Goal: Transaction & Acquisition: Purchase product/service

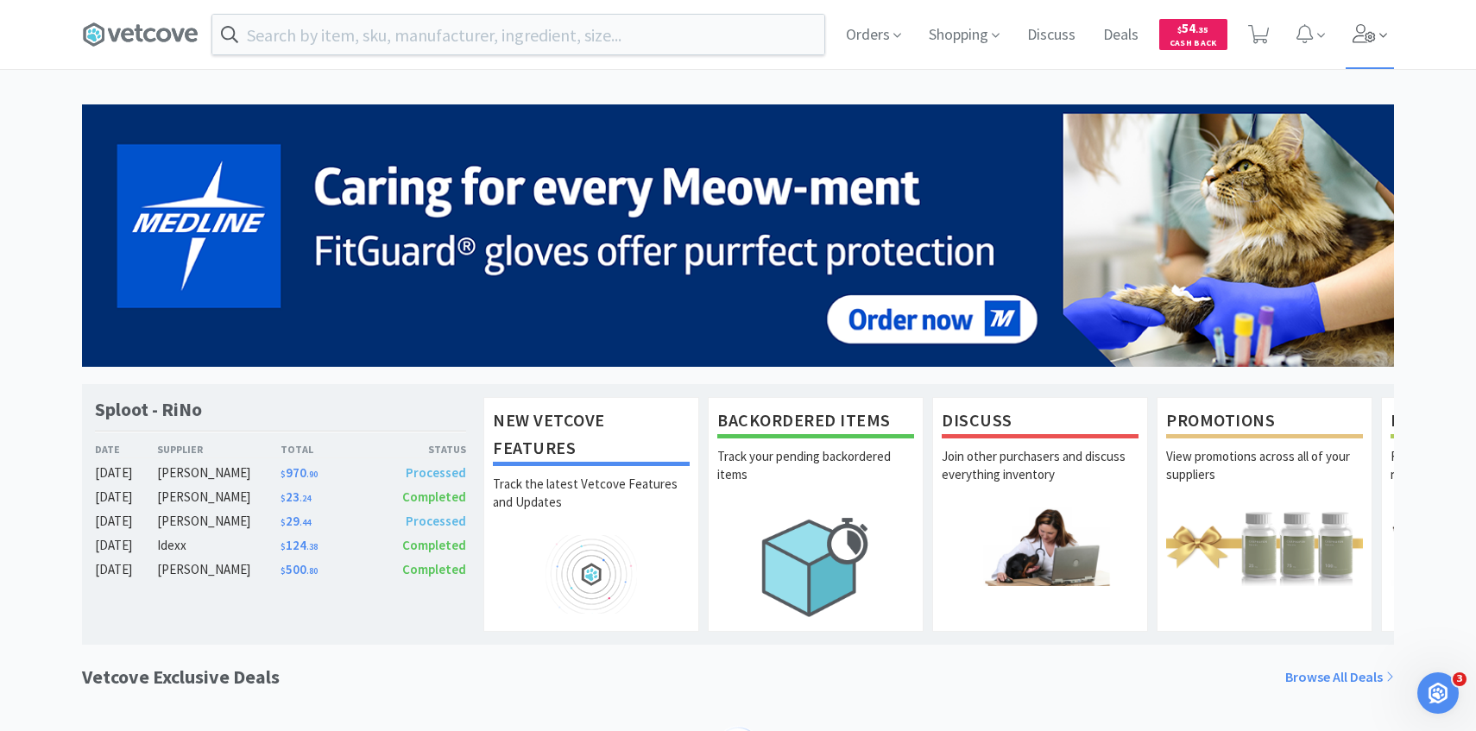
click at [1380, 36] on icon at bounding box center [1383, 36] width 8 height 16
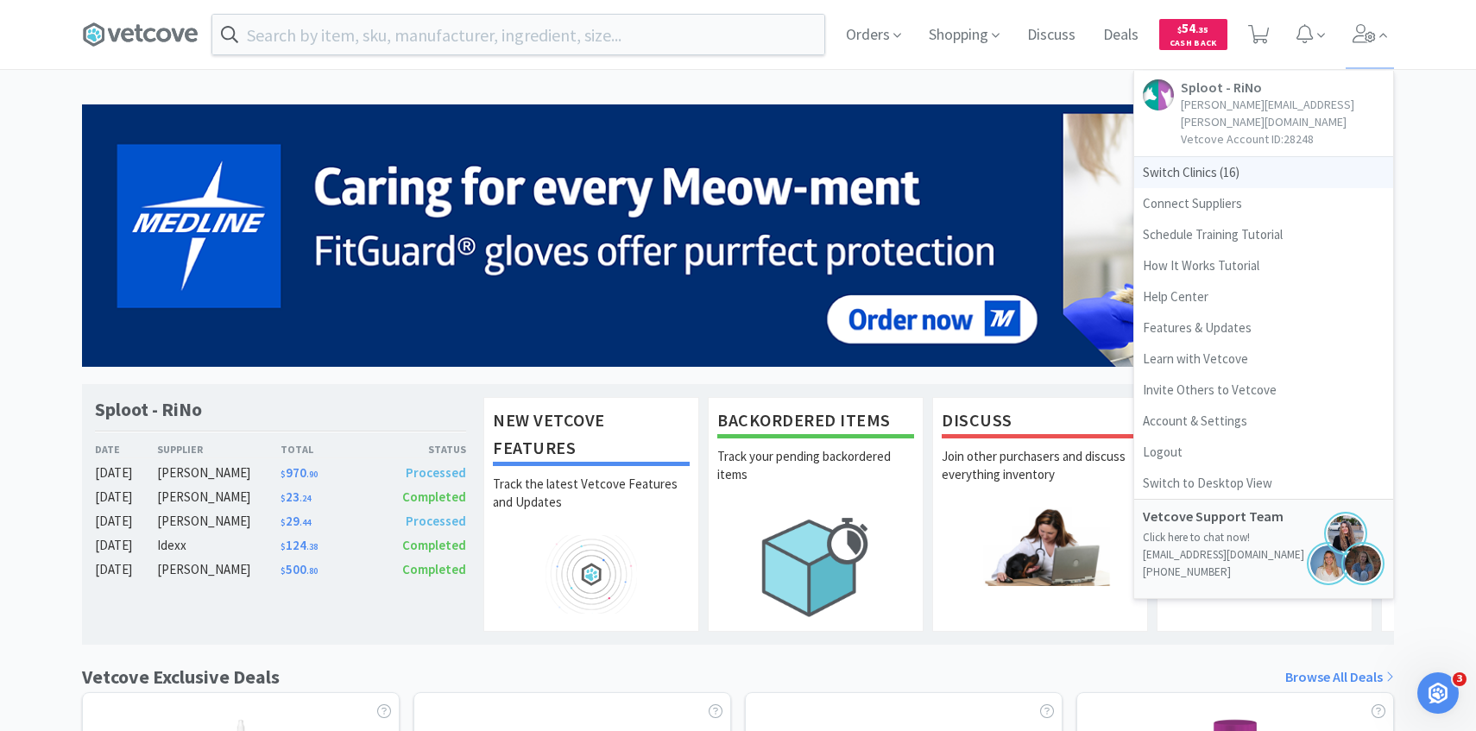
click at [1252, 157] on span "Switch Clinics ( 16 )" at bounding box center [1263, 172] width 259 height 31
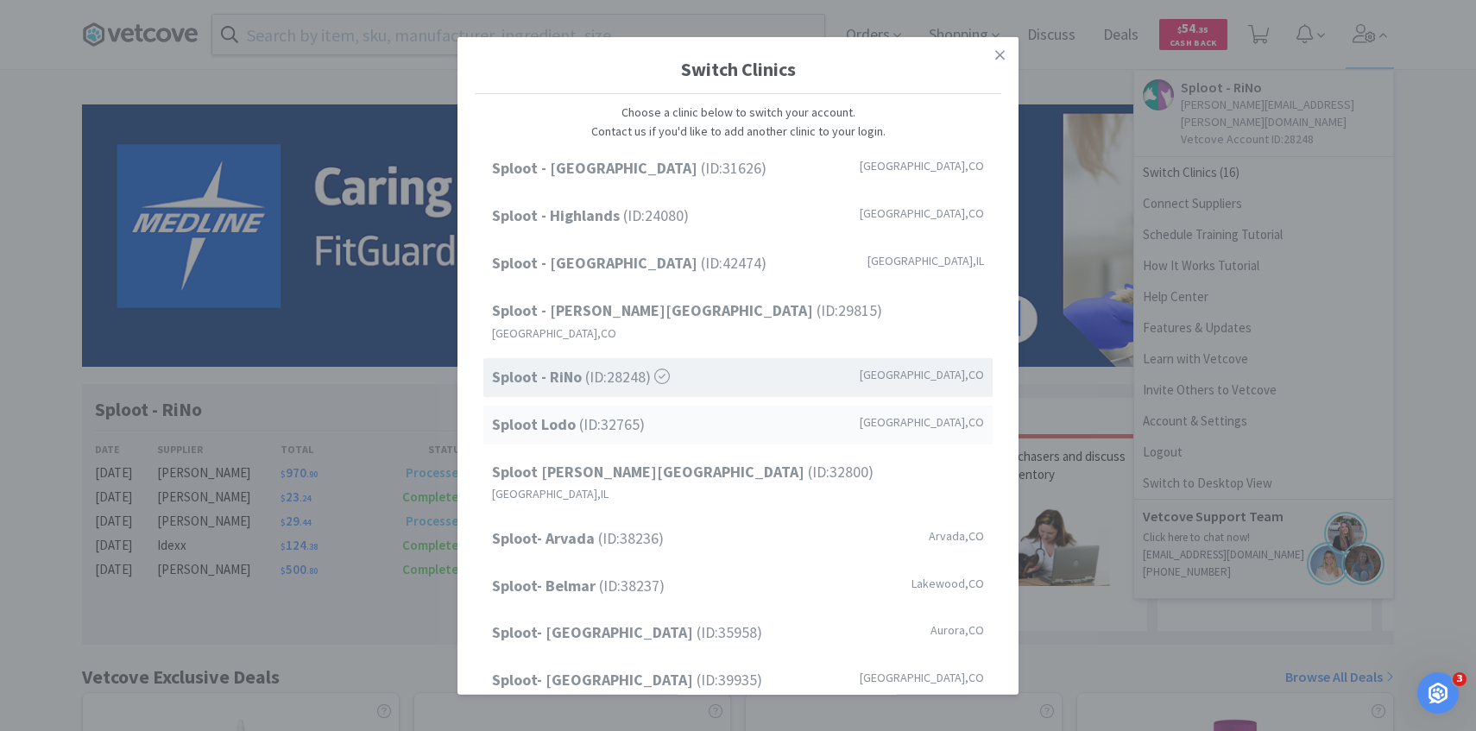
scroll to position [220, 0]
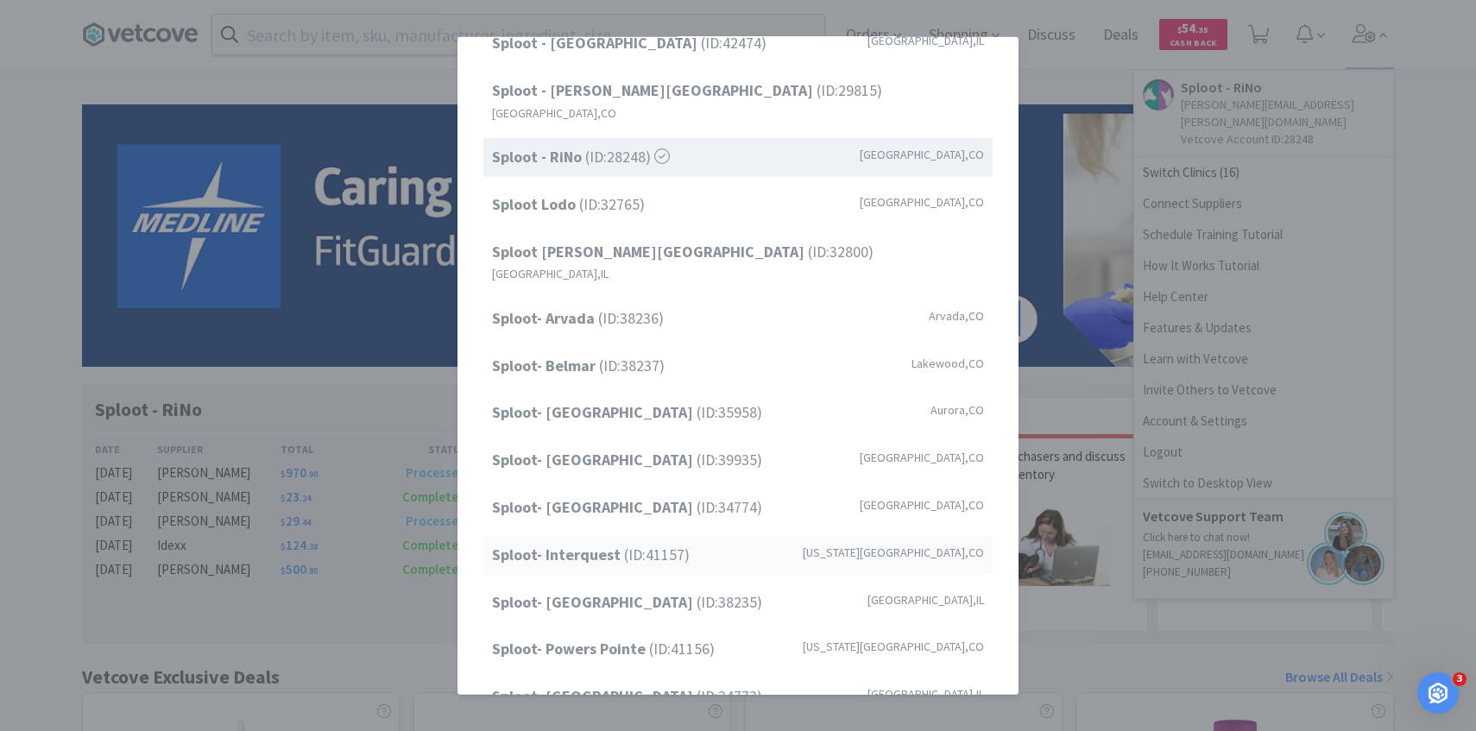
click at [658, 543] on span "Sploot- Interquest (ID: 41157 )" at bounding box center [591, 555] width 198 height 25
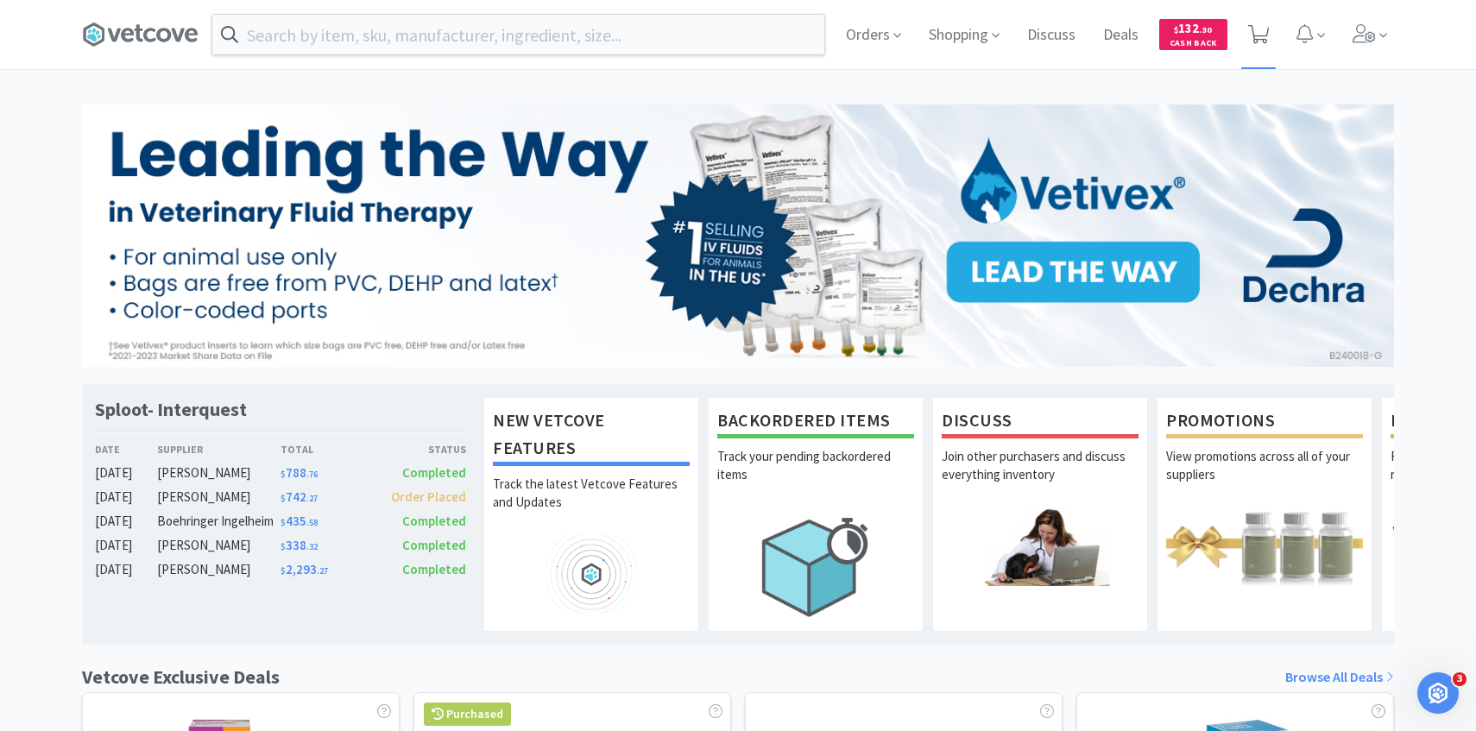
click at [1261, 27] on icon at bounding box center [1259, 34] width 22 height 19
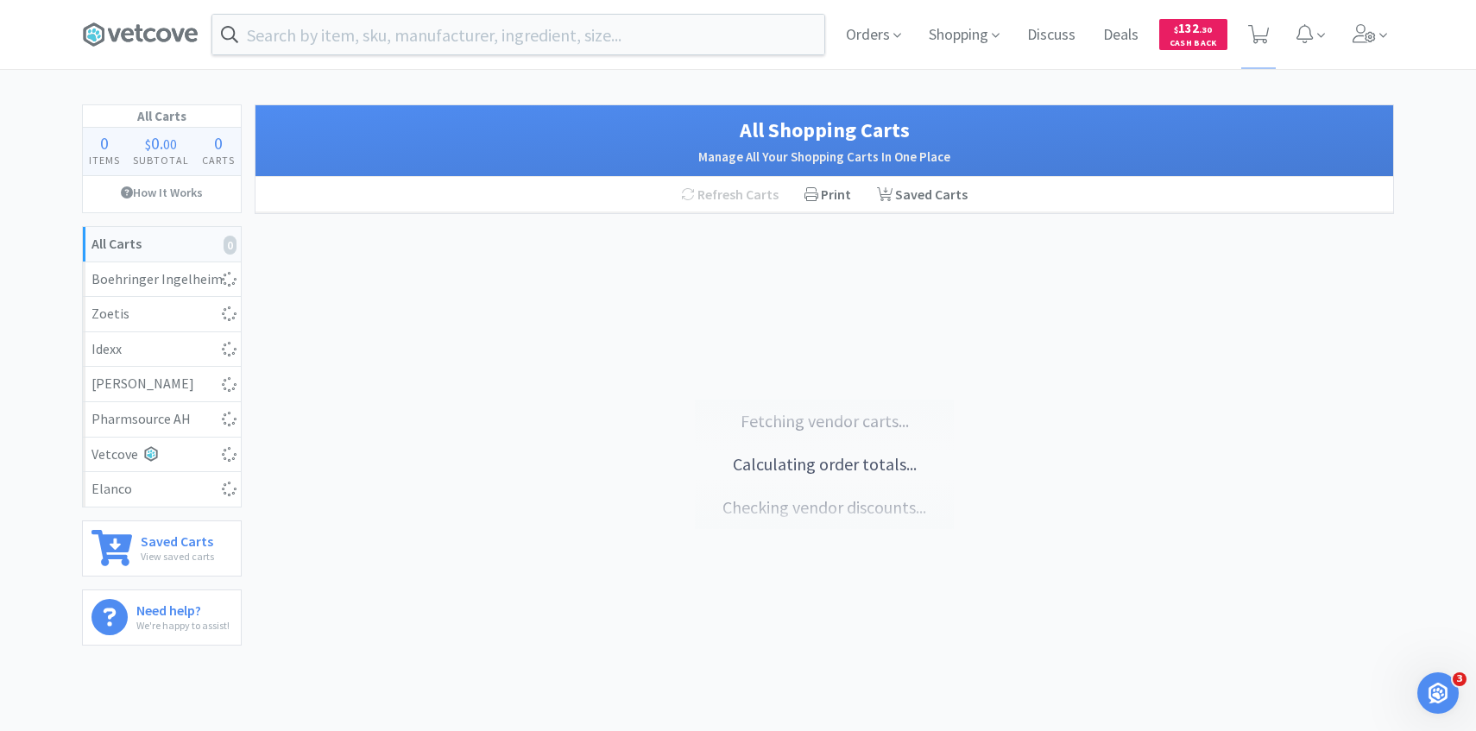
select select "1"
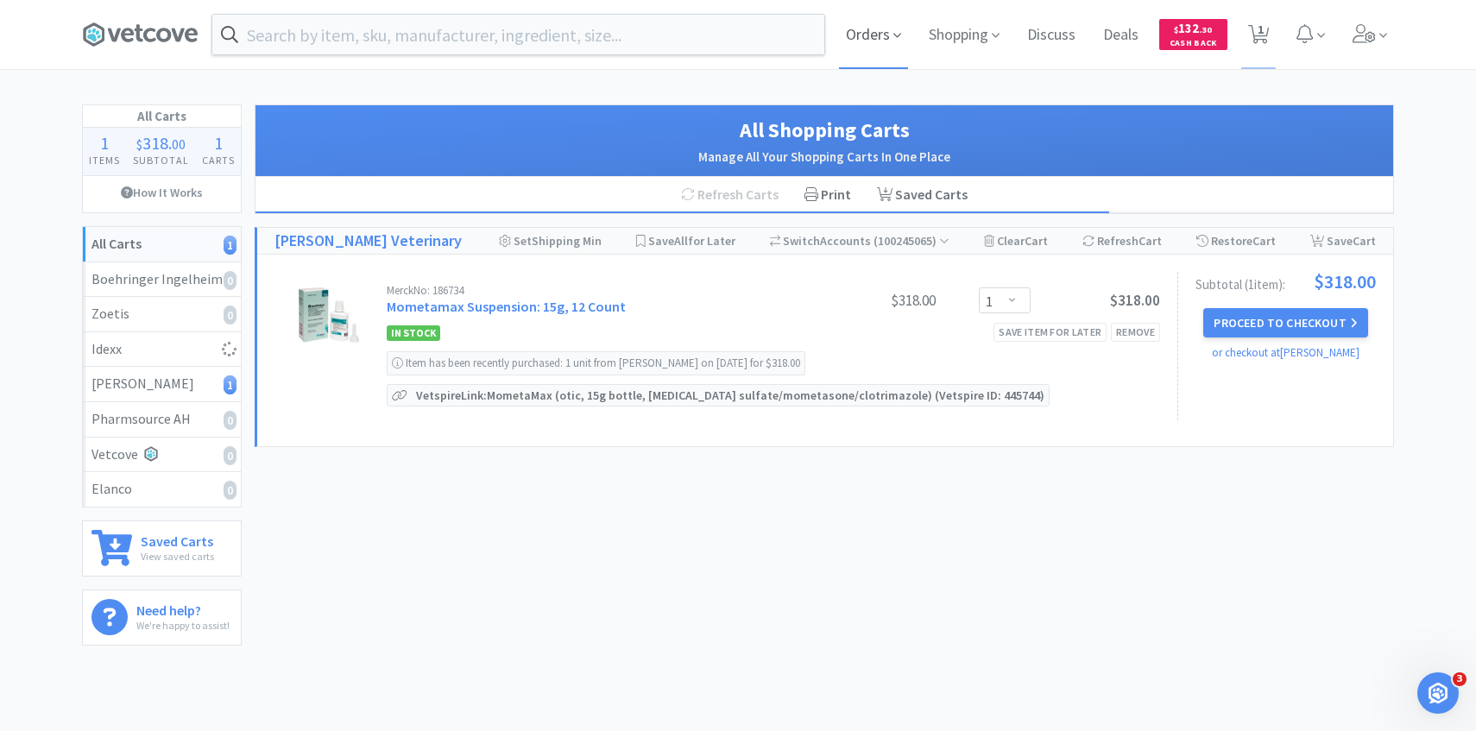
click at [871, 31] on span "Orders" at bounding box center [873, 34] width 69 height 69
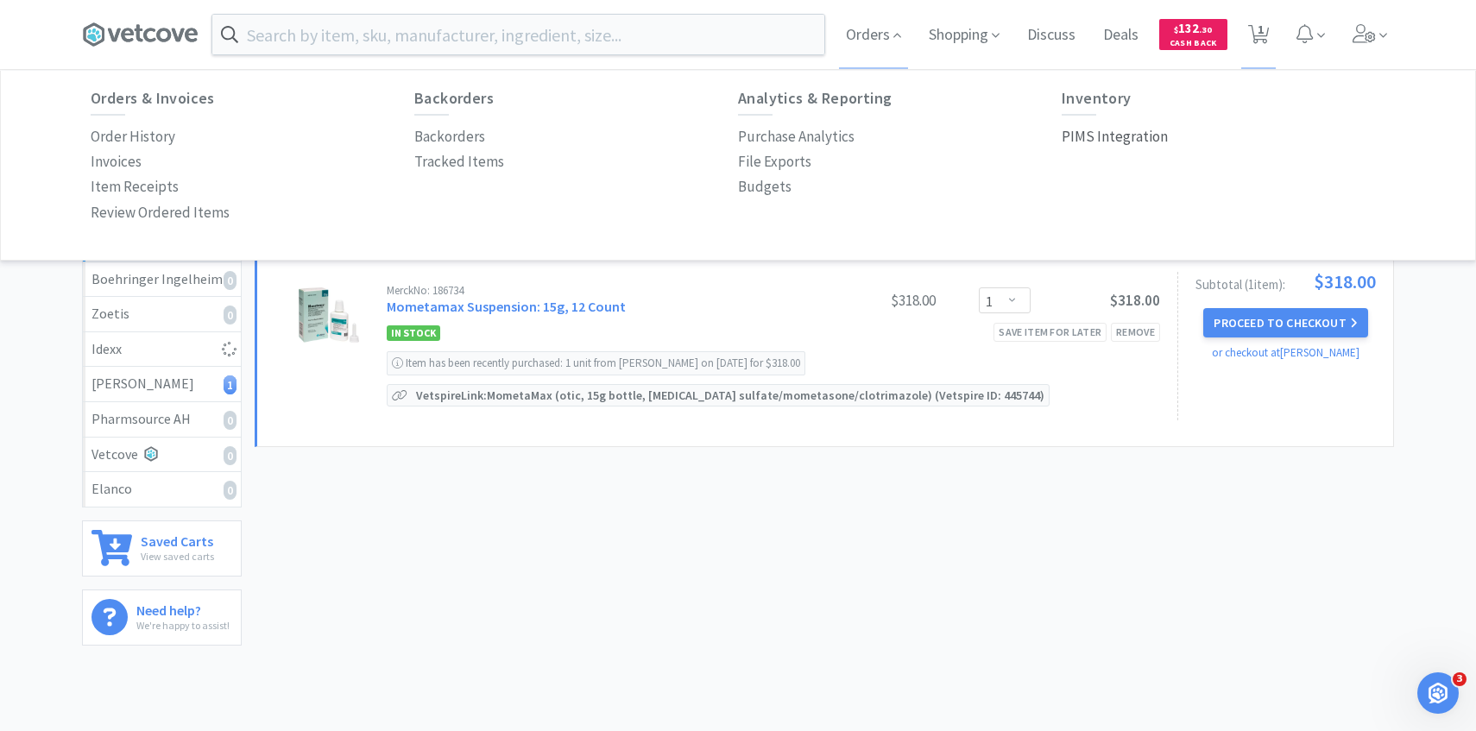
click at [1082, 131] on p "PIMS Integration" at bounding box center [1115, 136] width 106 height 23
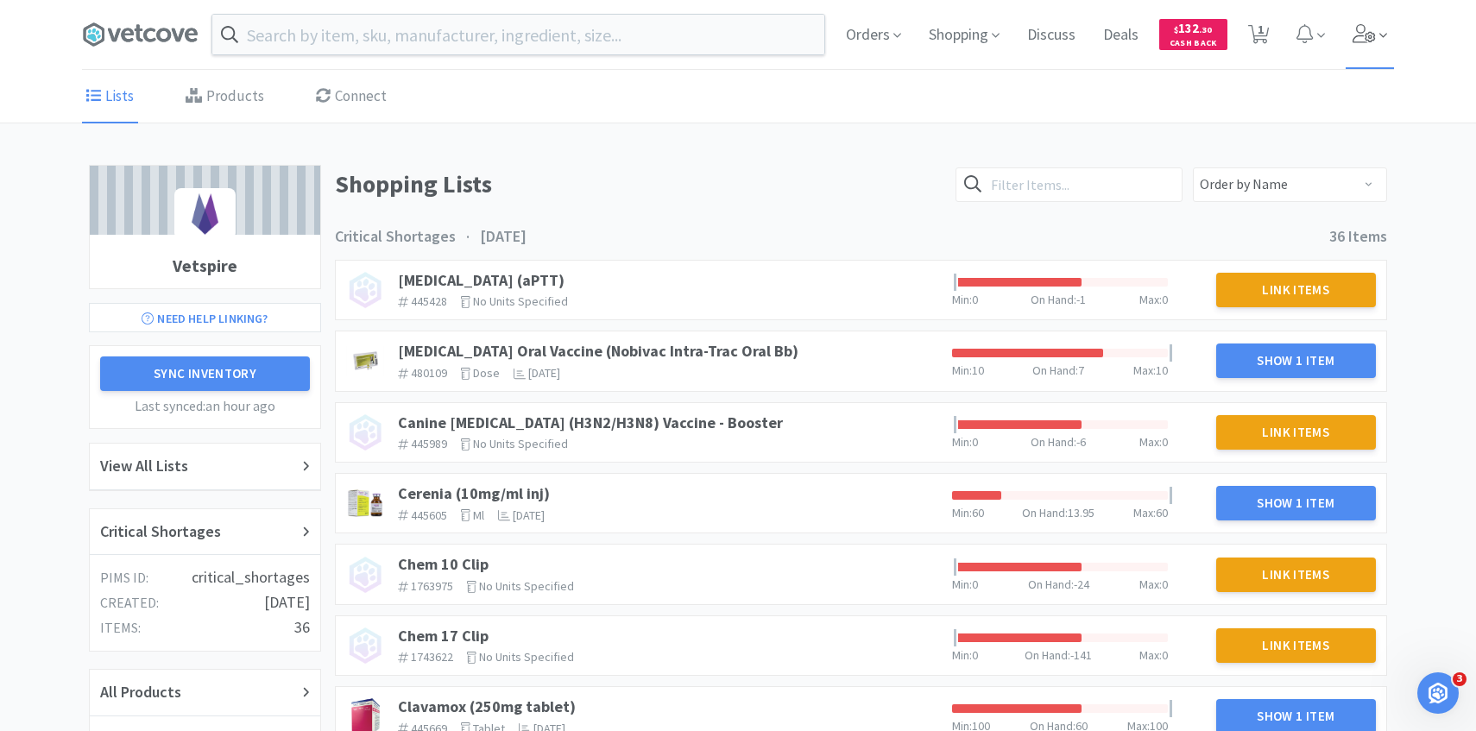
click at [1373, 39] on icon at bounding box center [1364, 33] width 24 height 19
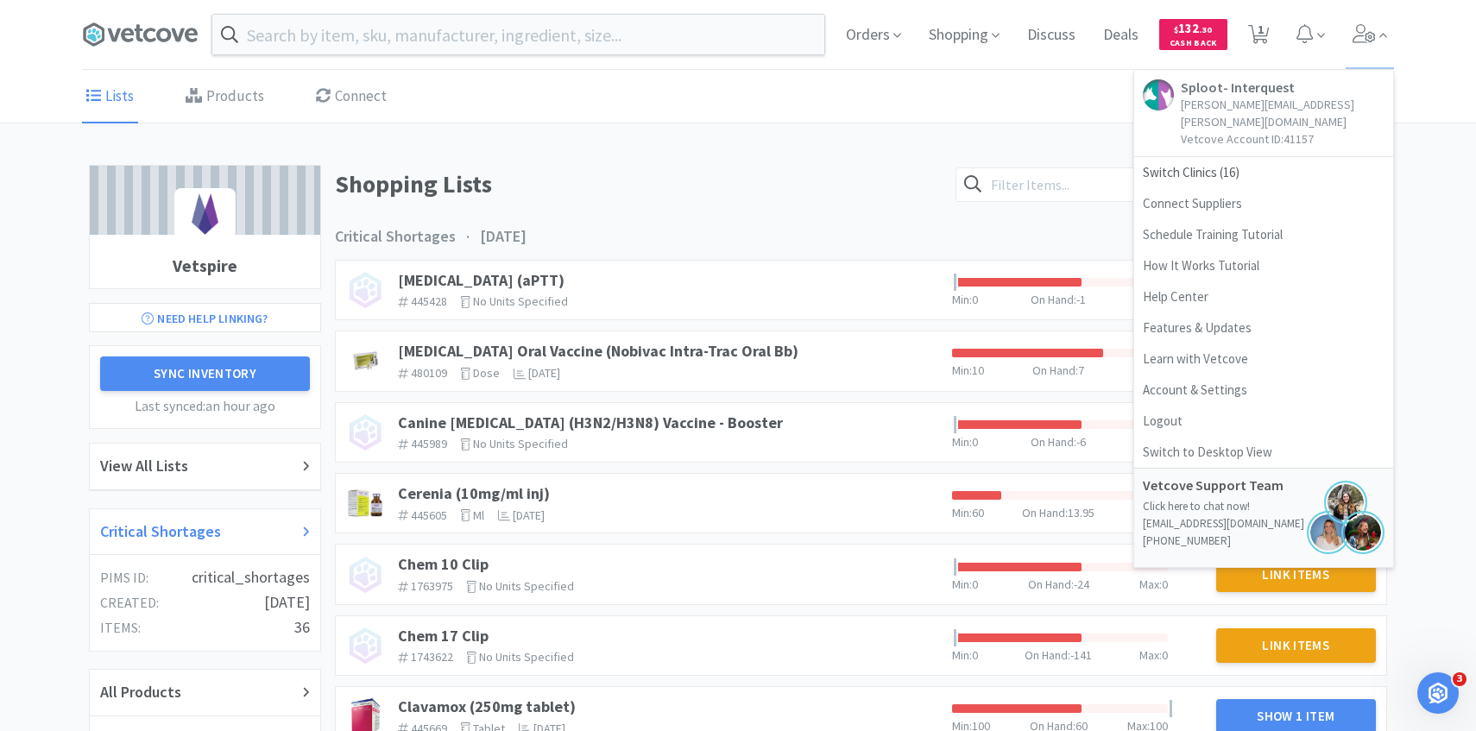
click at [199, 530] on h2 "Critical Shortages" at bounding box center [160, 532] width 121 height 25
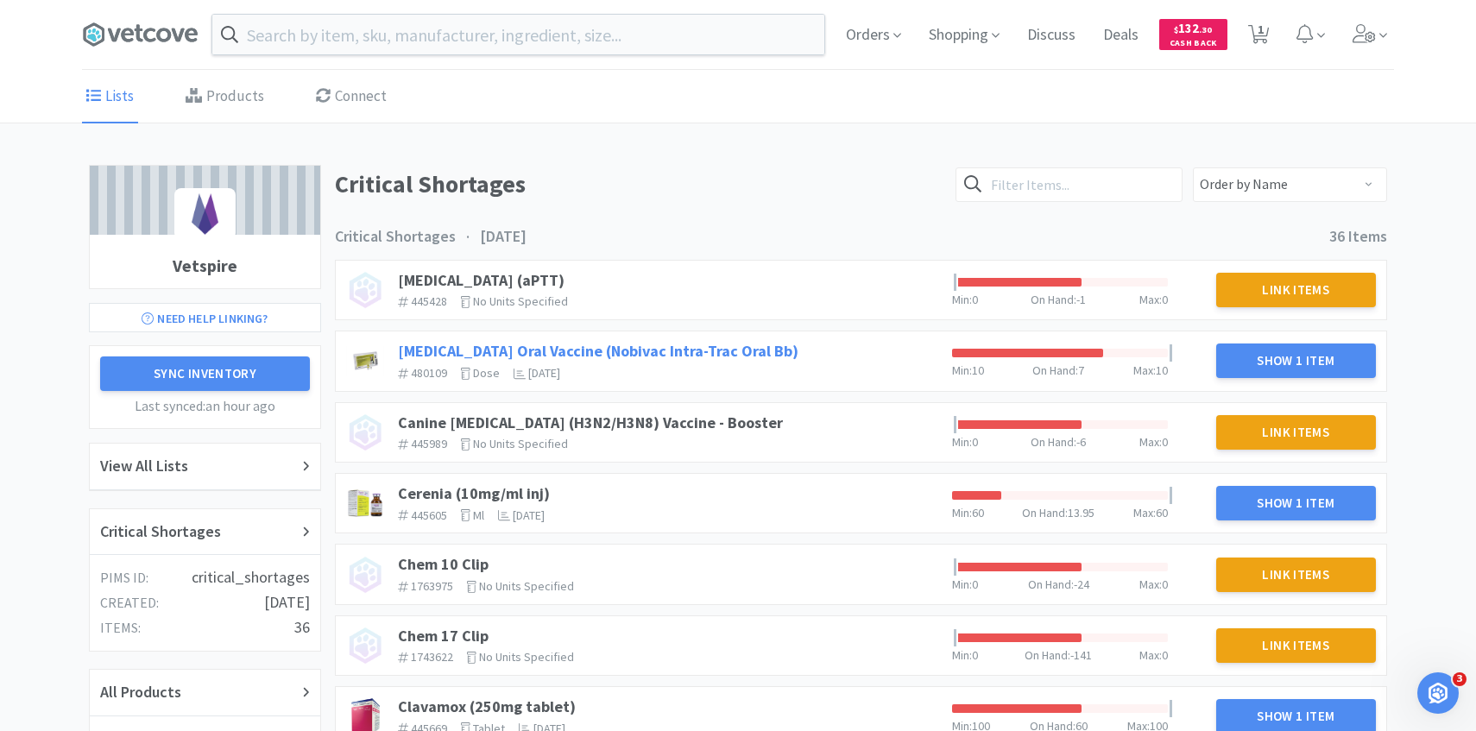
click at [660, 350] on link "[MEDICAL_DATA] Oral Vaccine (Nobivac Intra-Trac Oral Bb)" at bounding box center [598, 351] width 400 height 20
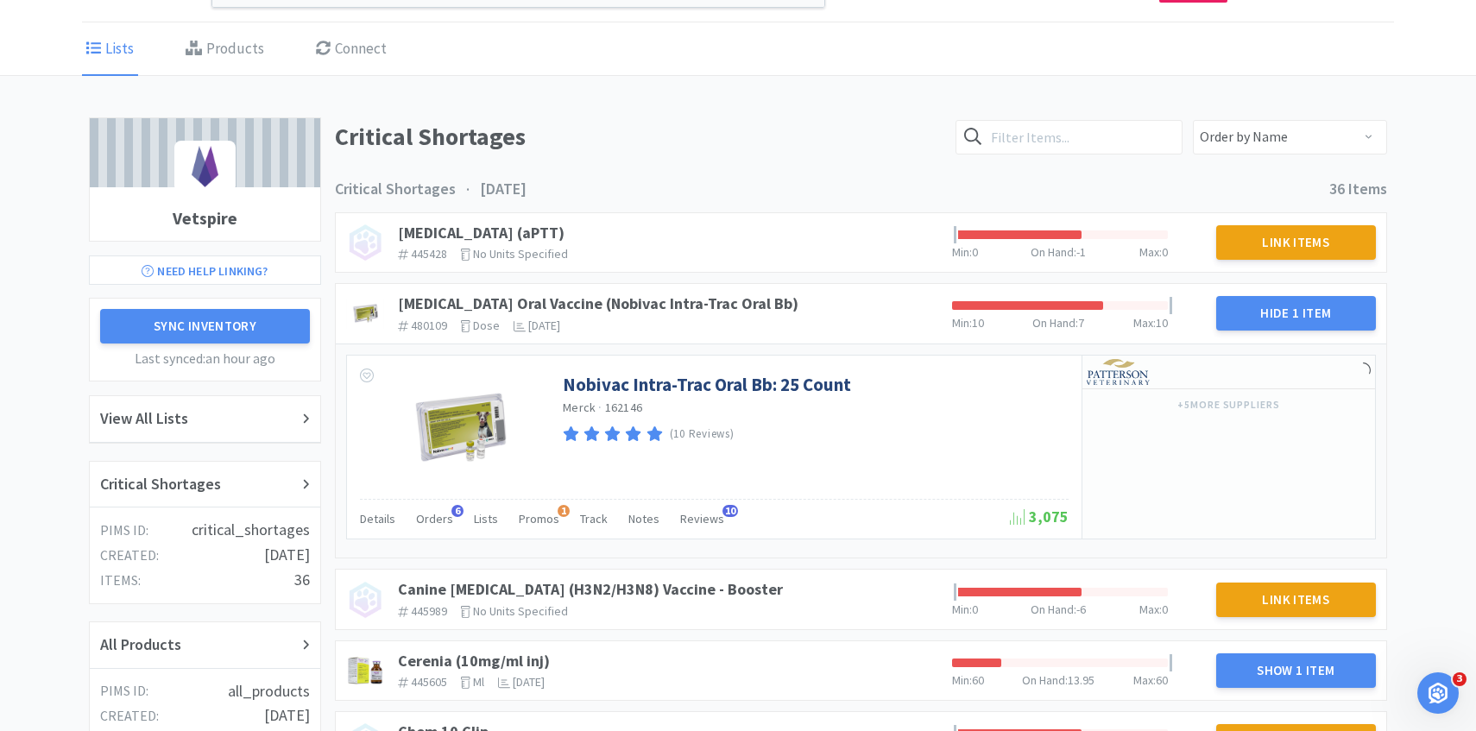
scroll to position [75, 0]
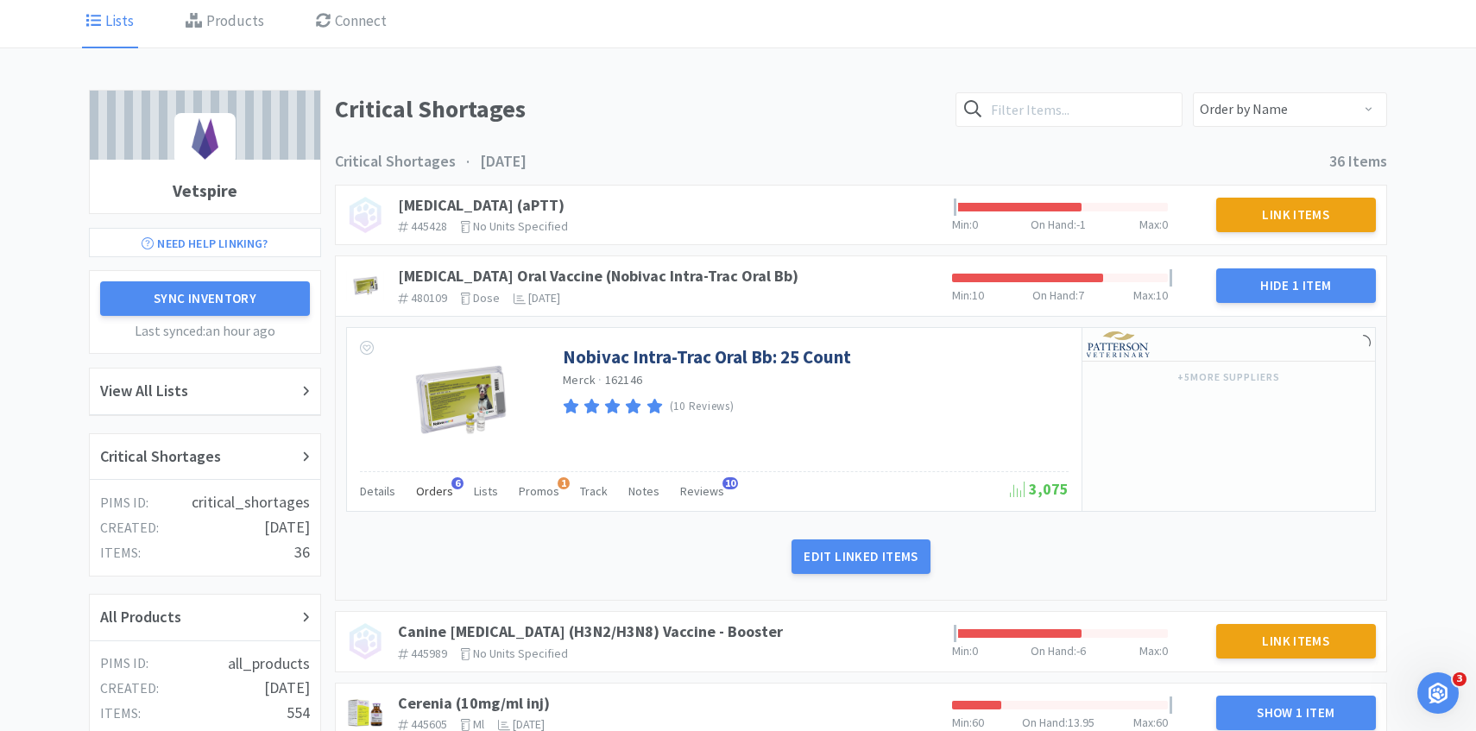
click at [432, 502] on div "Orders 6" at bounding box center [434, 493] width 37 height 33
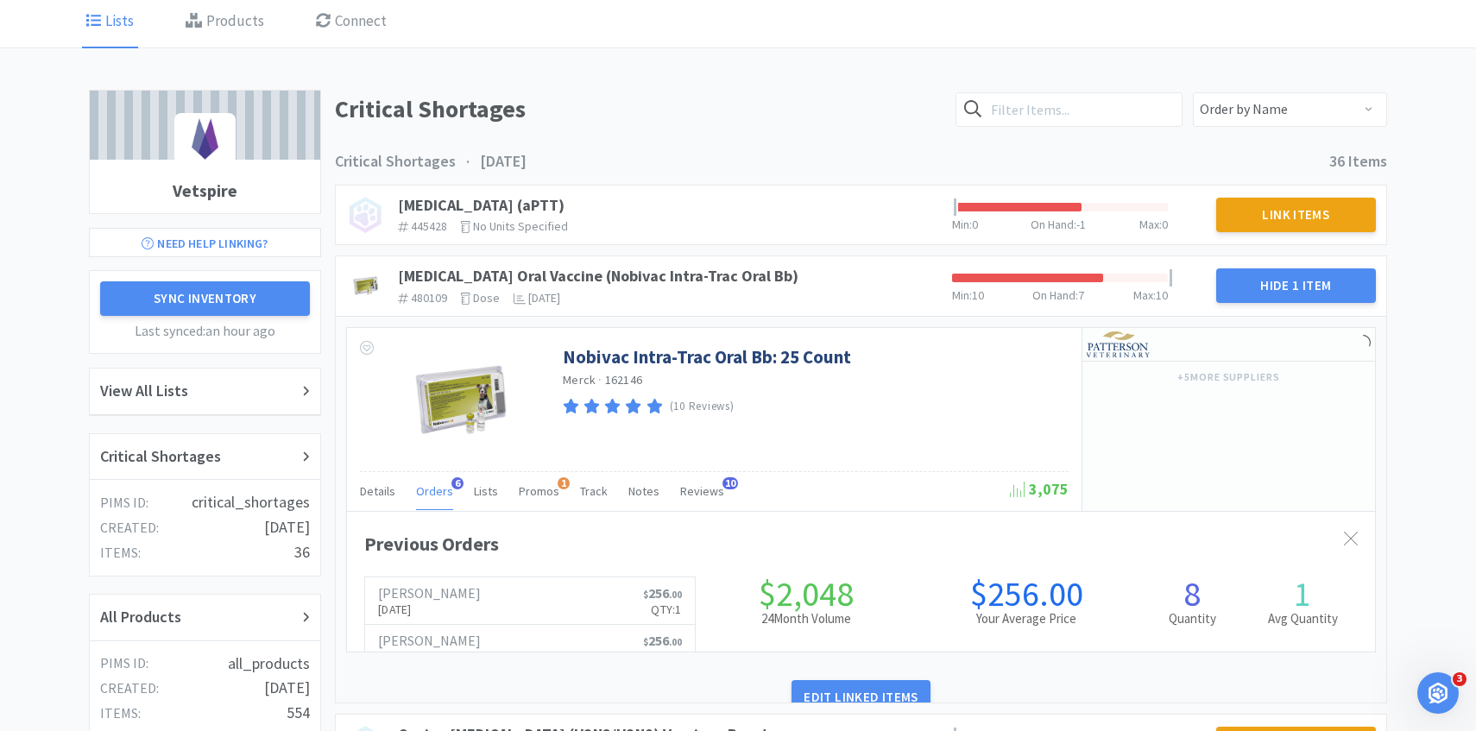
scroll to position [473, 1028]
click at [431, 494] on span "Orders" at bounding box center [434, 491] width 37 height 16
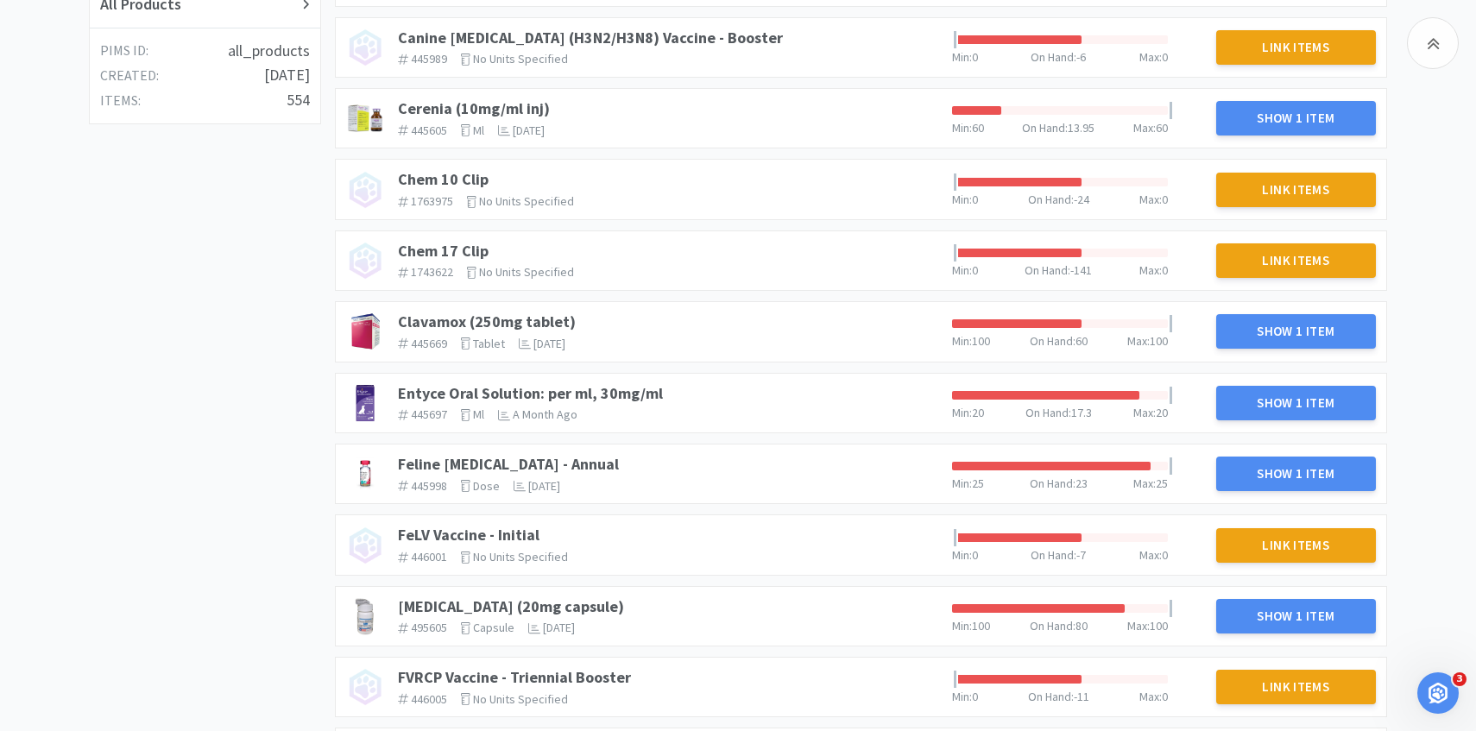
scroll to position [713, 0]
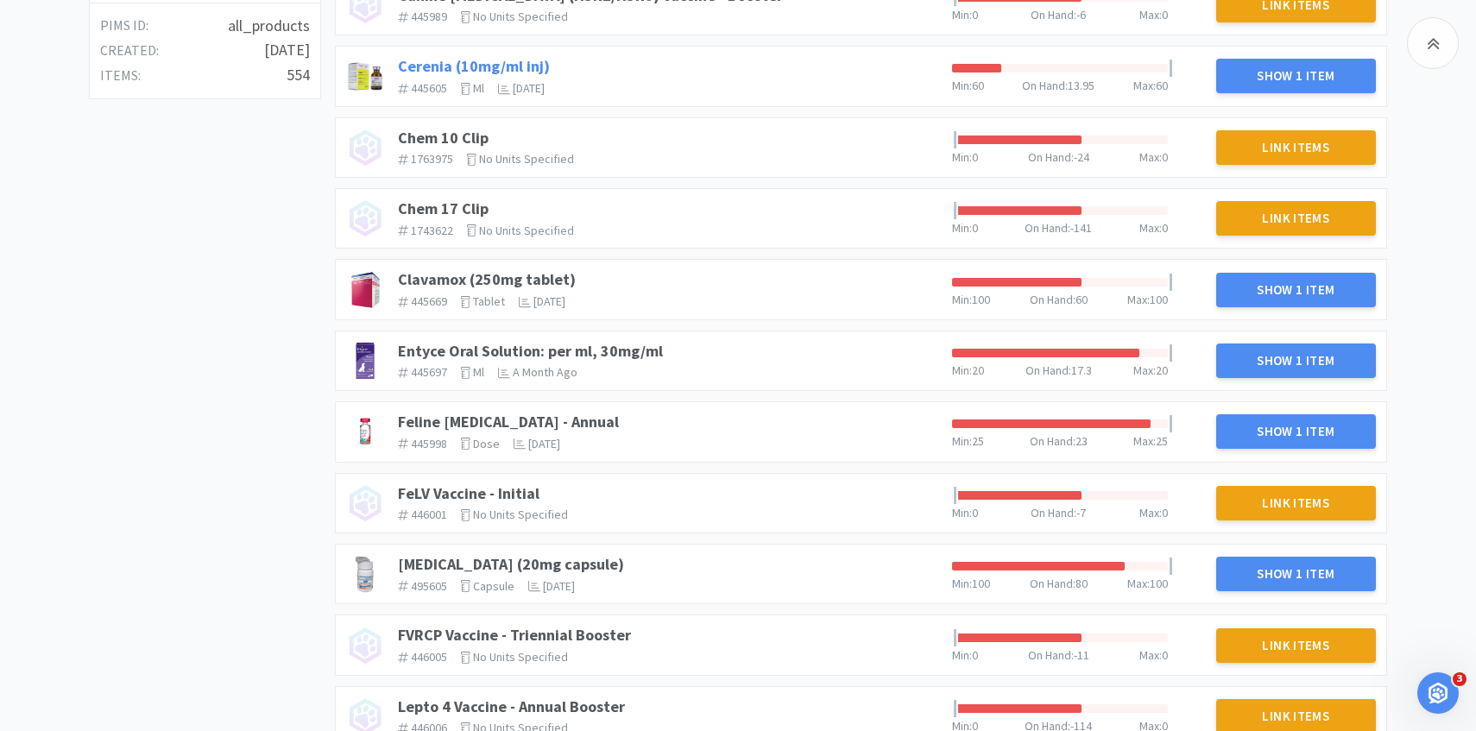
click at [533, 62] on link "Cerenia (10mg/ml inj)" at bounding box center [474, 66] width 152 height 20
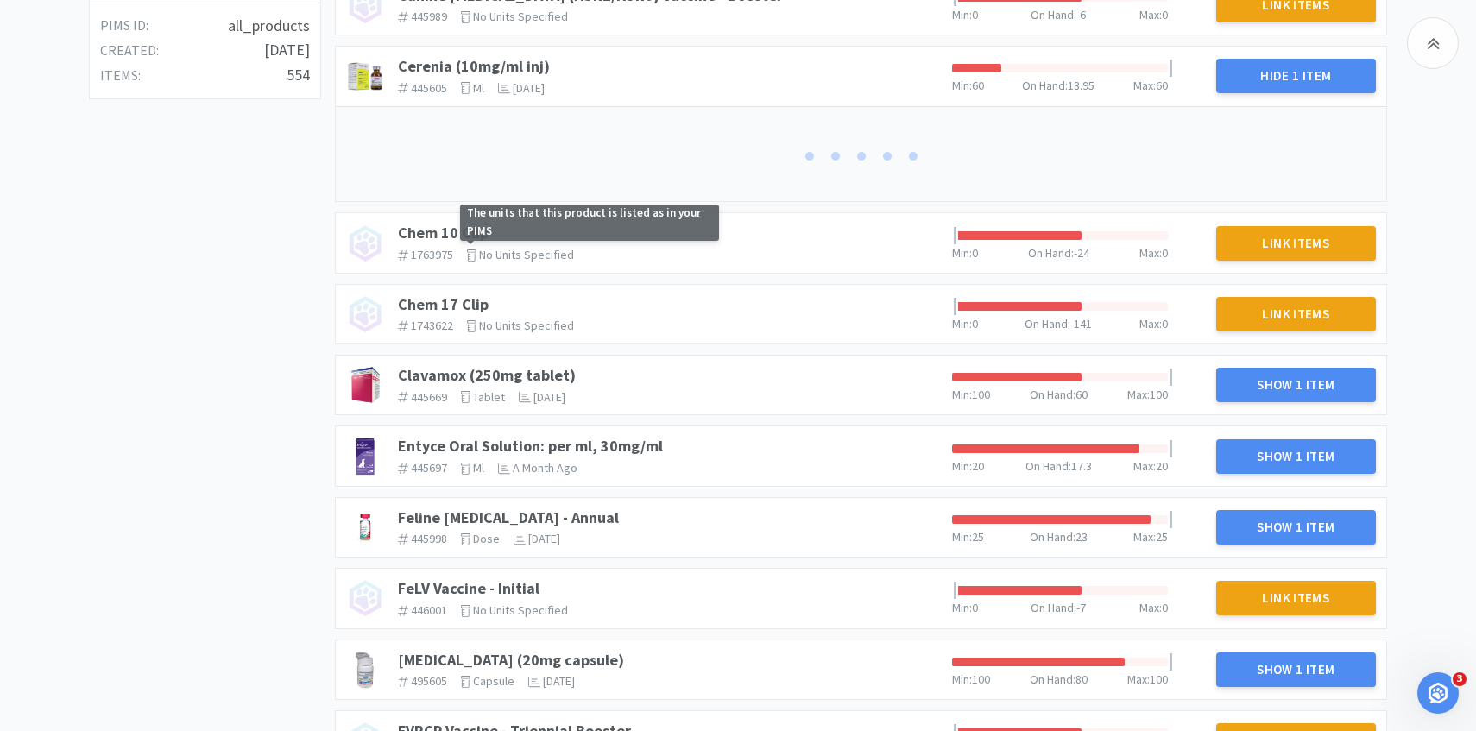
scroll to position [725, 0]
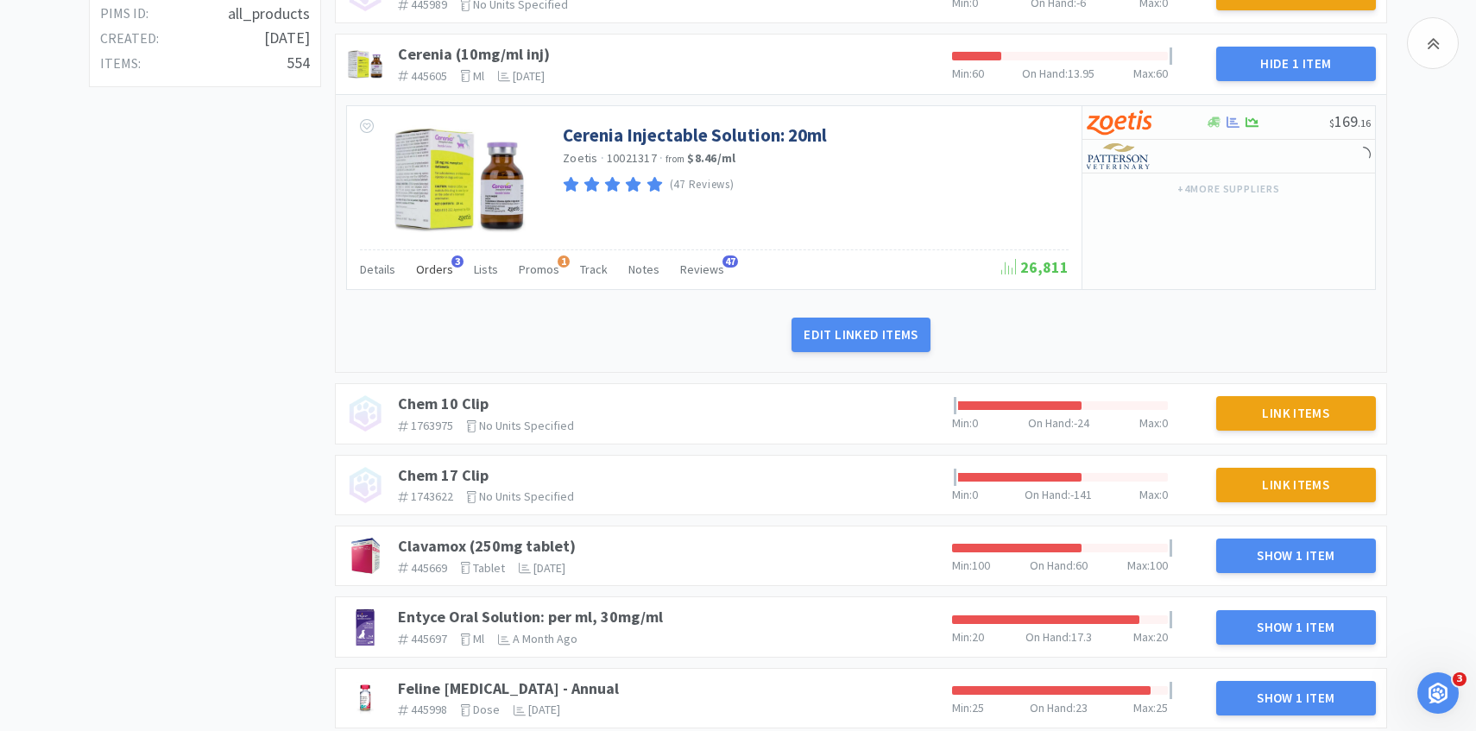
click at [438, 271] on span "Orders" at bounding box center [434, 270] width 37 height 16
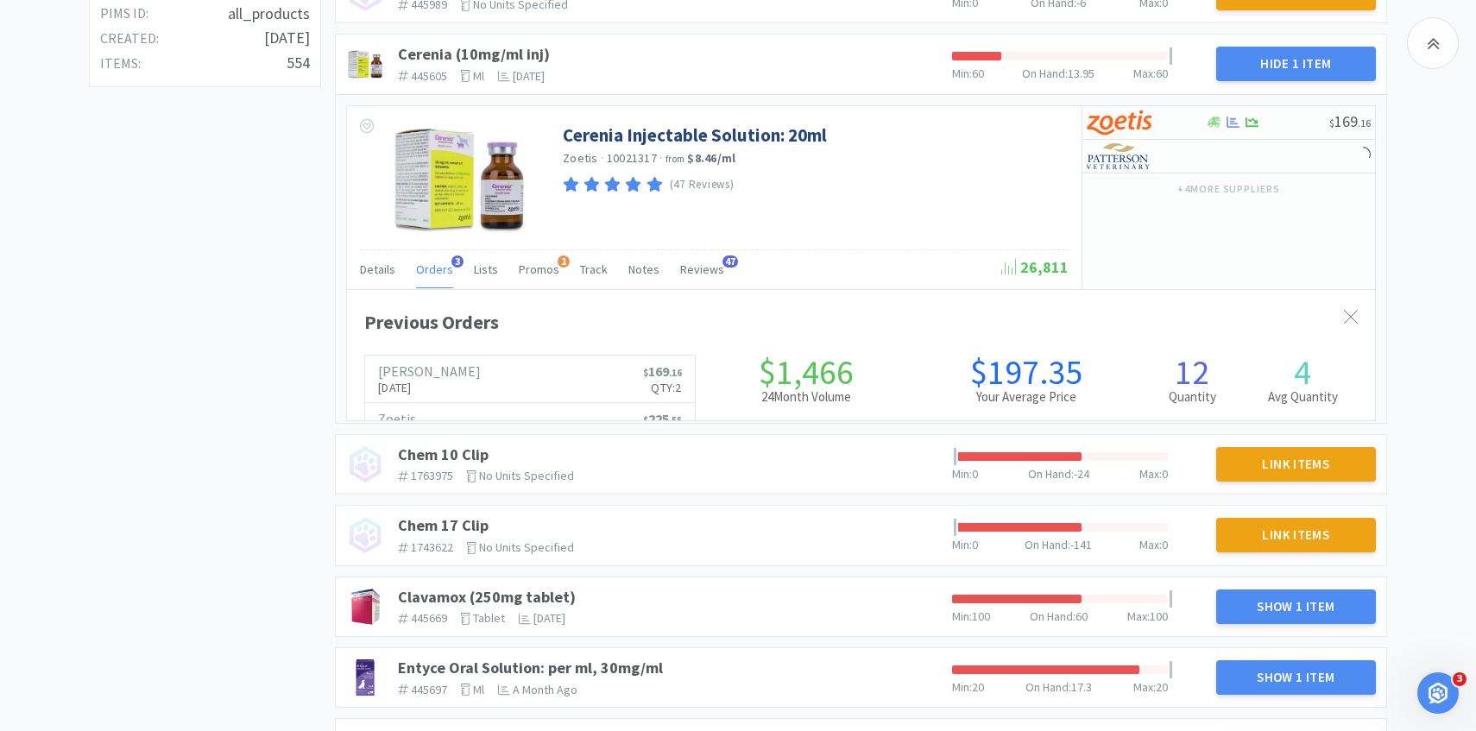
scroll to position [473, 1028]
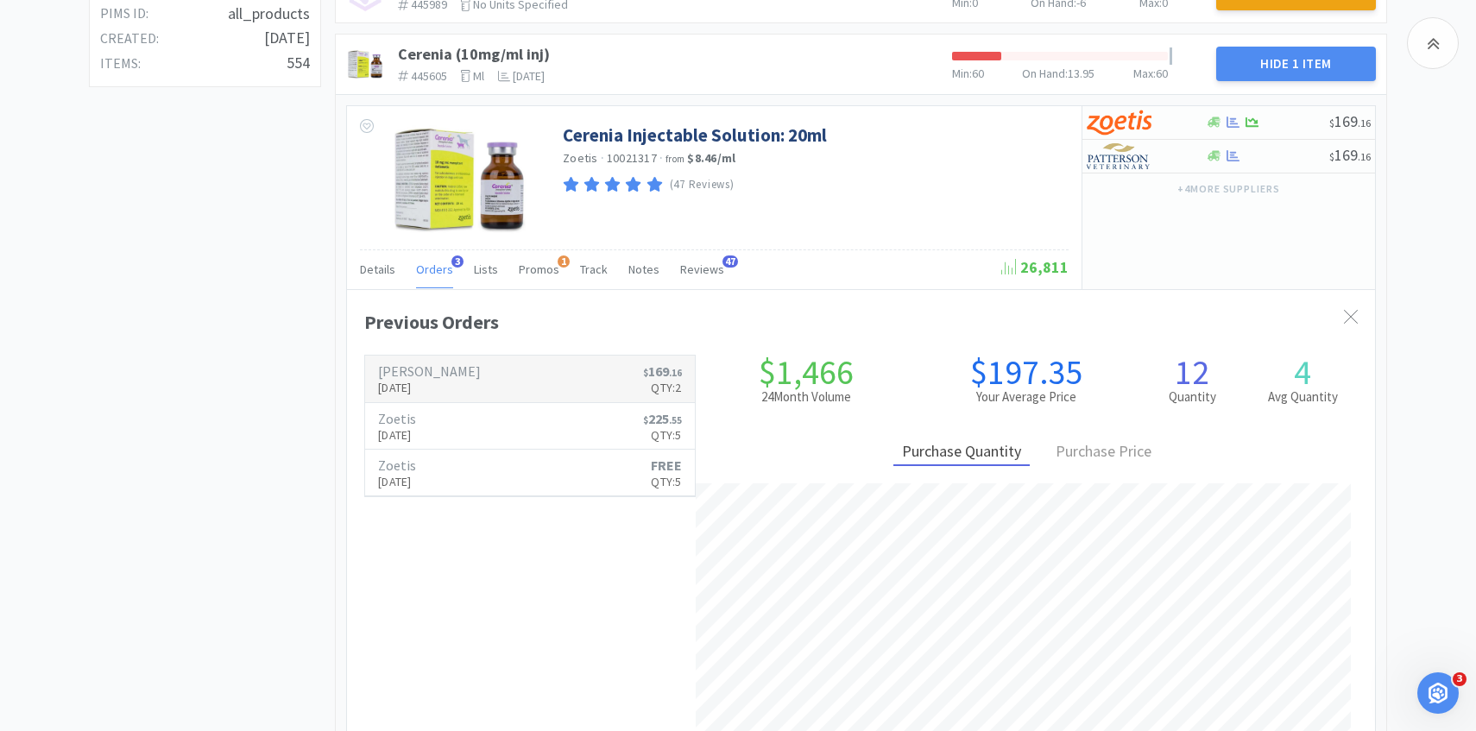
click at [436, 376] on h6 "[PERSON_NAME]" at bounding box center [429, 371] width 103 height 14
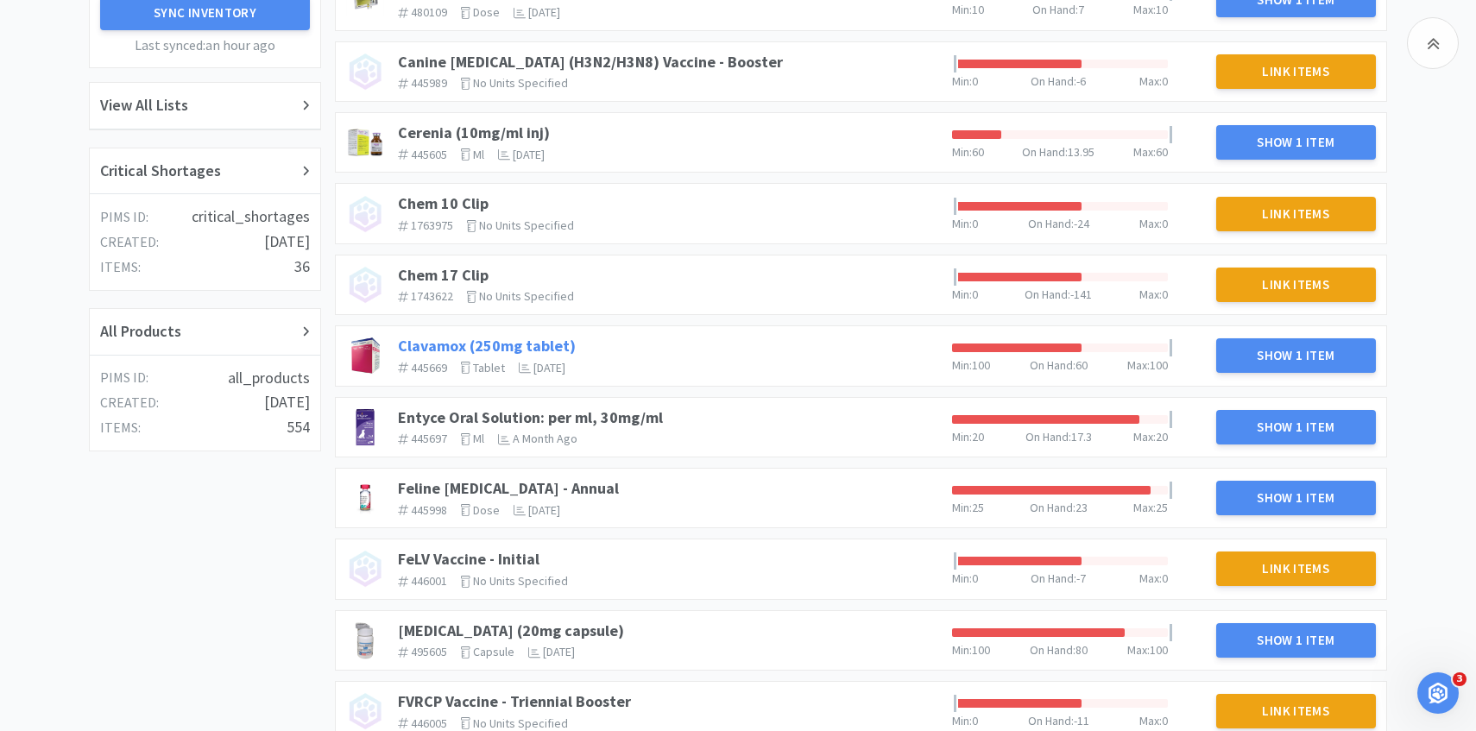
click at [473, 342] on link "Clavamox (250mg tablet)" at bounding box center [487, 346] width 178 height 20
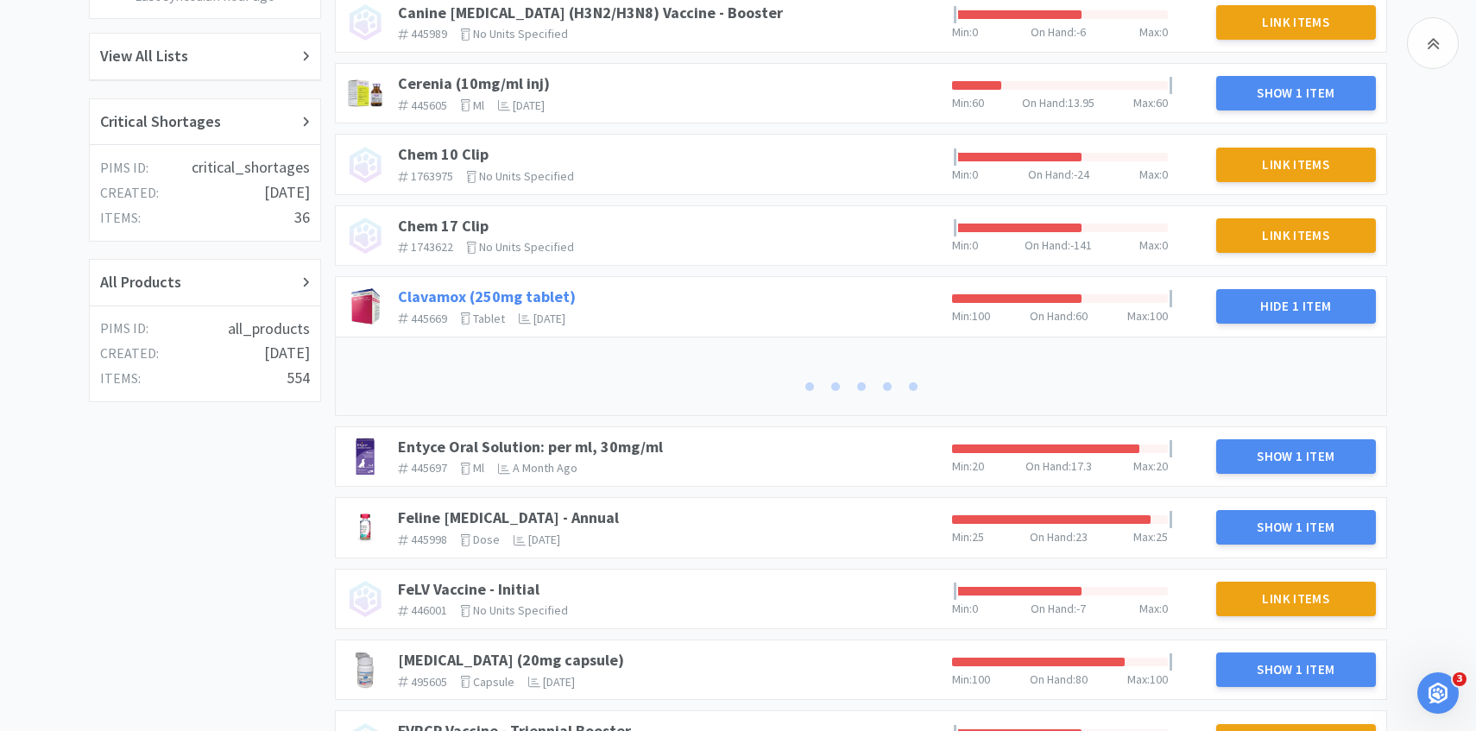
scroll to position [514, 0]
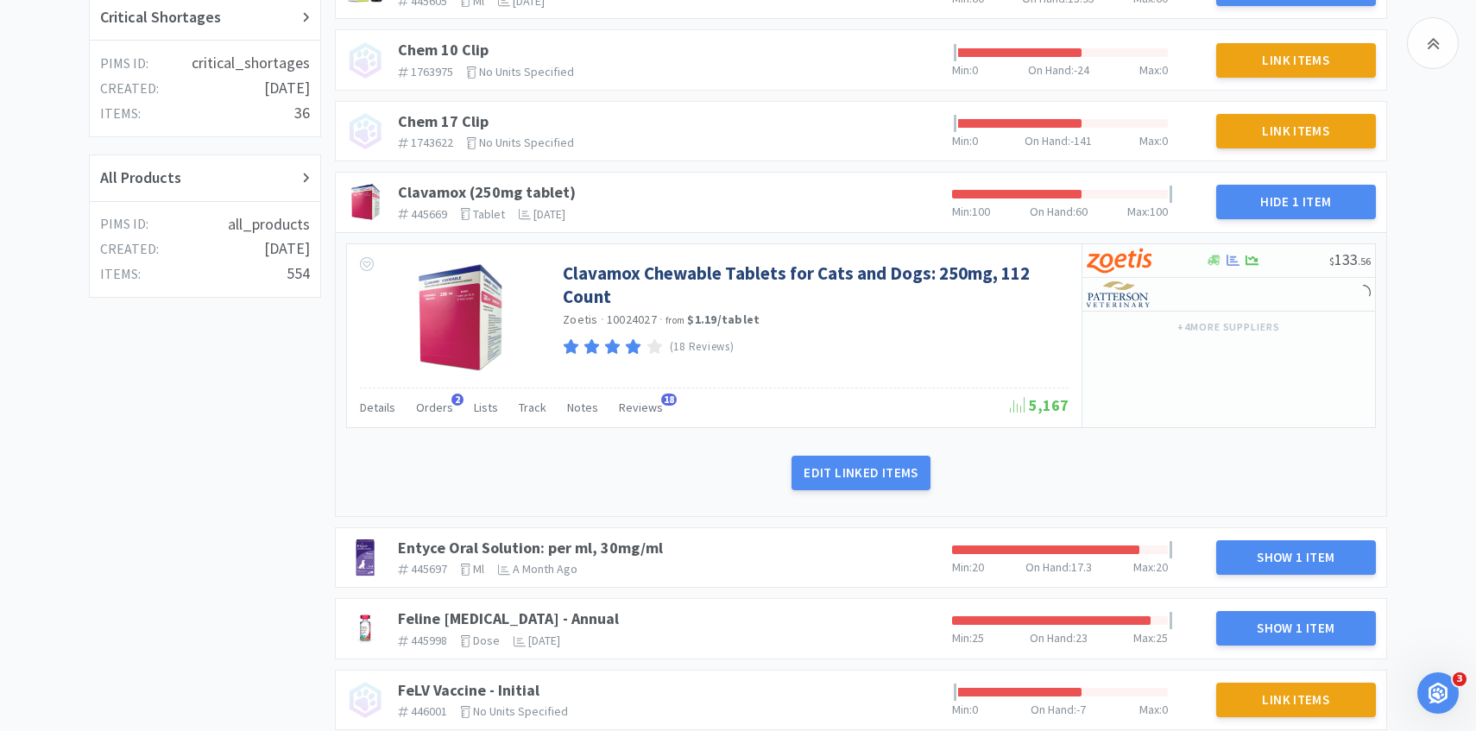
click at [426, 437] on div "Clavamox Chewable Tablets for Cats and Dogs: 250mg, 112 Count Zoetis · 10024027…" at bounding box center [861, 375] width 1050 height 286
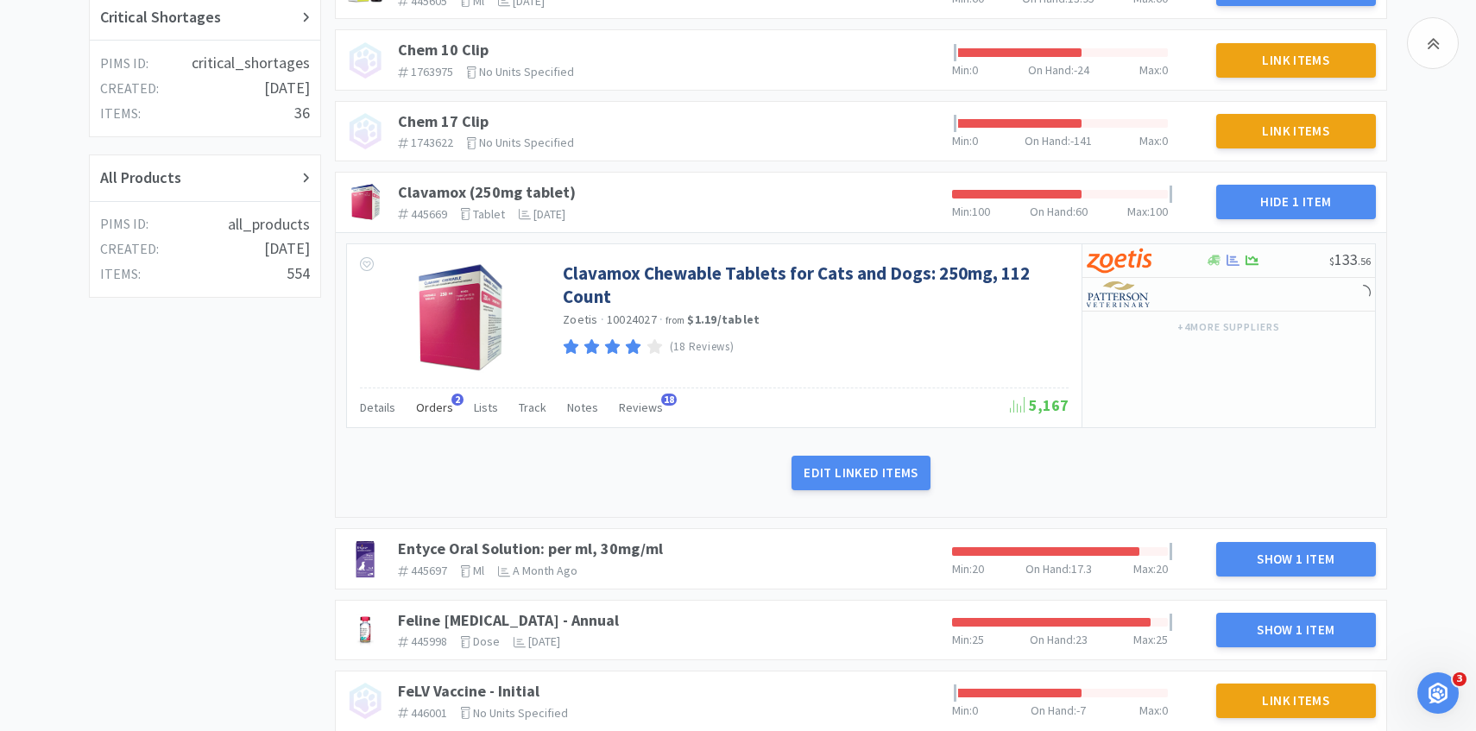
click at [426, 414] on span "Orders" at bounding box center [434, 408] width 37 height 16
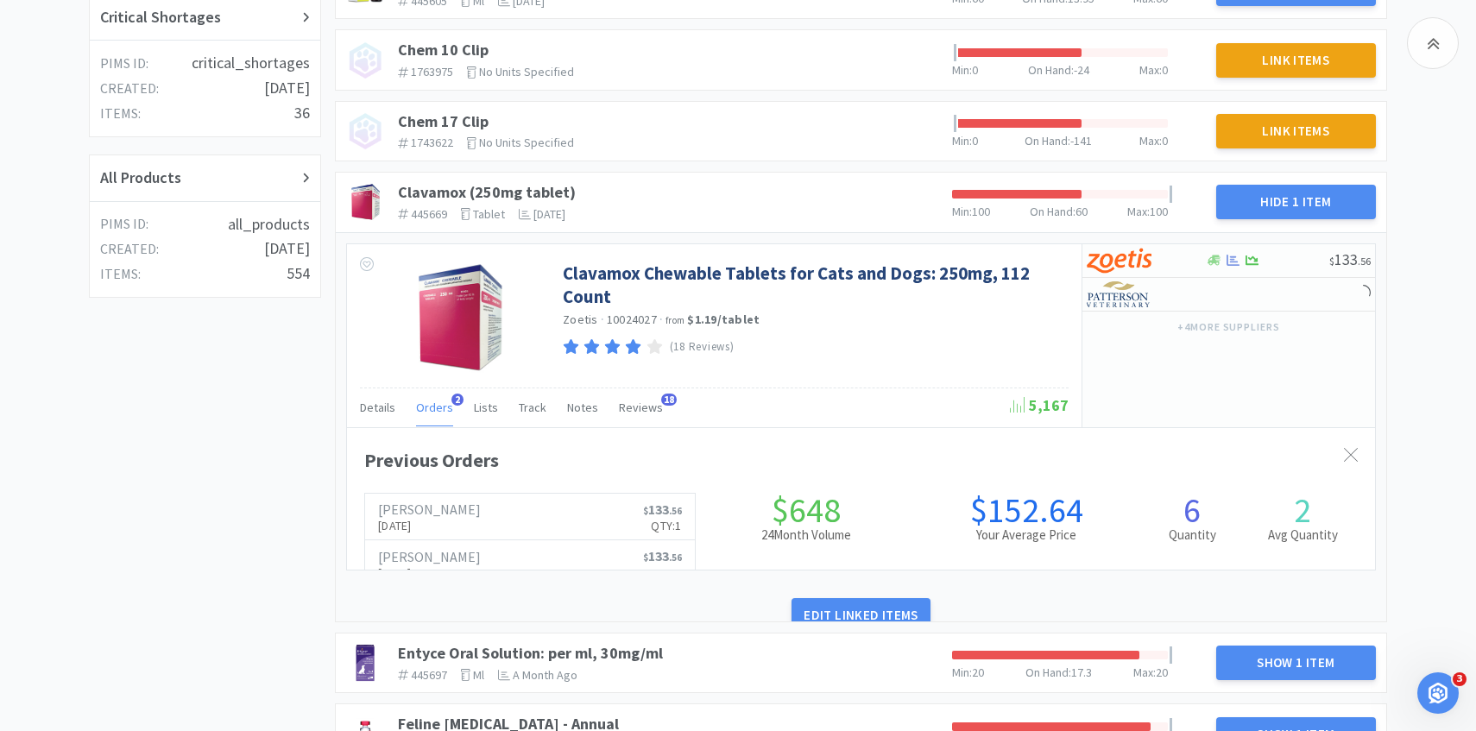
scroll to position [473, 1028]
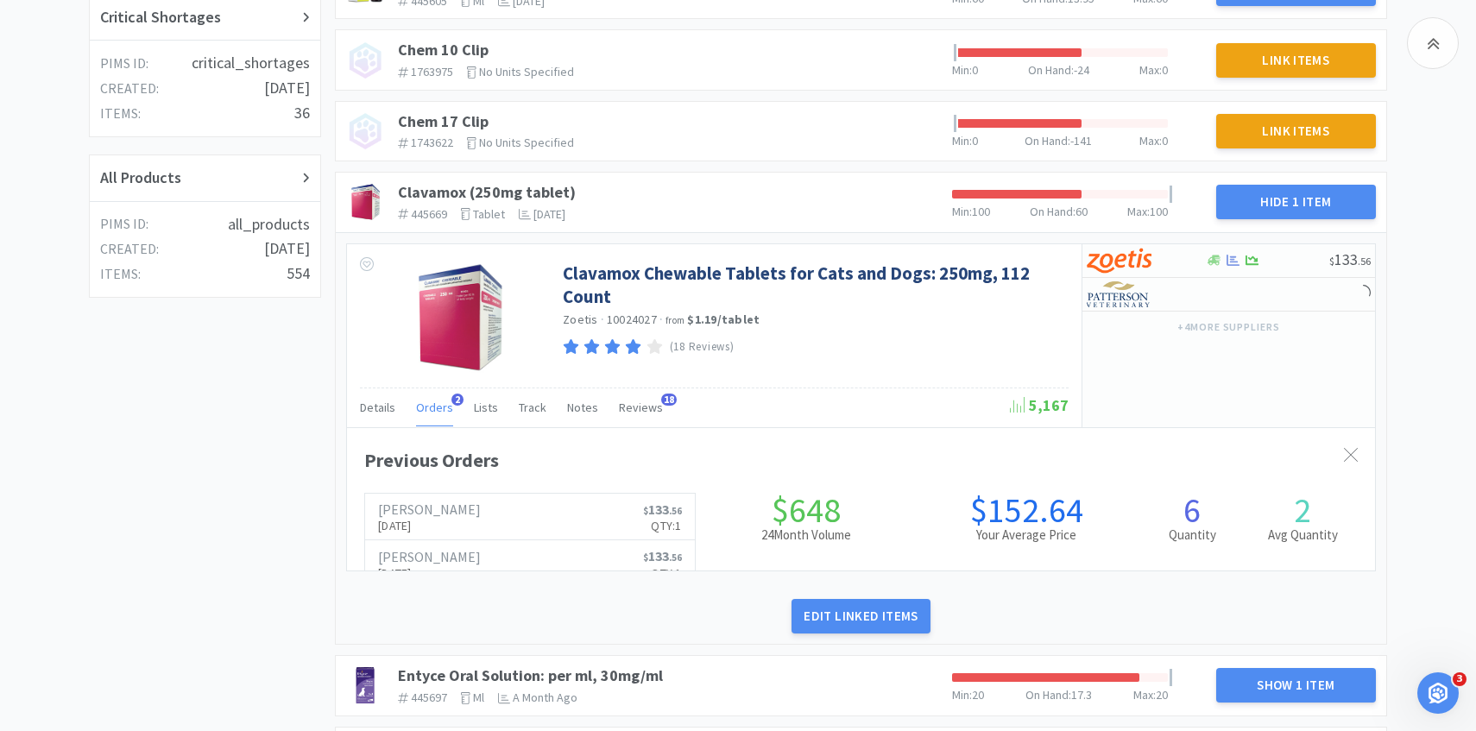
click at [426, 413] on span "Orders" at bounding box center [434, 408] width 37 height 16
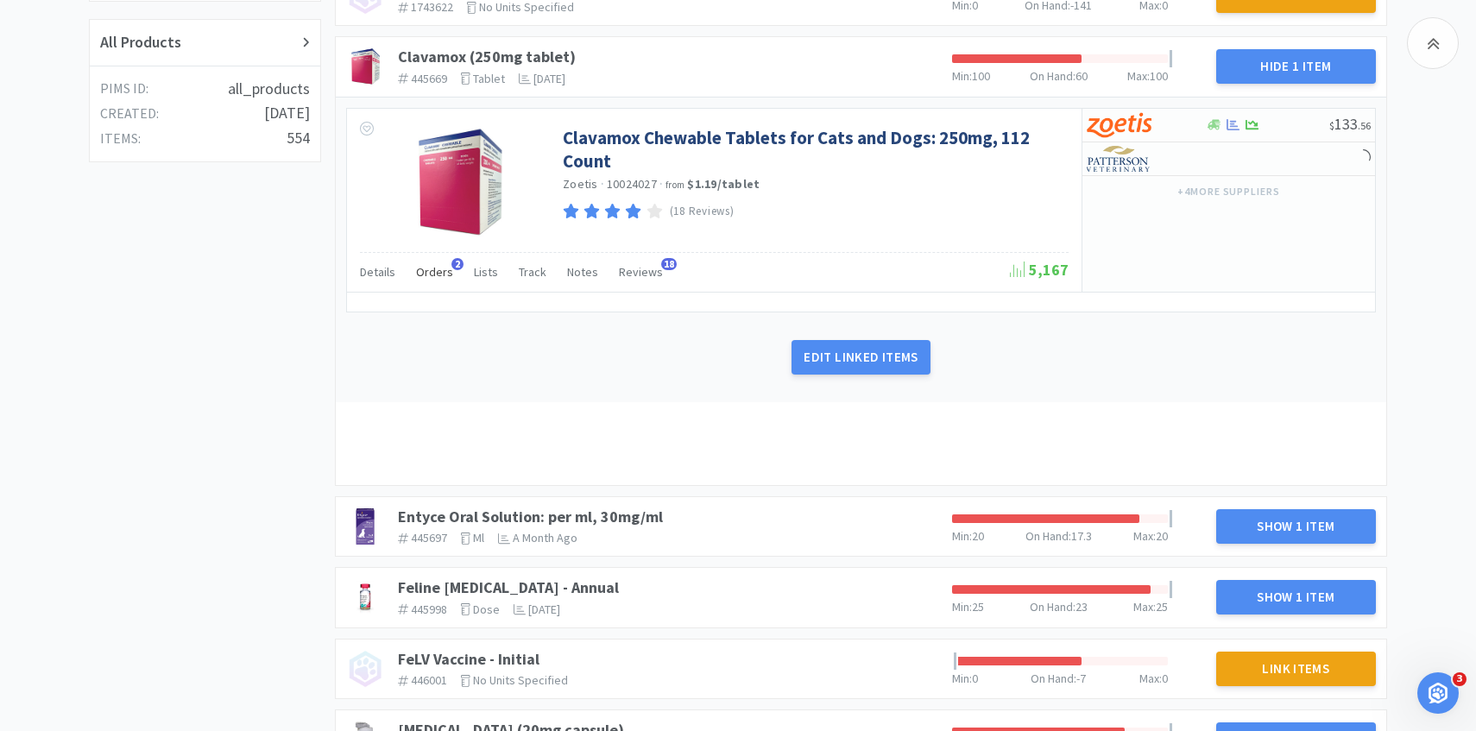
scroll to position [1002, 0]
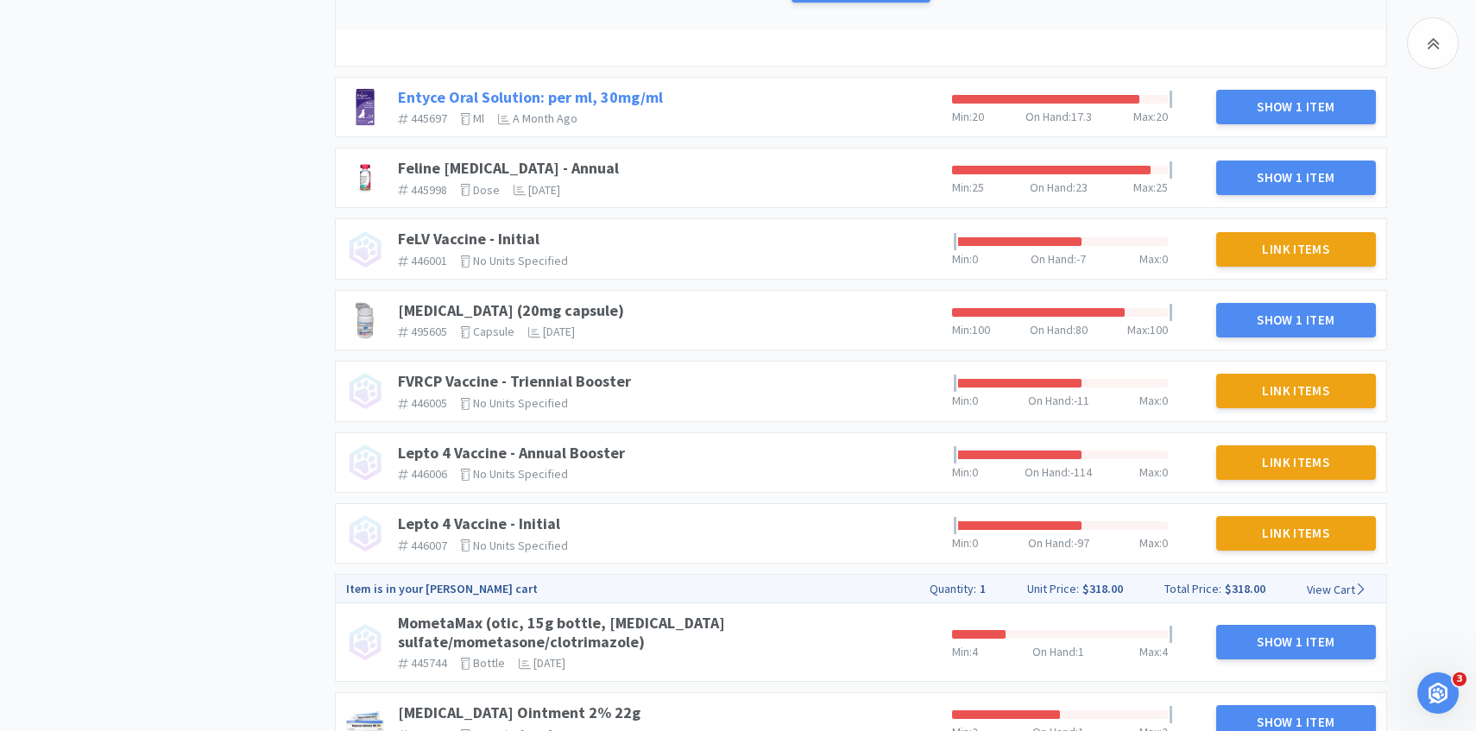
click at [638, 93] on div "Entyce Oral Solution: per ml, 30mg/ml 445697 The identifier of the item in your…" at bounding box center [668, 107] width 554 height 52
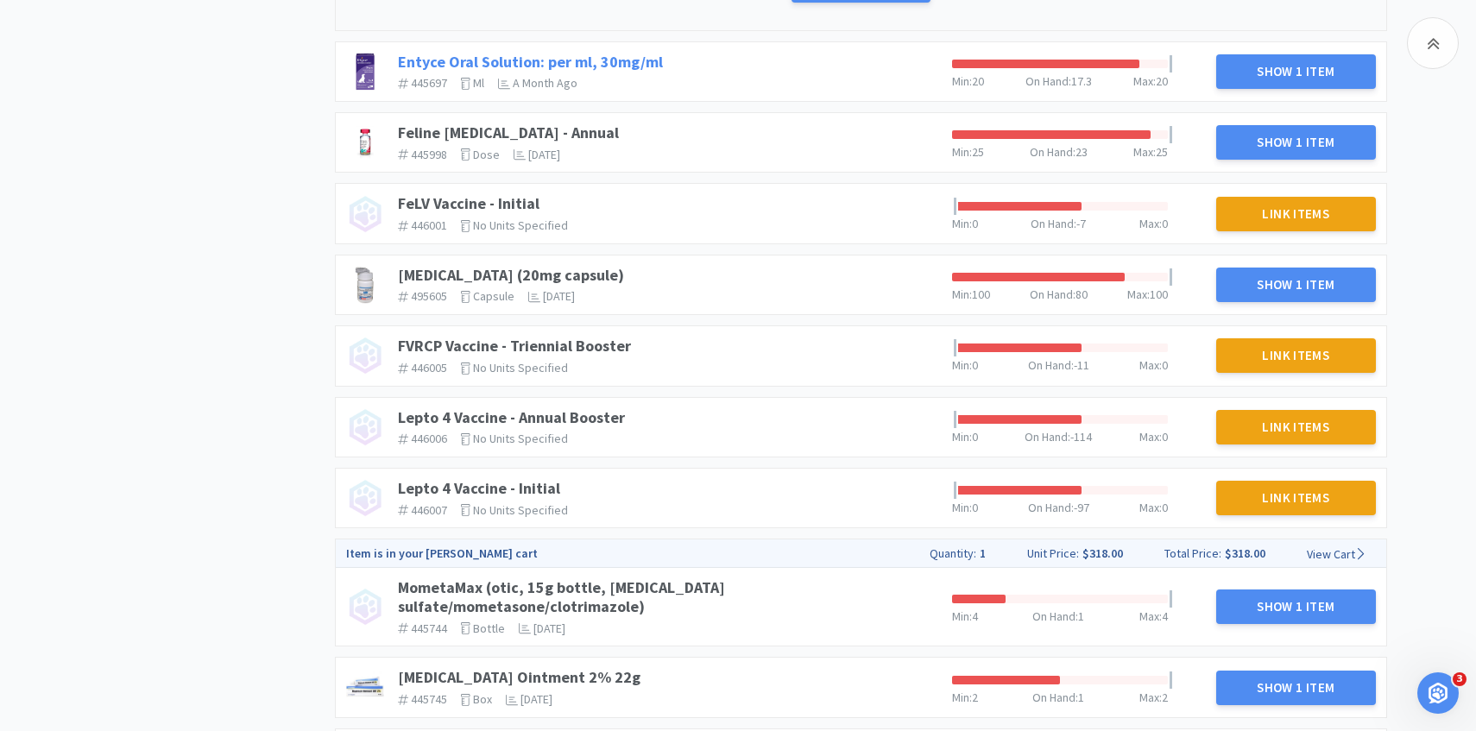
click at [639, 62] on link "Entyce Oral Solution: per ml, 30mg/ml" at bounding box center [530, 62] width 265 height 20
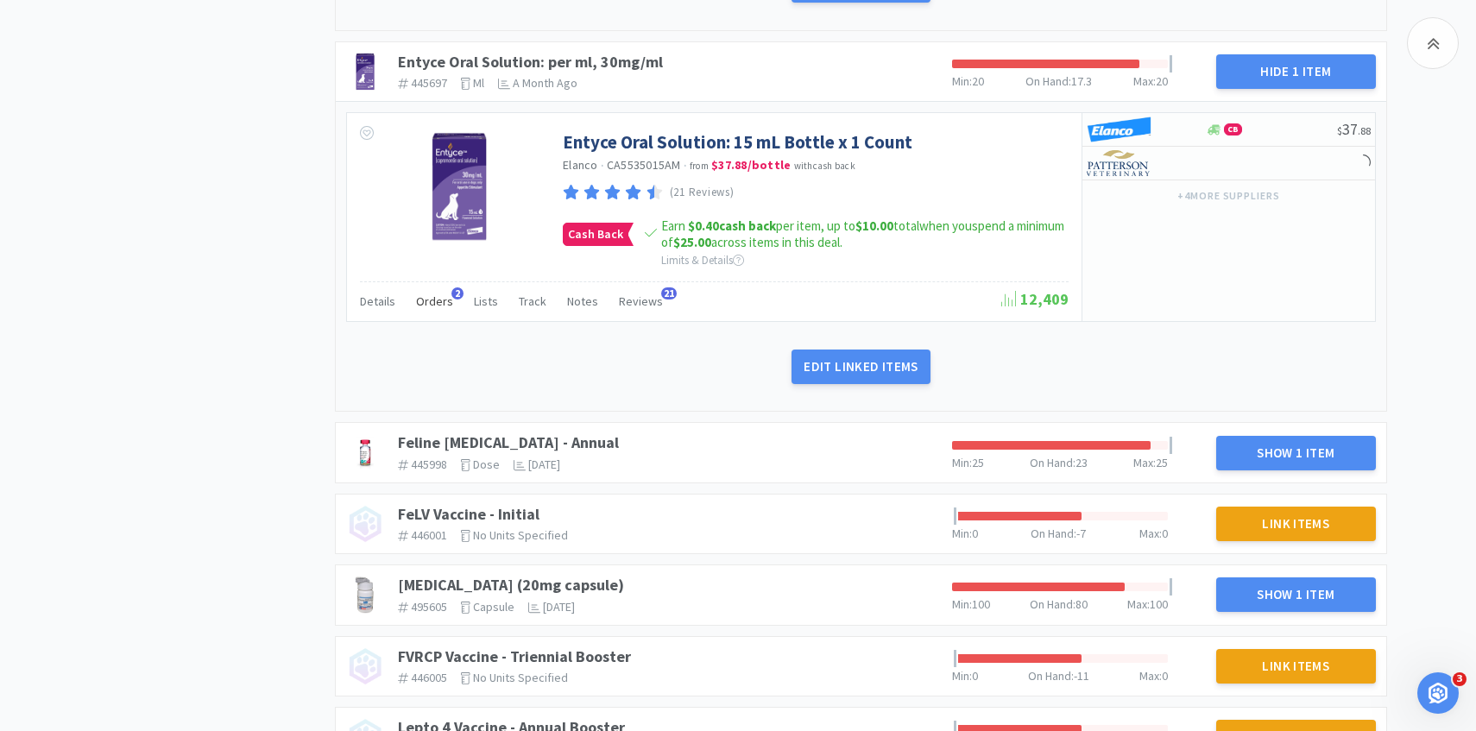
click at [438, 297] on span "Orders" at bounding box center [434, 301] width 37 height 16
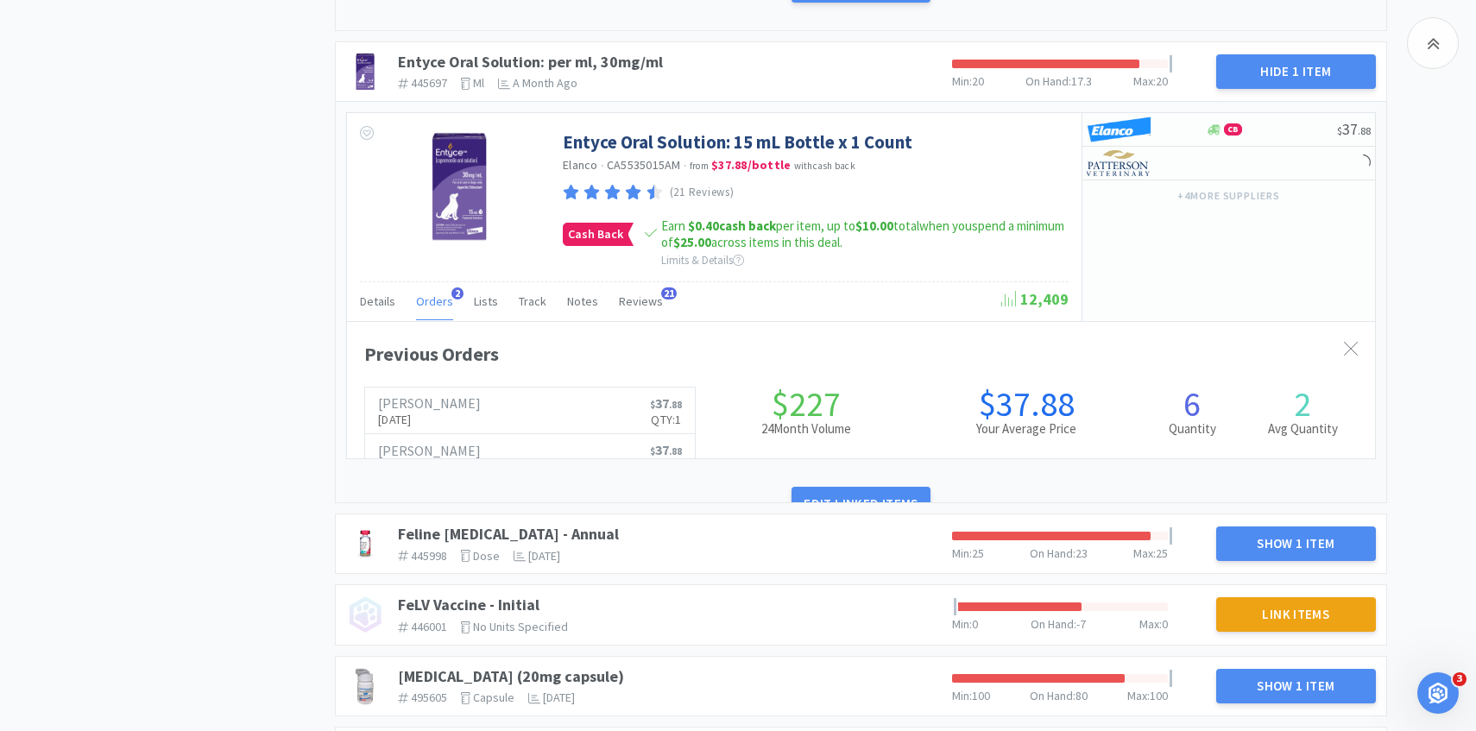
scroll to position [473, 1028]
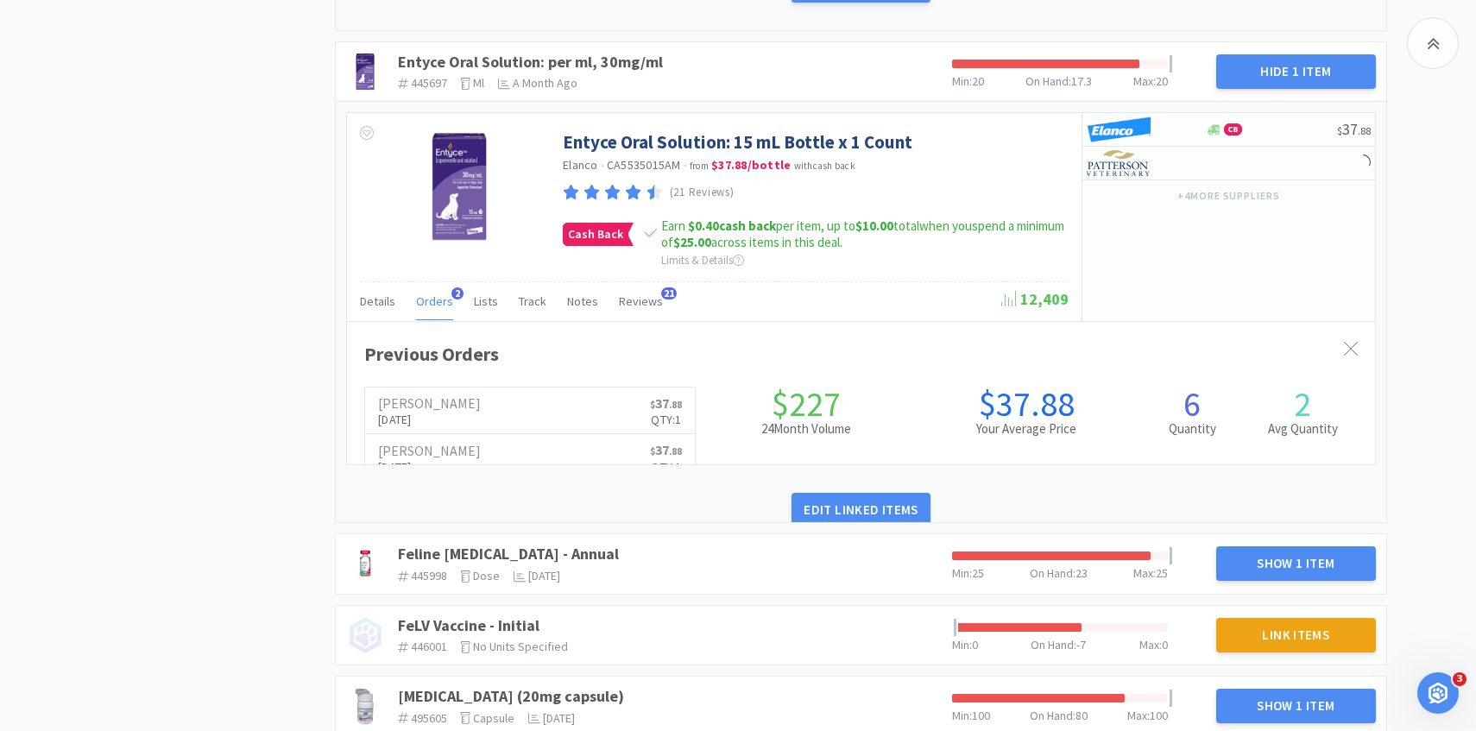
click at [438, 297] on span "Orders" at bounding box center [434, 301] width 37 height 16
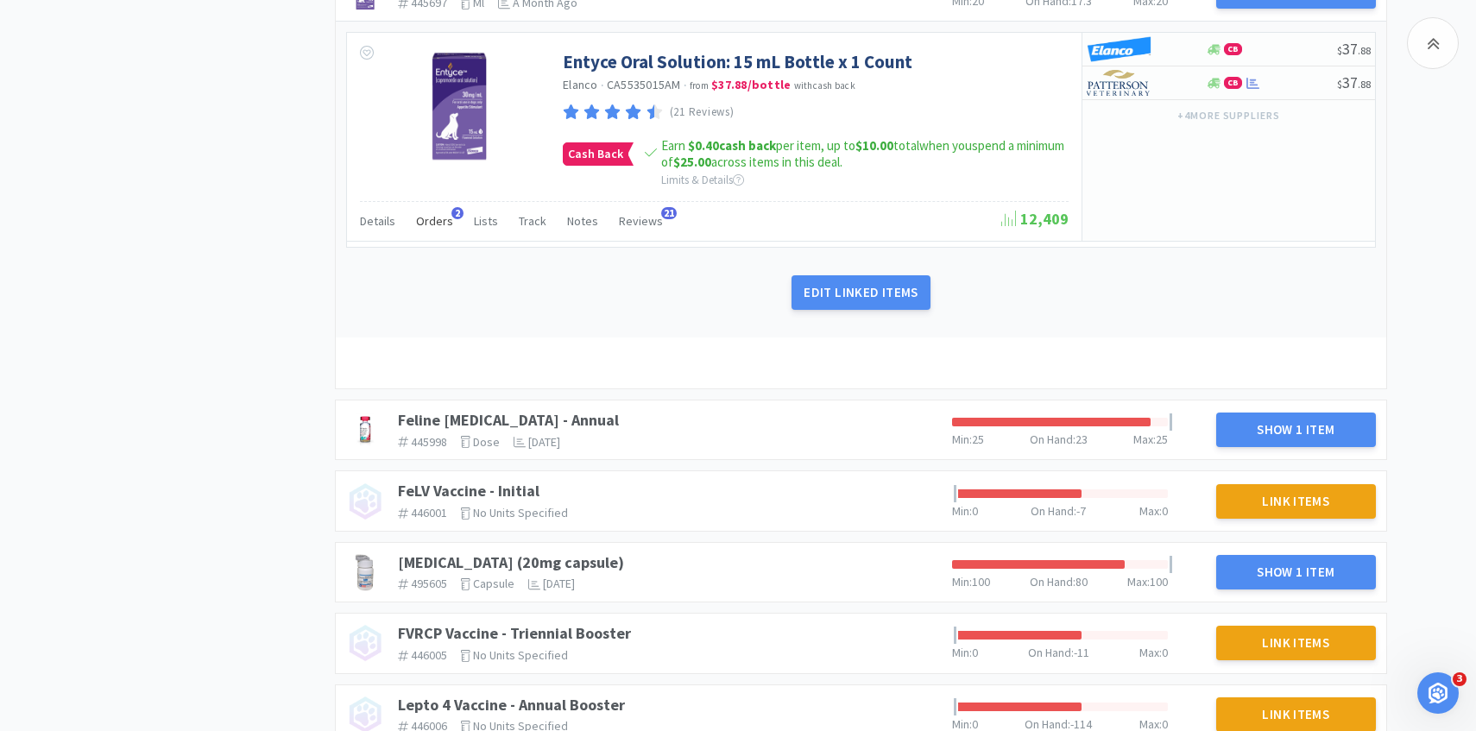
scroll to position [1195, 0]
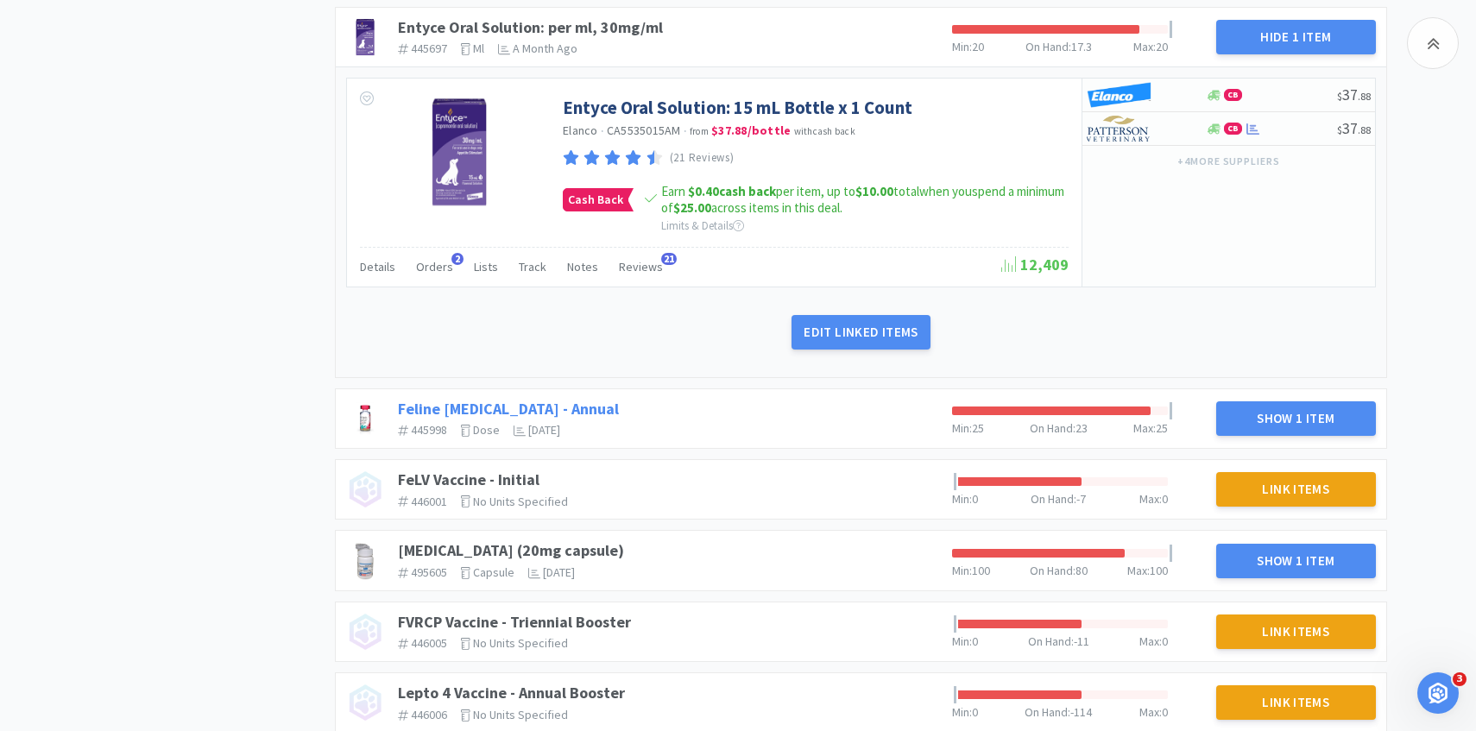
click at [560, 405] on link "Feline [MEDICAL_DATA] - Annual" at bounding box center [508, 409] width 221 height 20
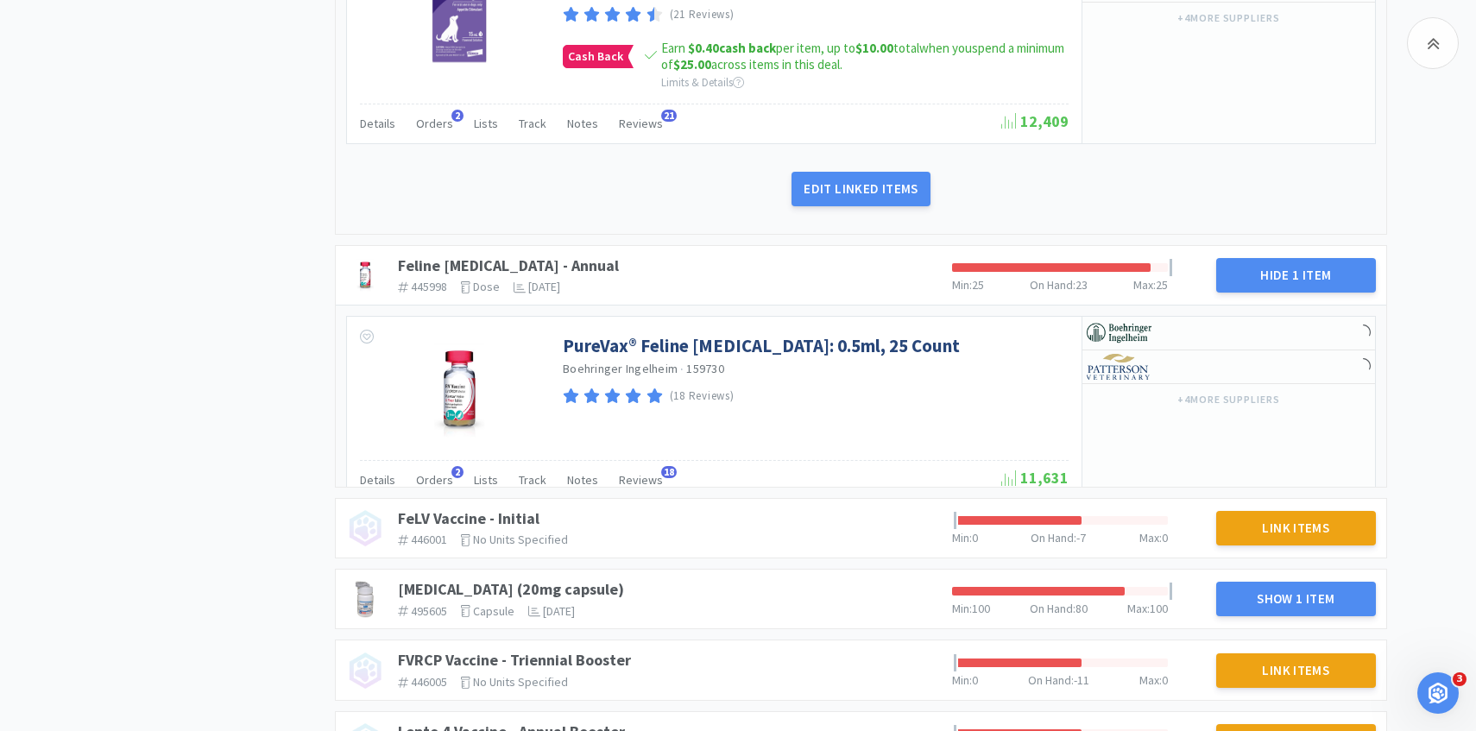
scroll to position [1270, 0]
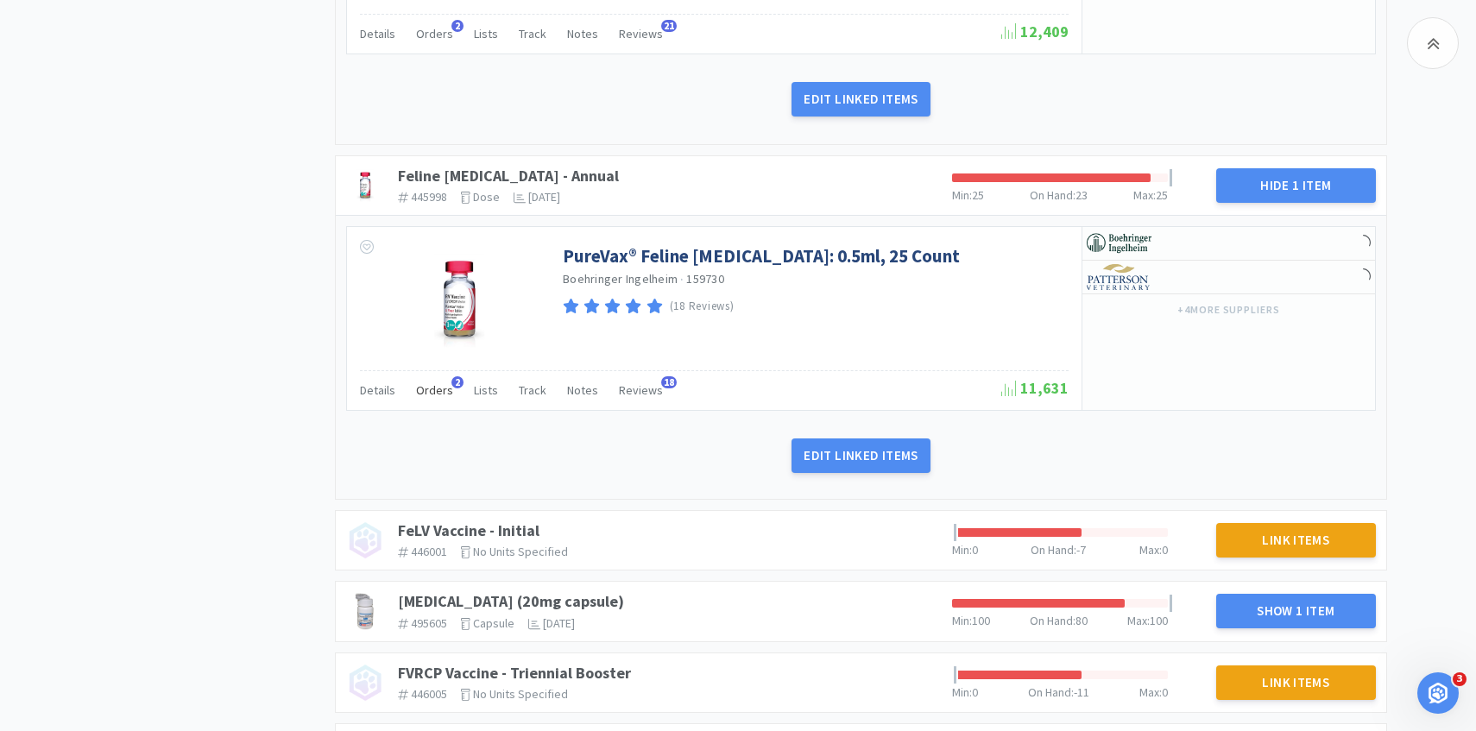
click at [440, 392] on span "Orders" at bounding box center [434, 390] width 37 height 16
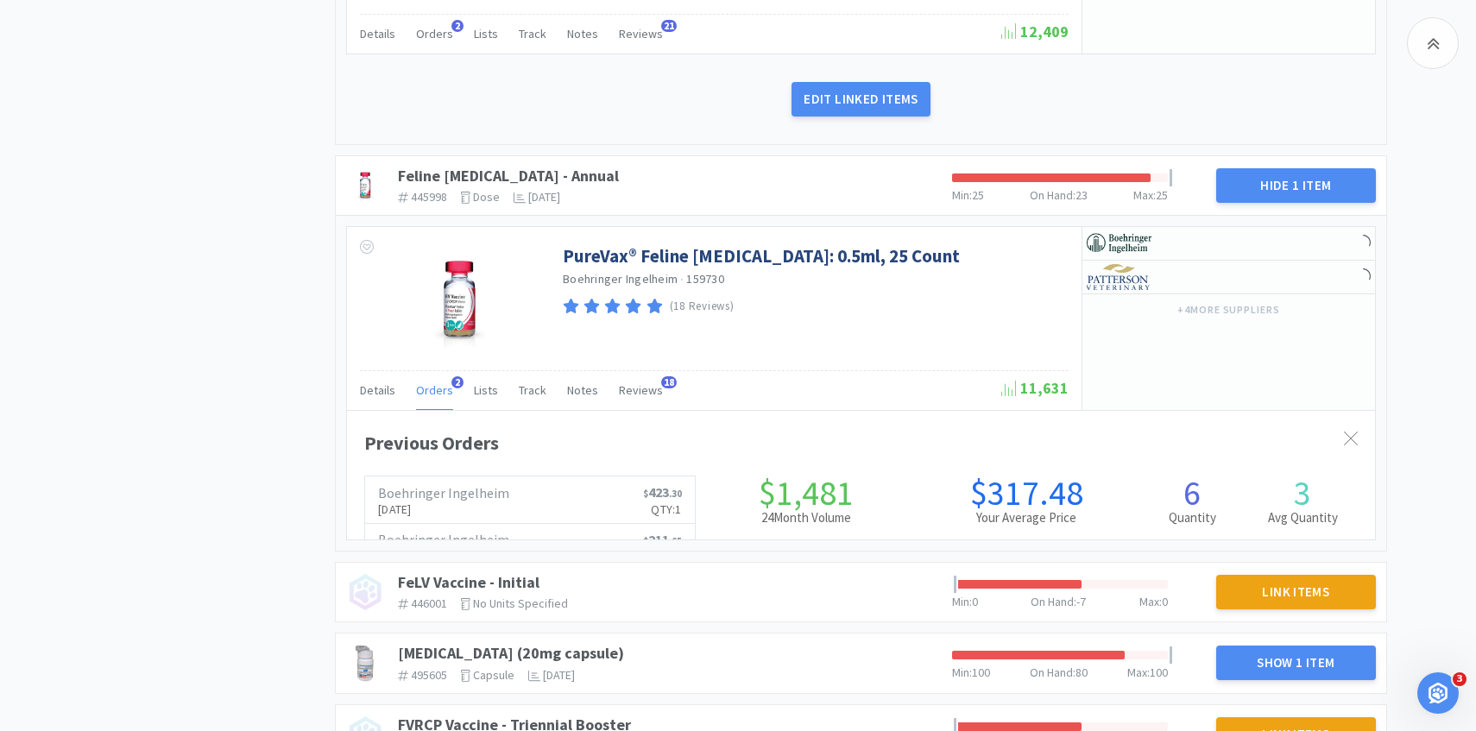
scroll to position [473, 1028]
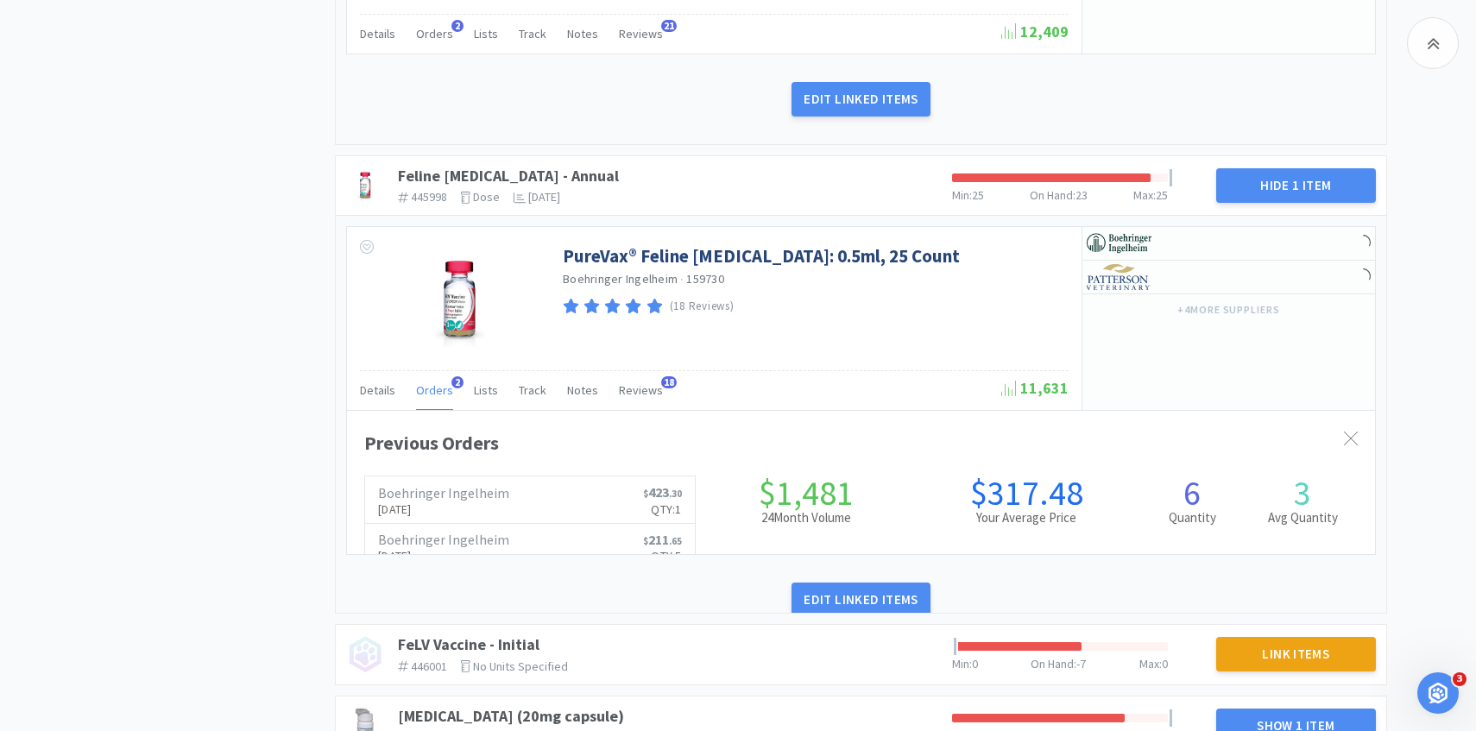
click at [440, 392] on span "Orders" at bounding box center [434, 390] width 37 height 16
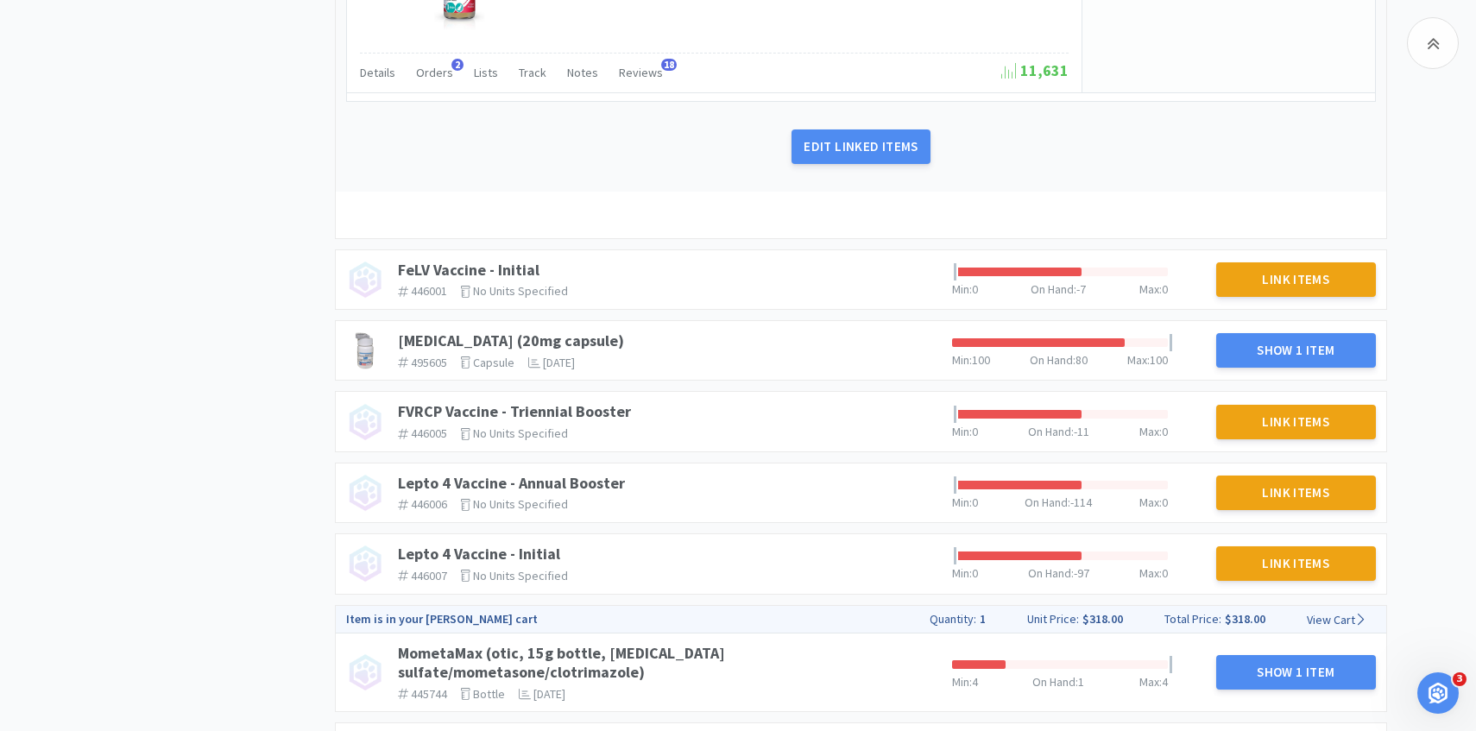
scroll to position [1640, 0]
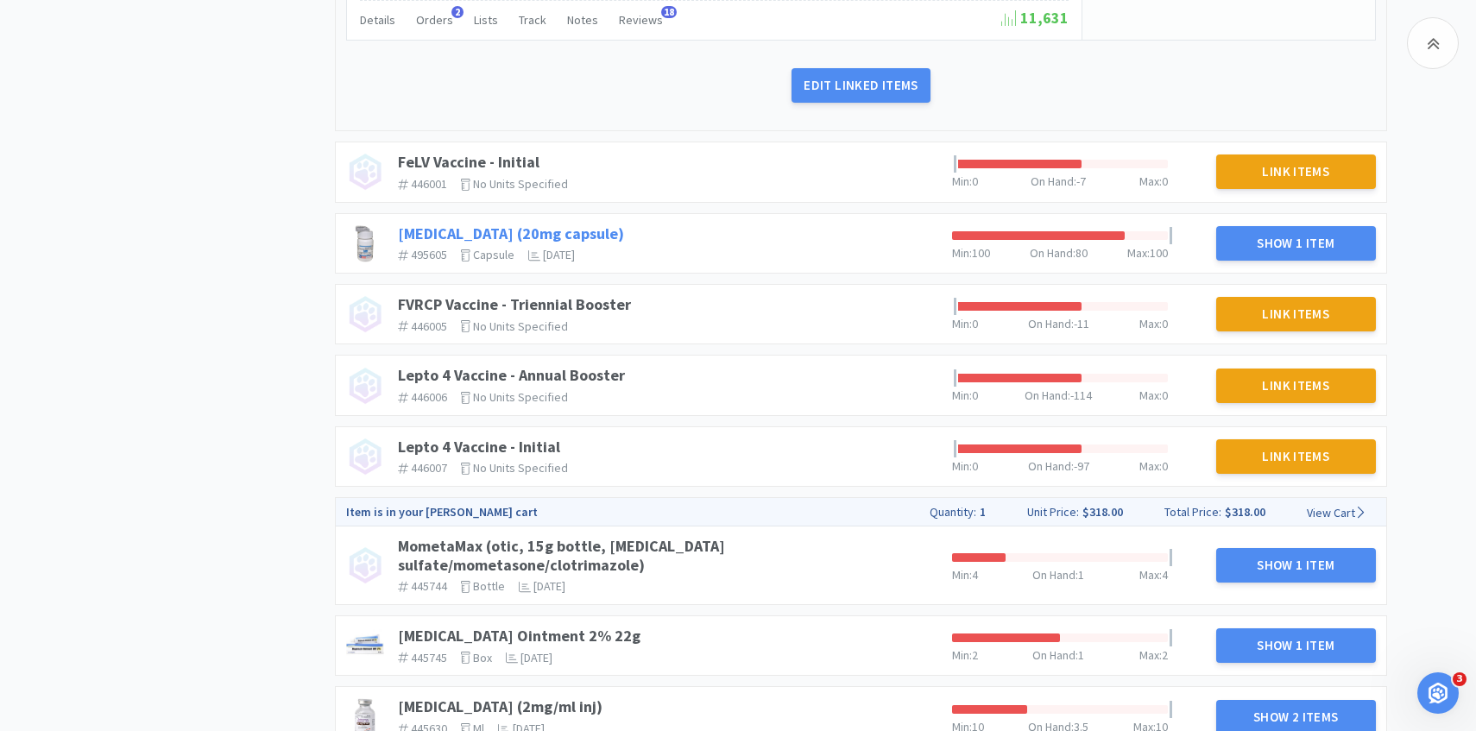
click at [480, 228] on link "[MEDICAL_DATA] (20mg capsule)" at bounding box center [511, 234] width 226 height 20
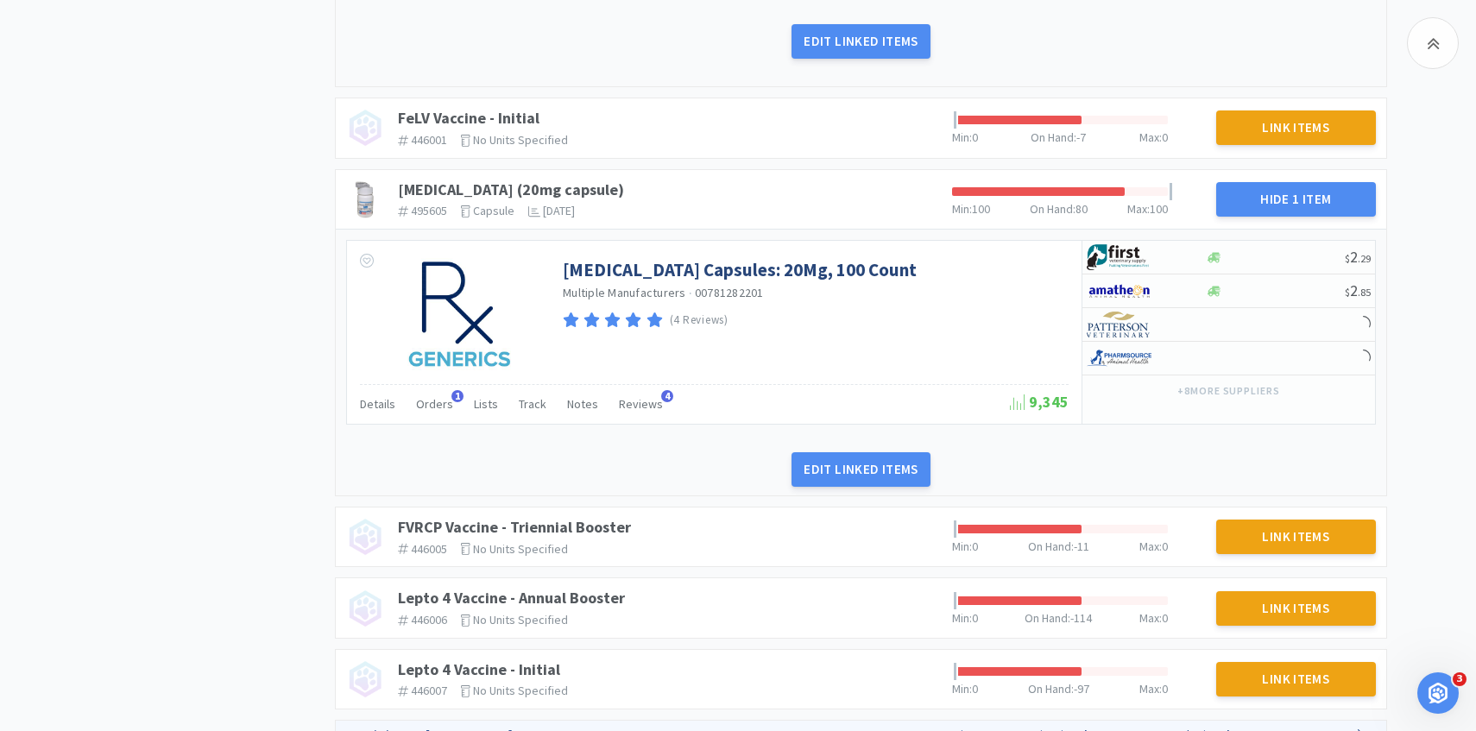
scroll to position [1740, 0]
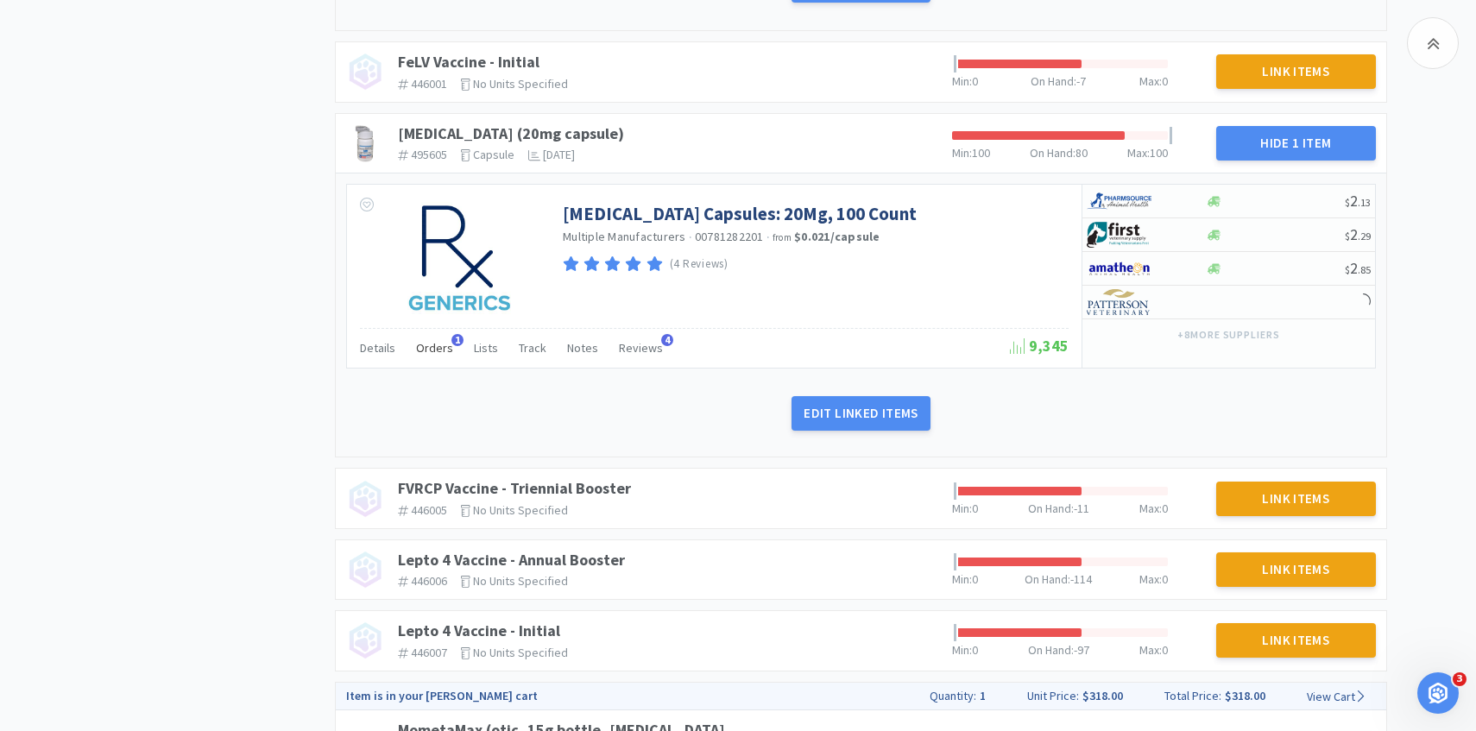
click at [437, 349] on span "Orders" at bounding box center [434, 348] width 37 height 16
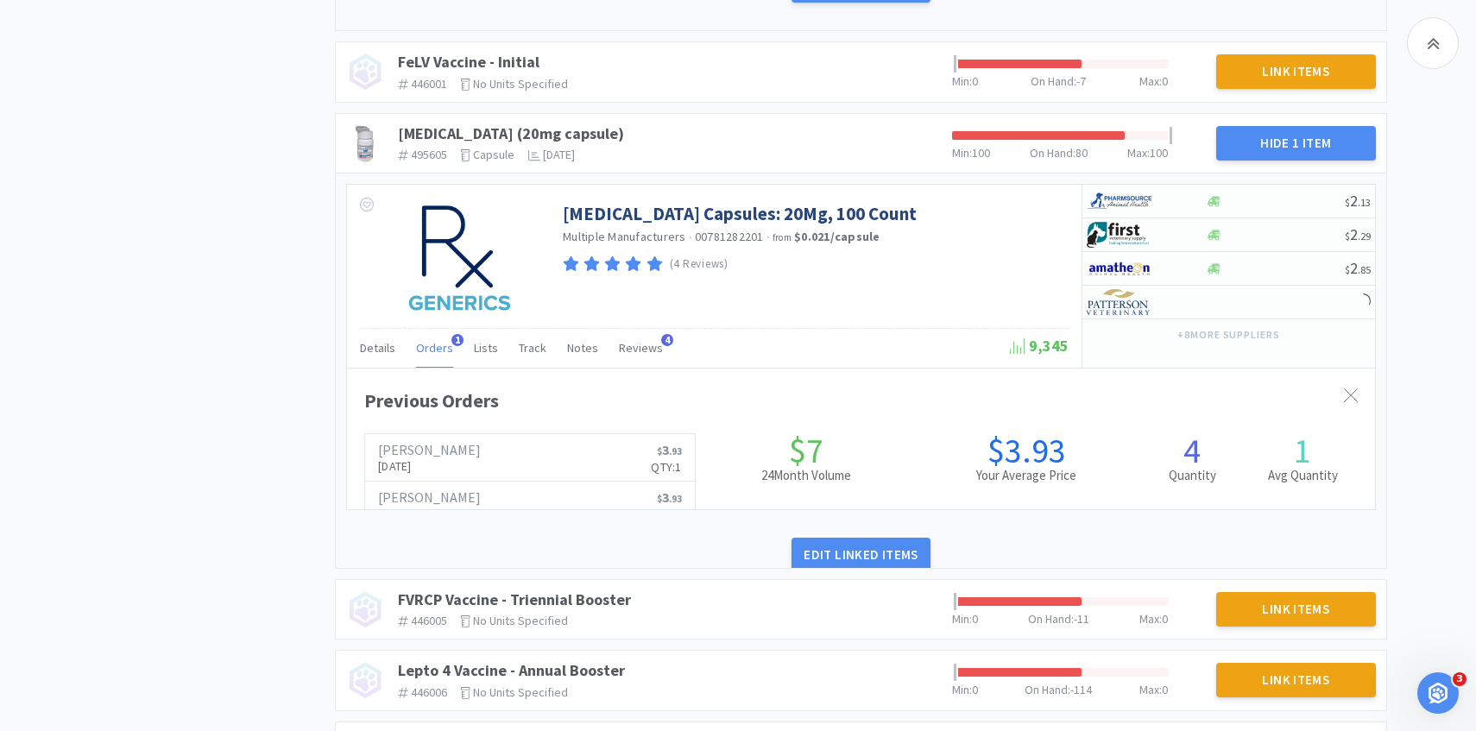
scroll to position [473, 1028]
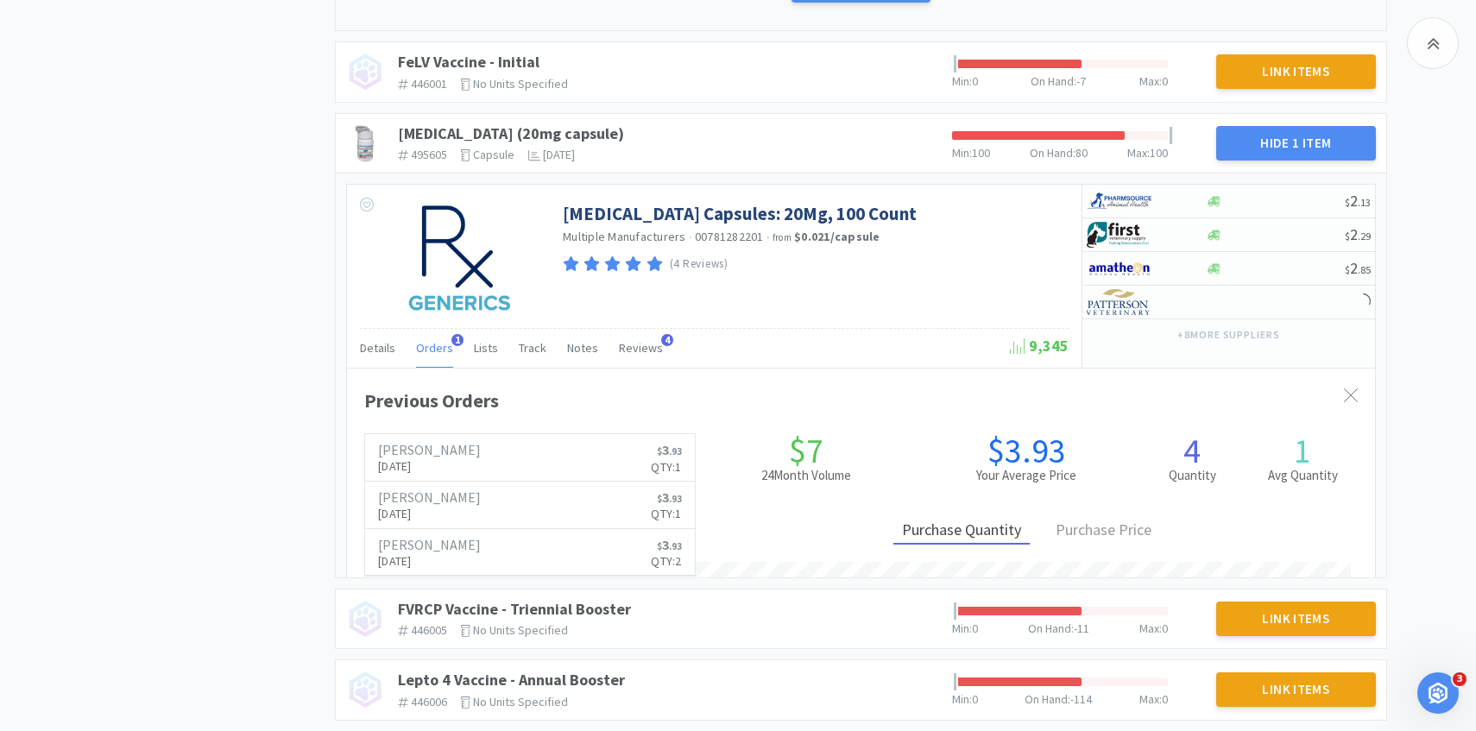
click at [437, 349] on span "Orders" at bounding box center [434, 348] width 37 height 16
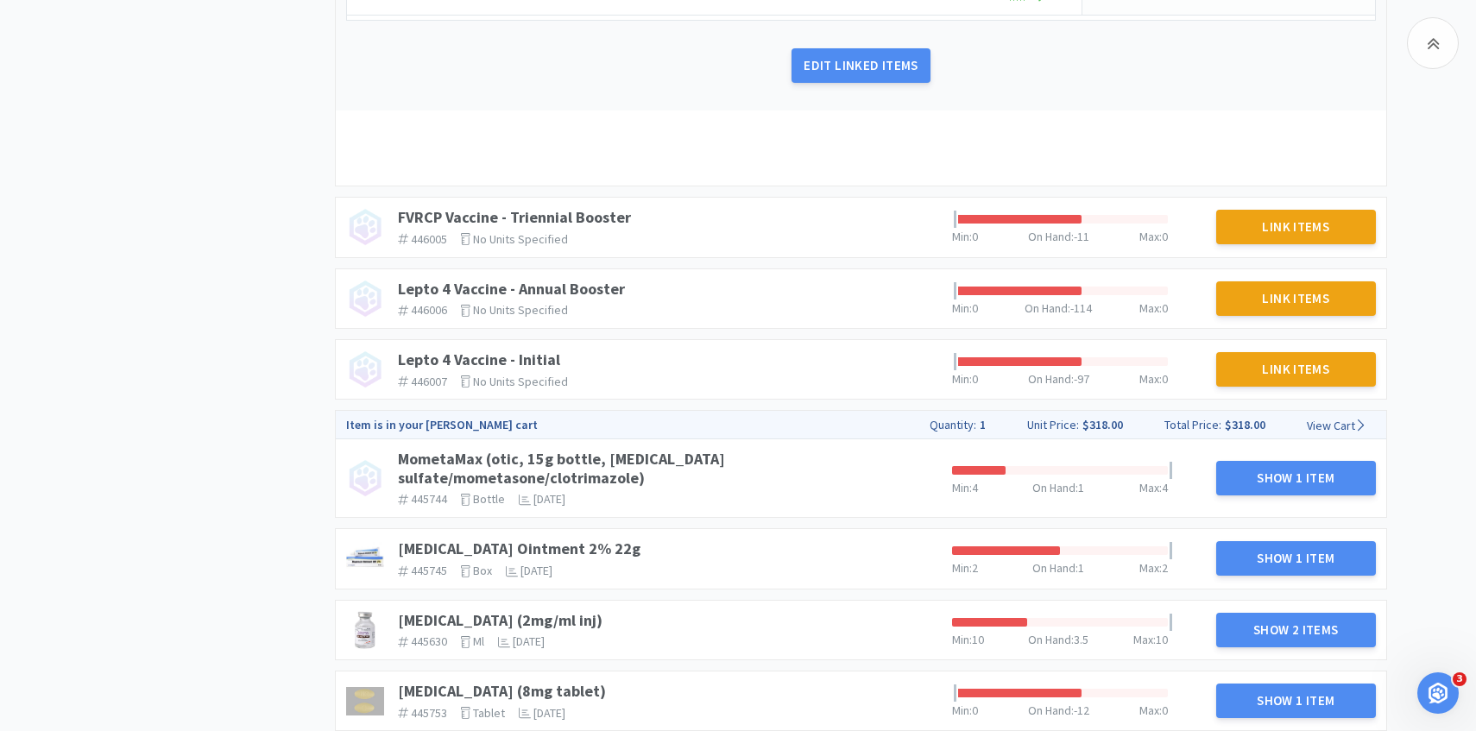
scroll to position [2174, 0]
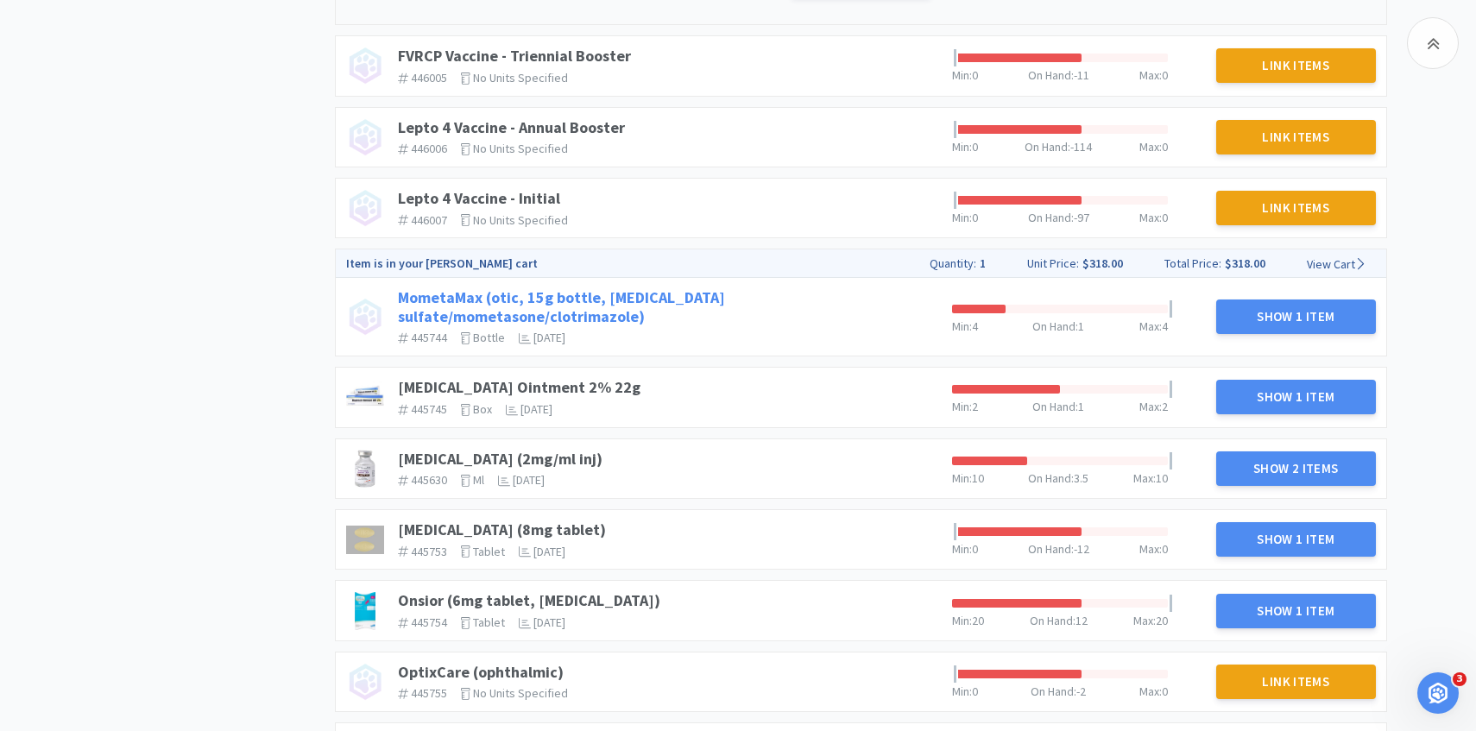
click at [704, 299] on link "MometaMax (otic, 15g bottle, [MEDICAL_DATA] sulfate/mometasone/clotrimazole)" at bounding box center [561, 306] width 327 height 39
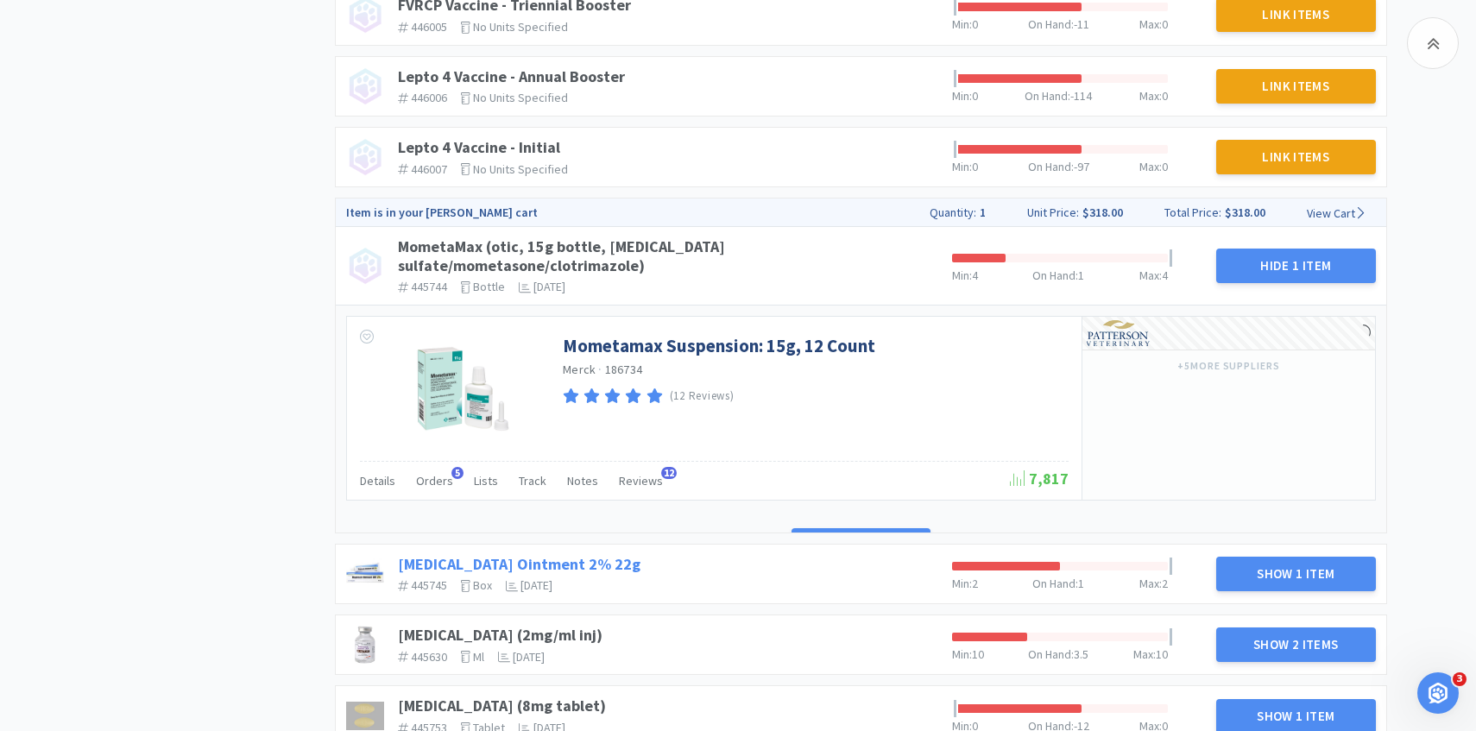
scroll to position [2250, 0]
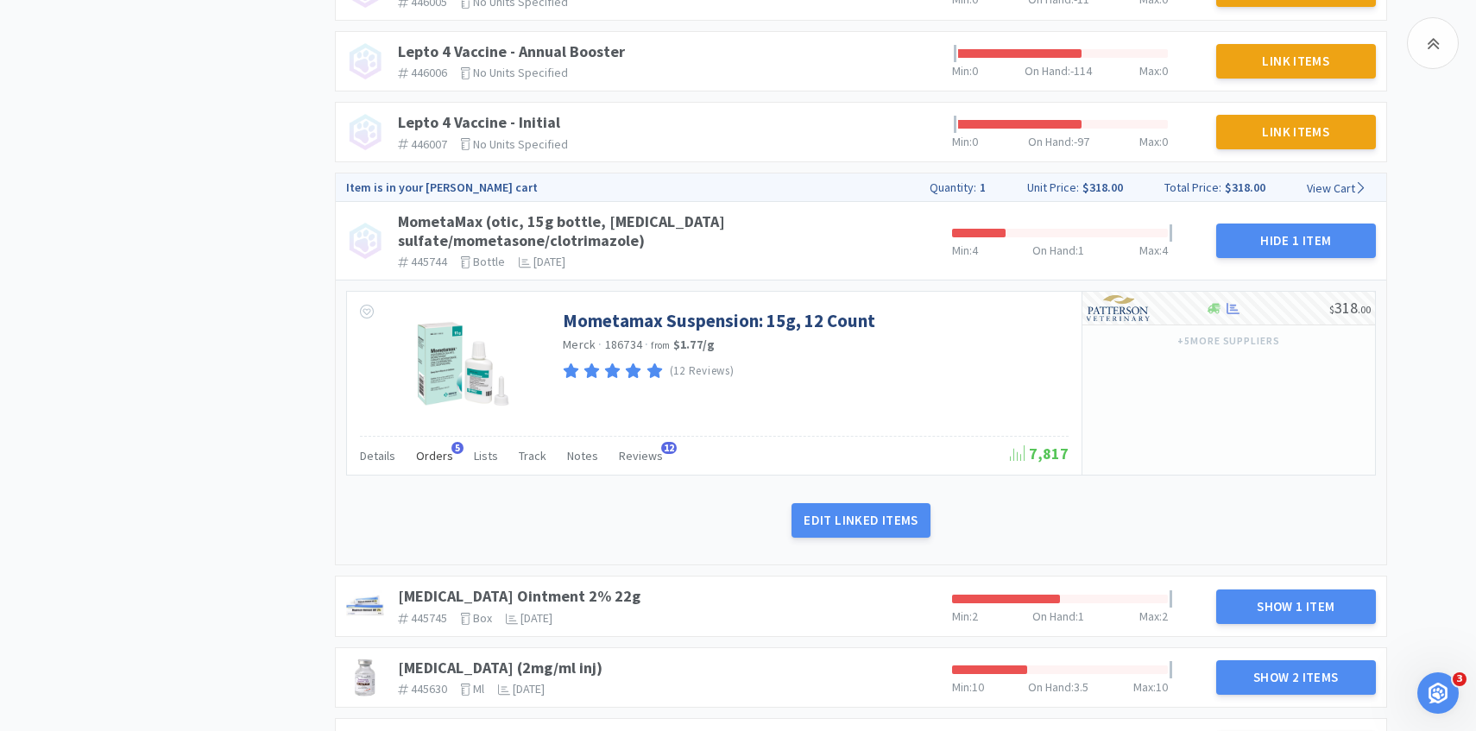
click at [432, 448] on span "Orders" at bounding box center [434, 456] width 37 height 16
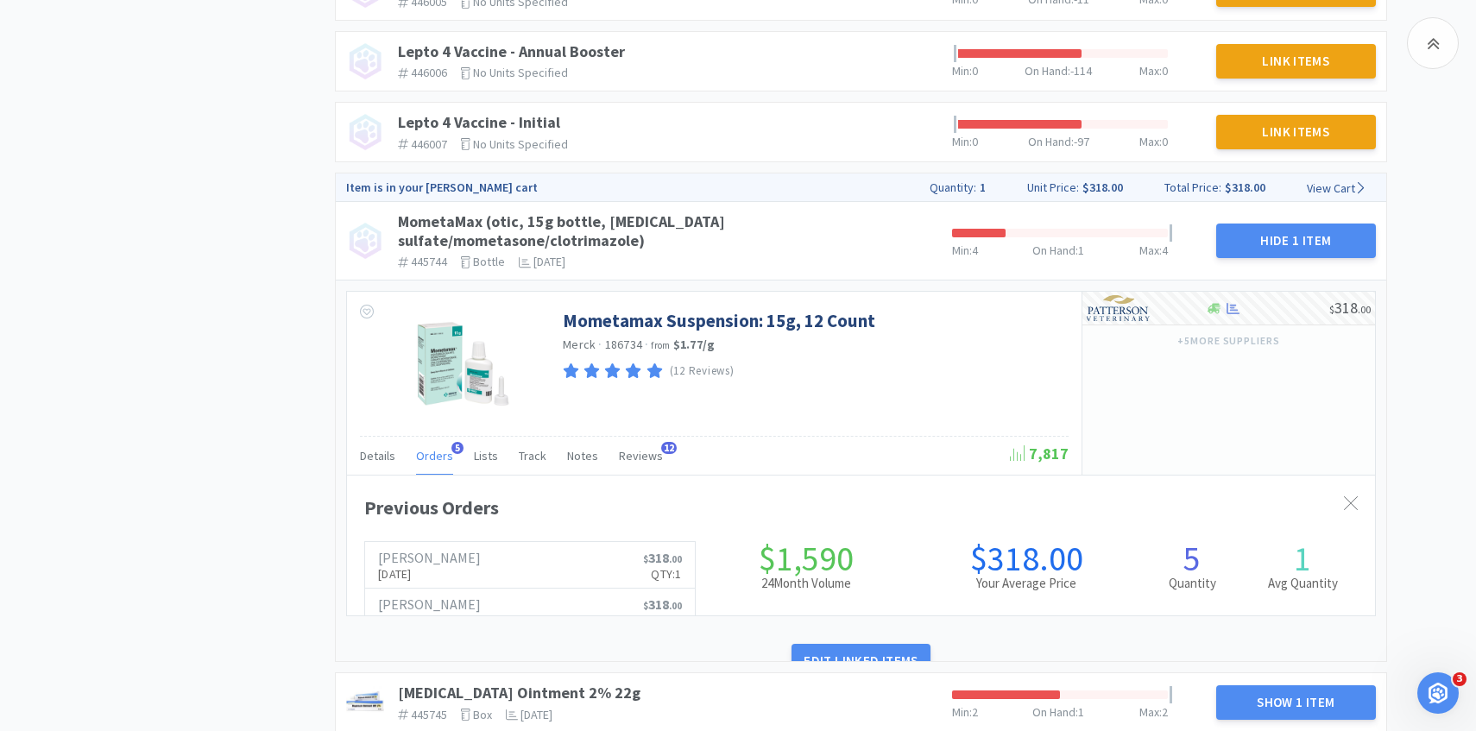
scroll to position [0, 0]
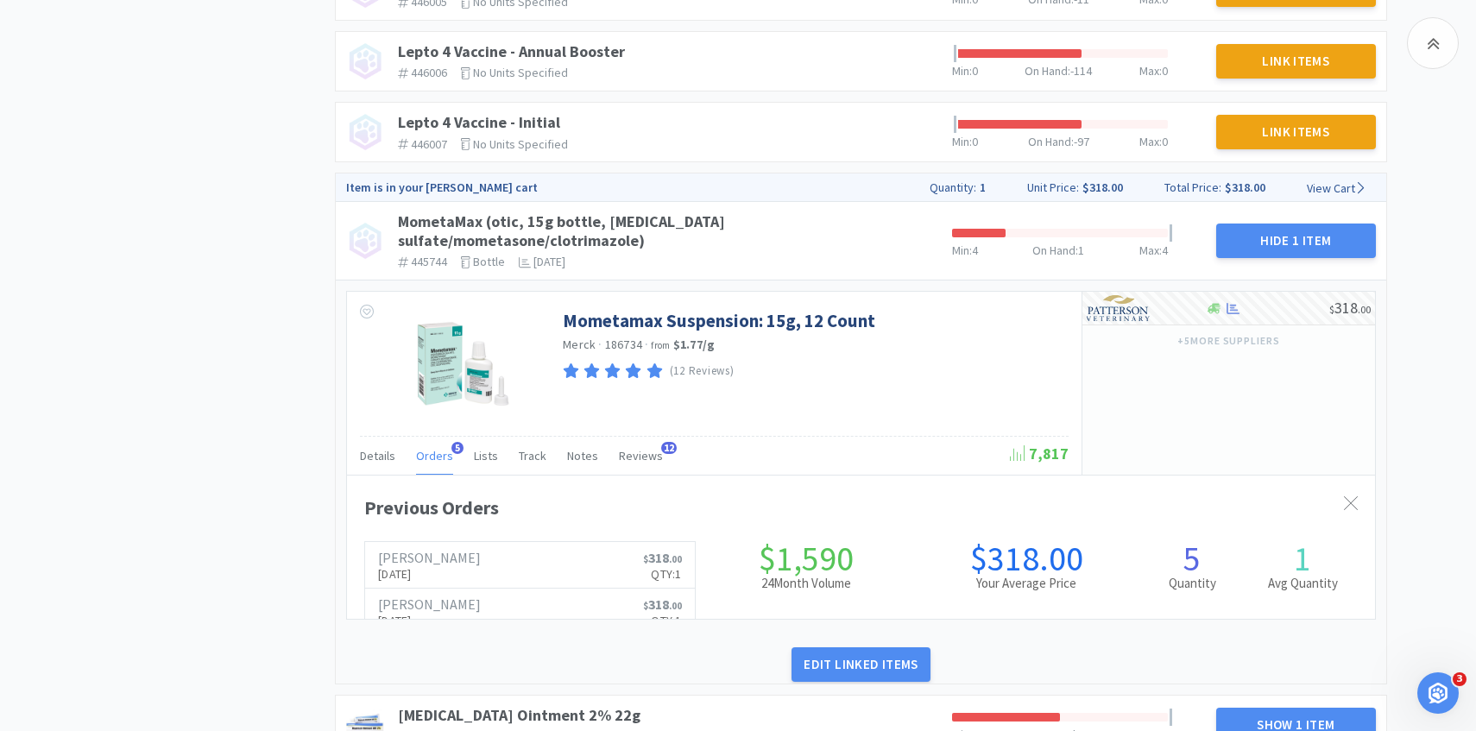
click at [432, 448] on span "Orders" at bounding box center [434, 456] width 37 height 16
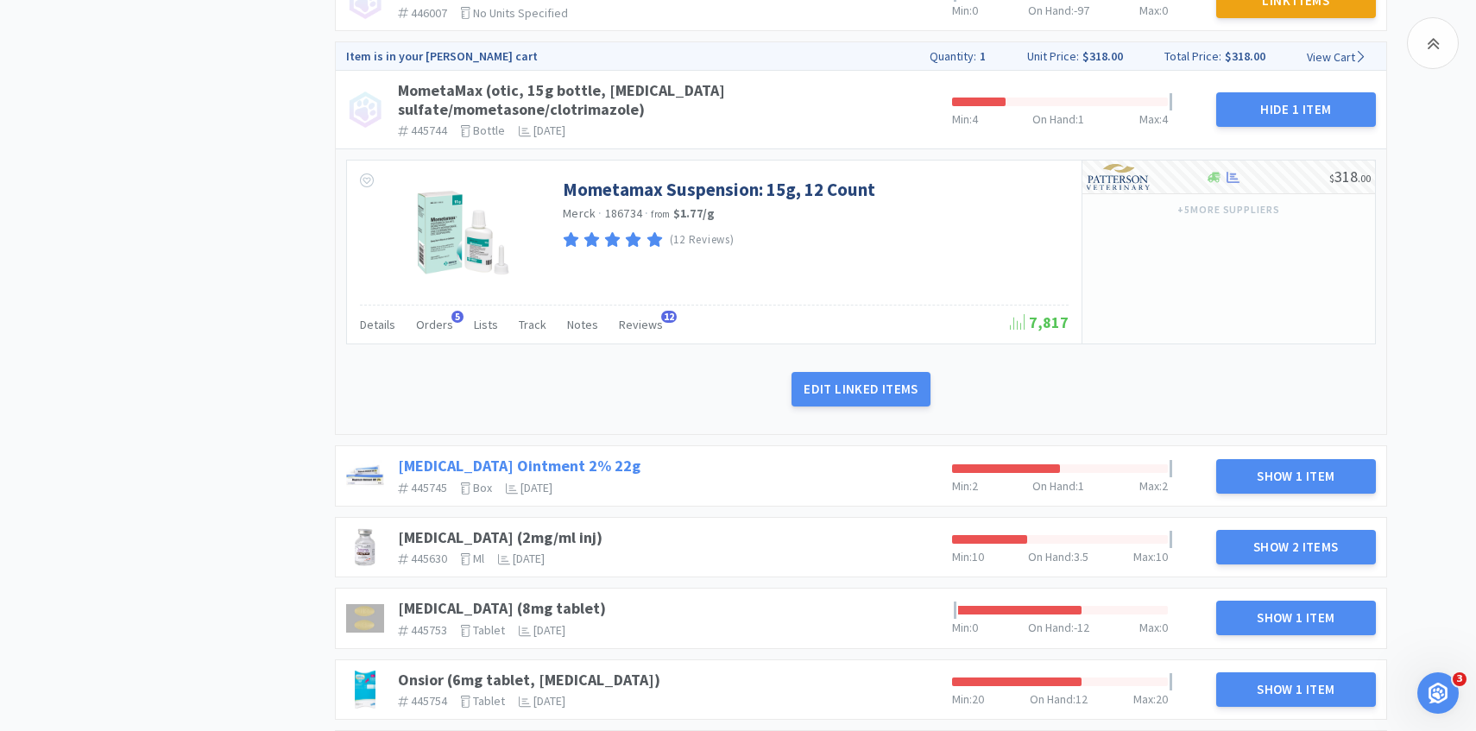
click at [571, 456] on link "[MEDICAL_DATA] Ointment 2% 22g" at bounding box center [519, 466] width 243 height 20
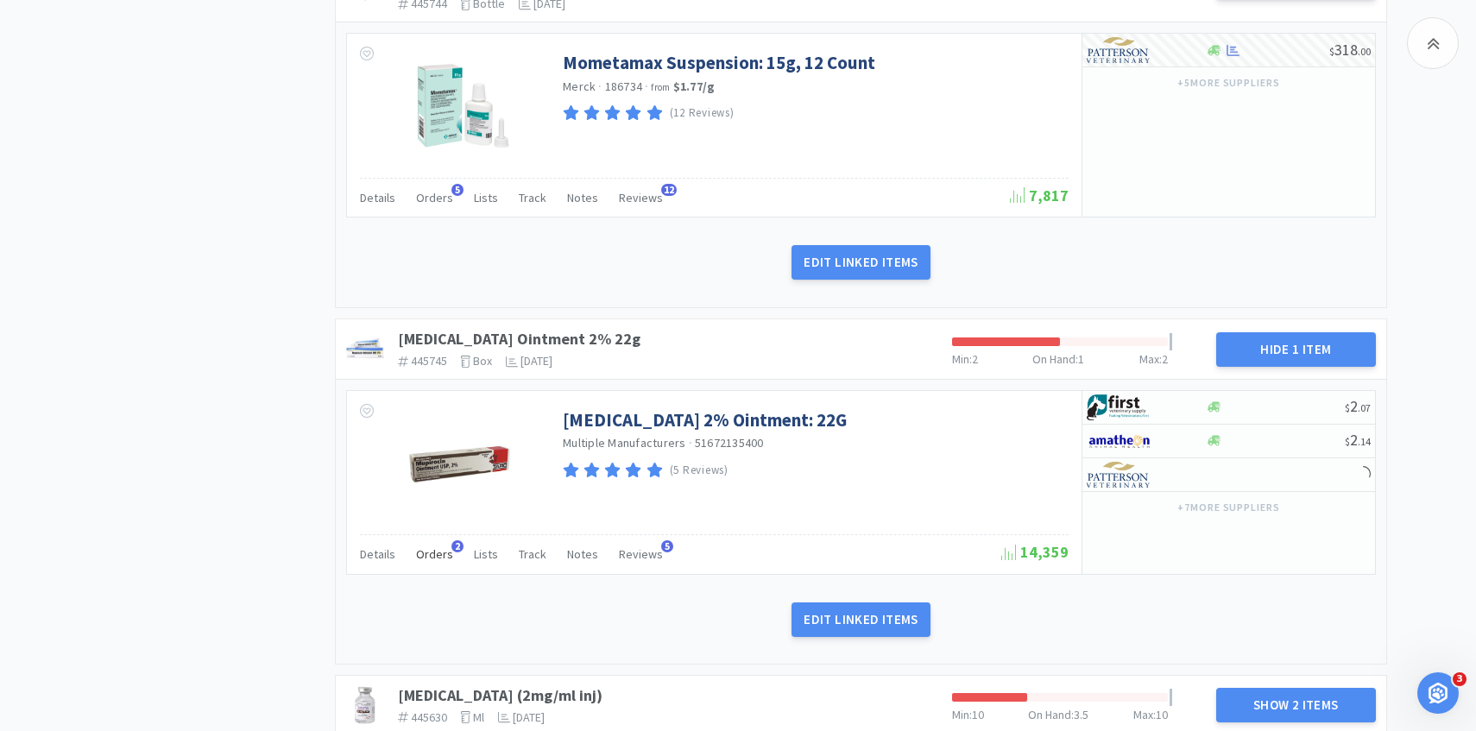
click at [439, 546] on span "Orders" at bounding box center [434, 554] width 37 height 16
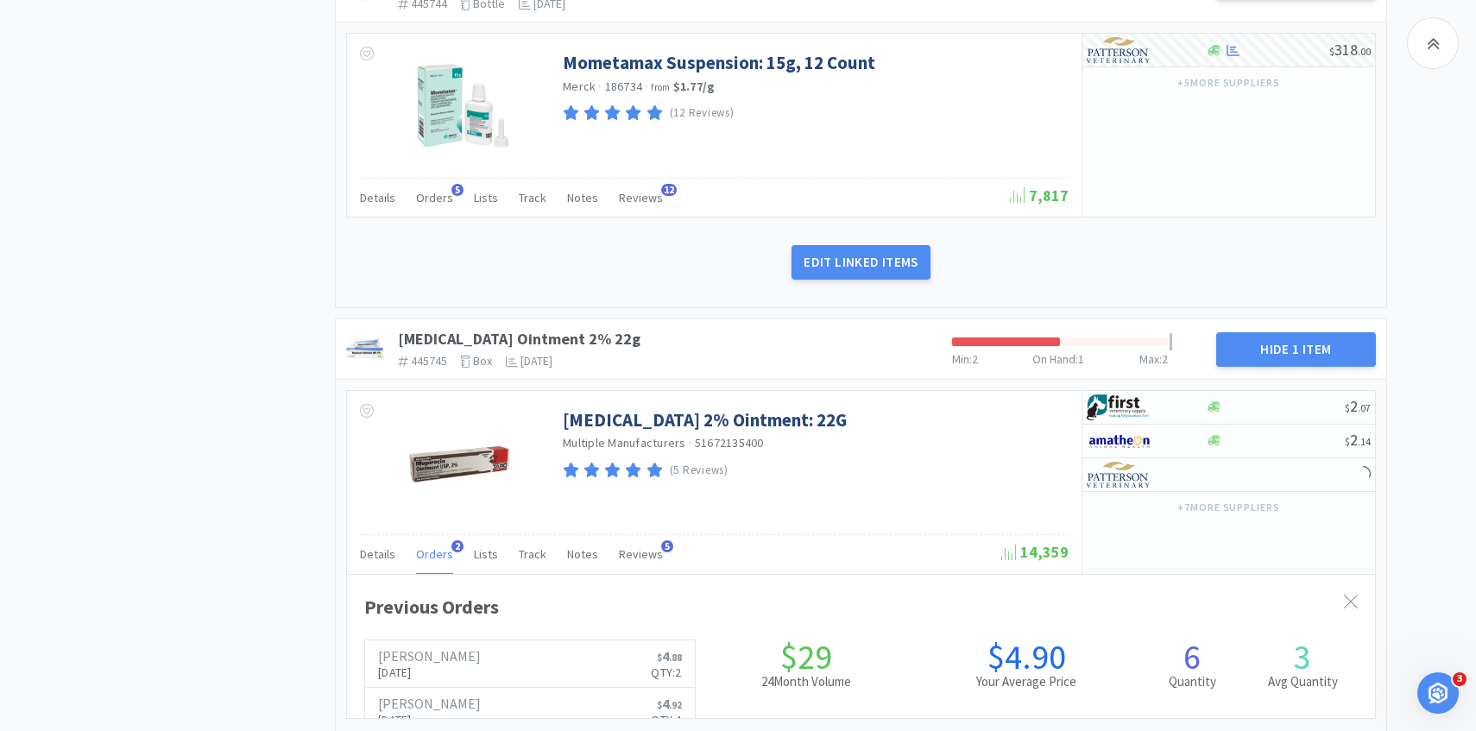
click at [439, 546] on span "Orders" at bounding box center [434, 554] width 37 height 16
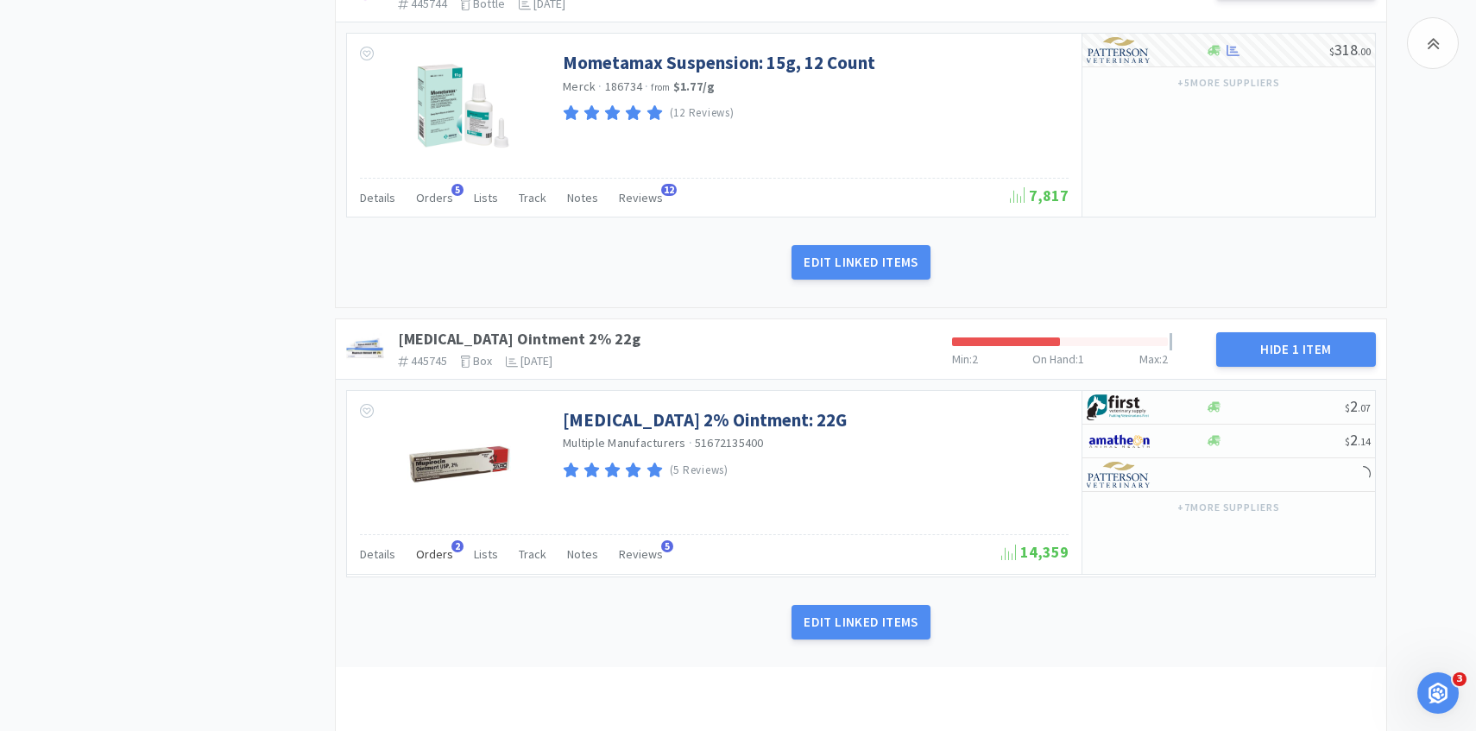
click at [439, 546] on span "Orders" at bounding box center [434, 554] width 37 height 16
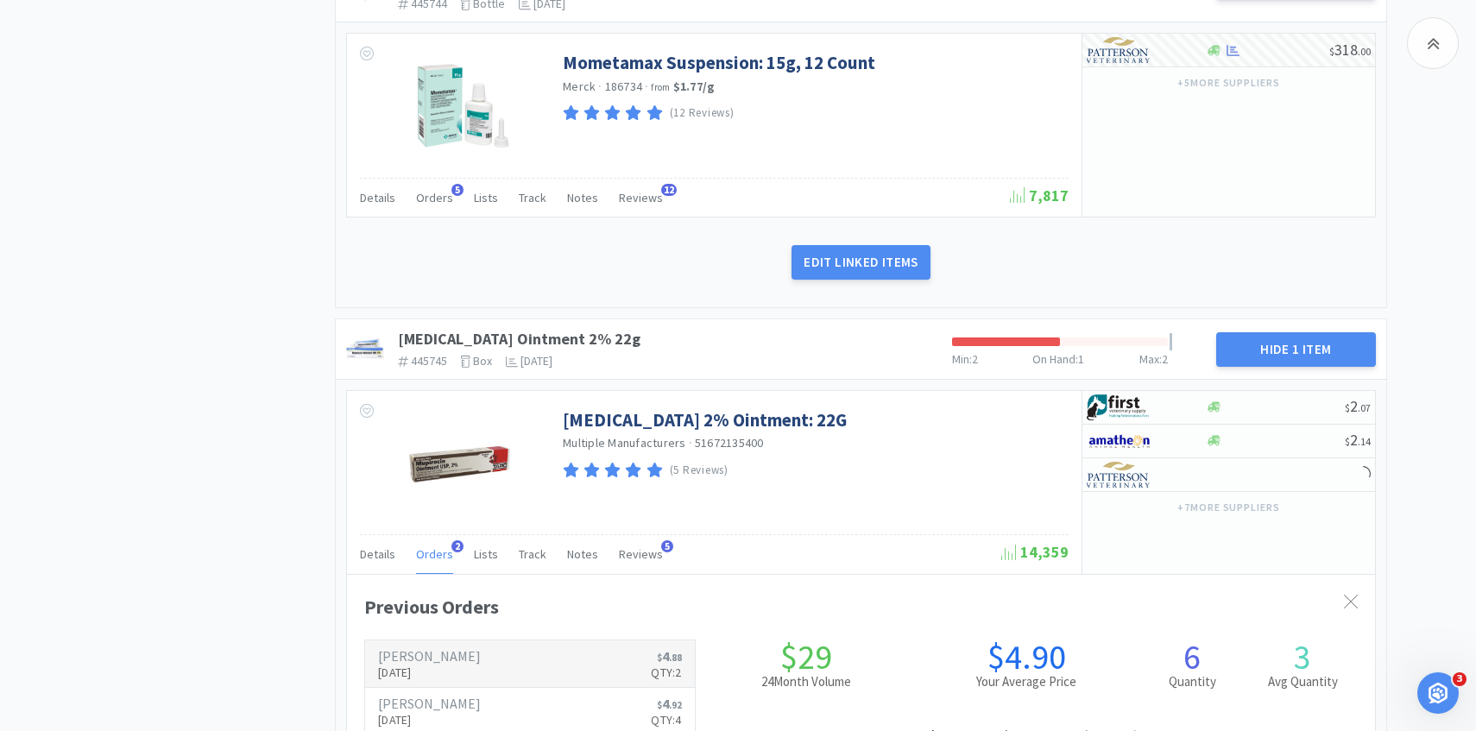
click at [468, 640] on link "[PERSON_NAME] [DATE] $ 4 . 88 Qty: 2" at bounding box center [530, 663] width 330 height 47
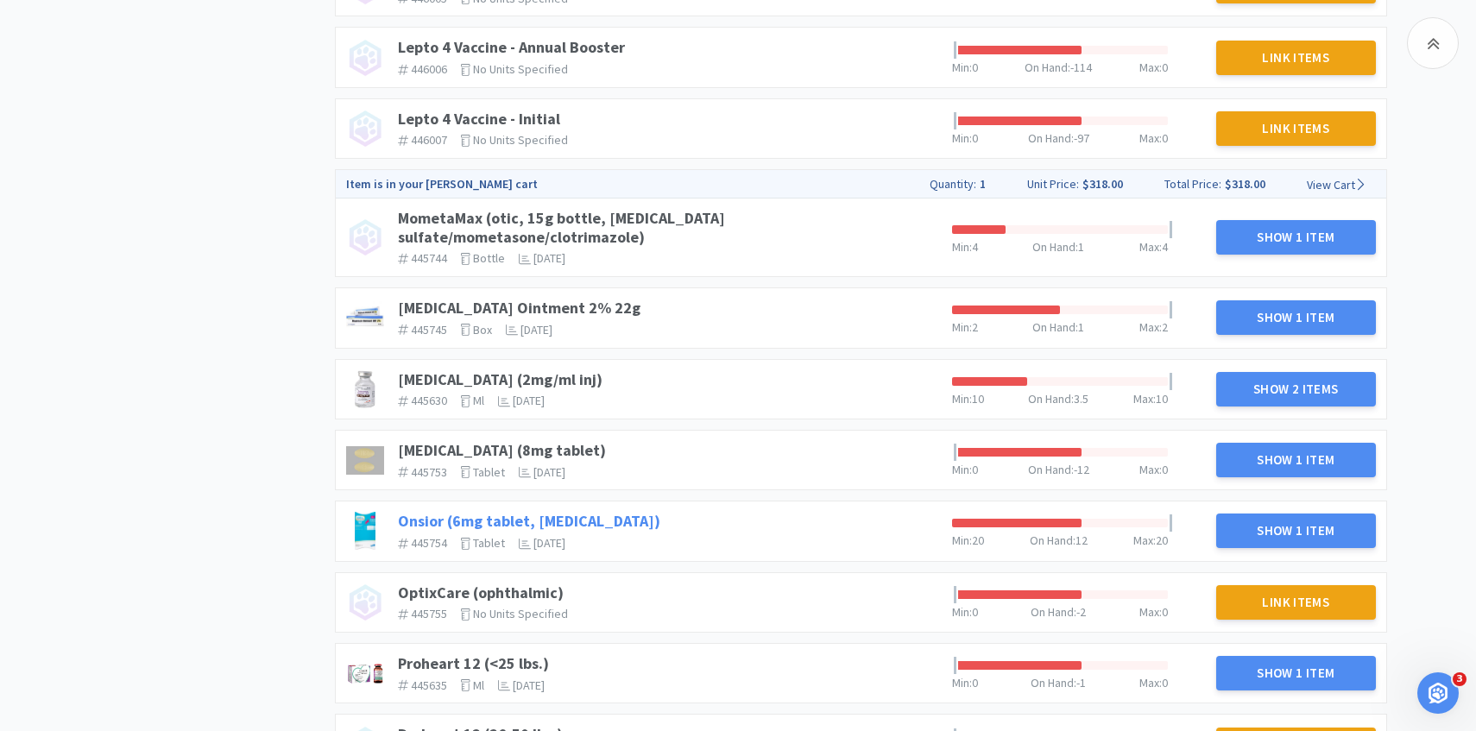
click at [438, 511] on link "Onsior (6mg tablet, [MEDICAL_DATA])" at bounding box center [529, 521] width 262 height 20
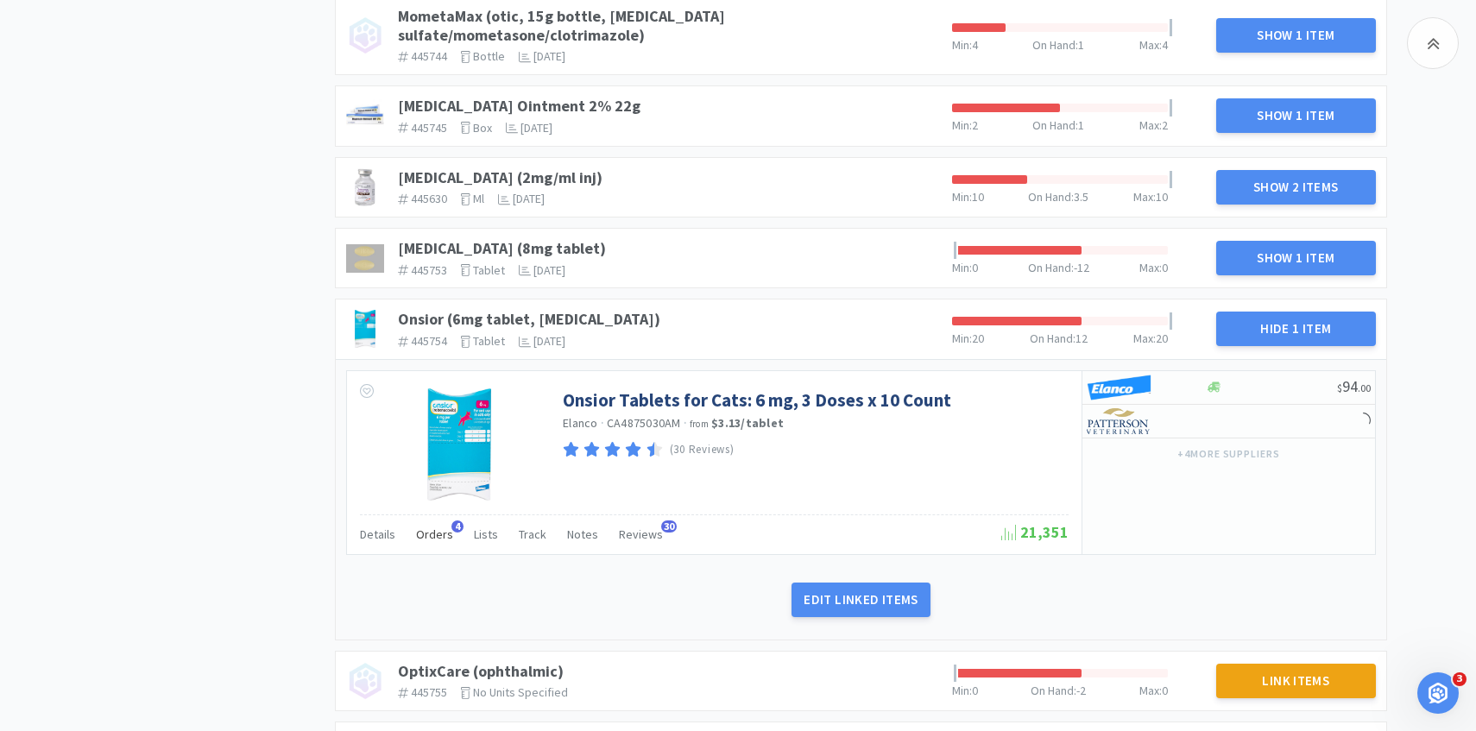
click at [426, 526] on div "Orders 4" at bounding box center [434, 536] width 37 height 33
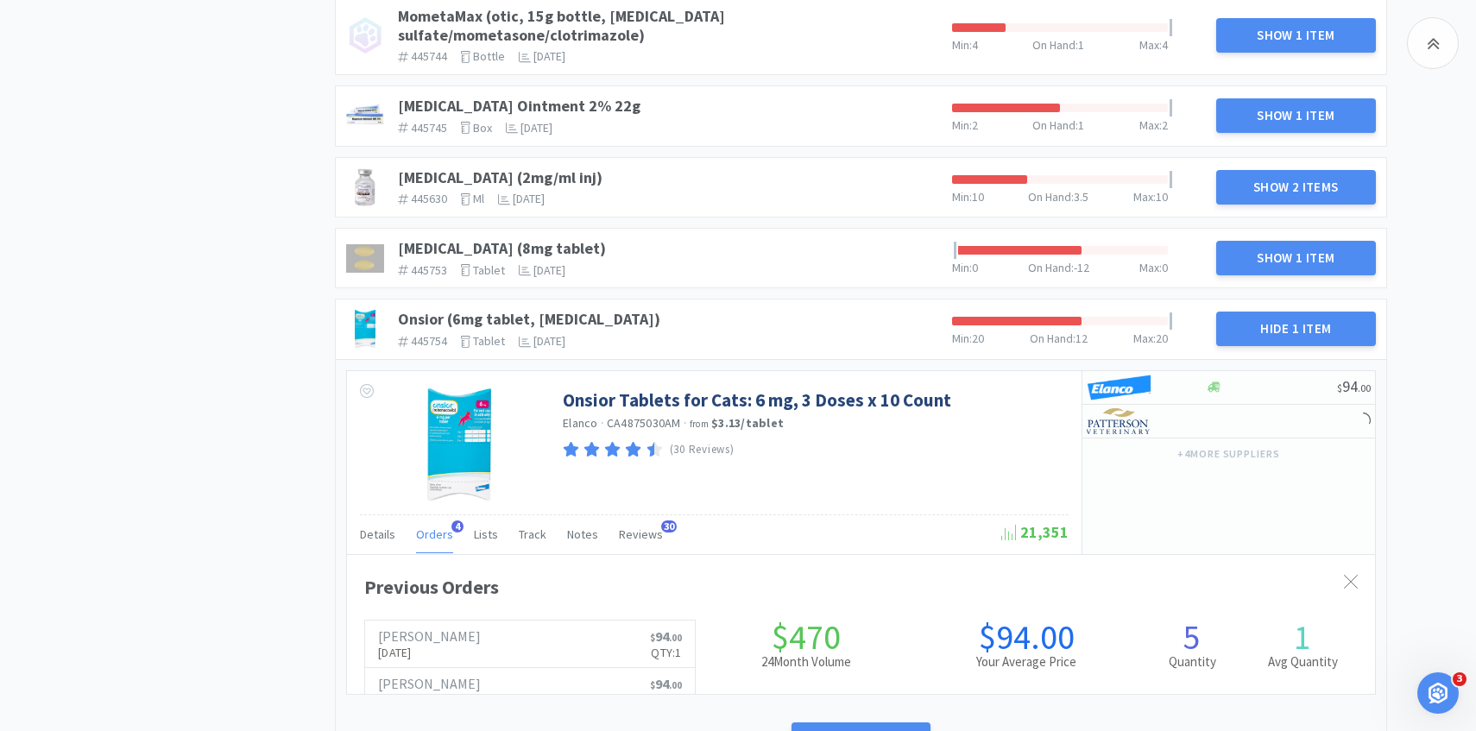
click at [426, 526] on span "Orders" at bounding box center [434, 534] width 37 height 16
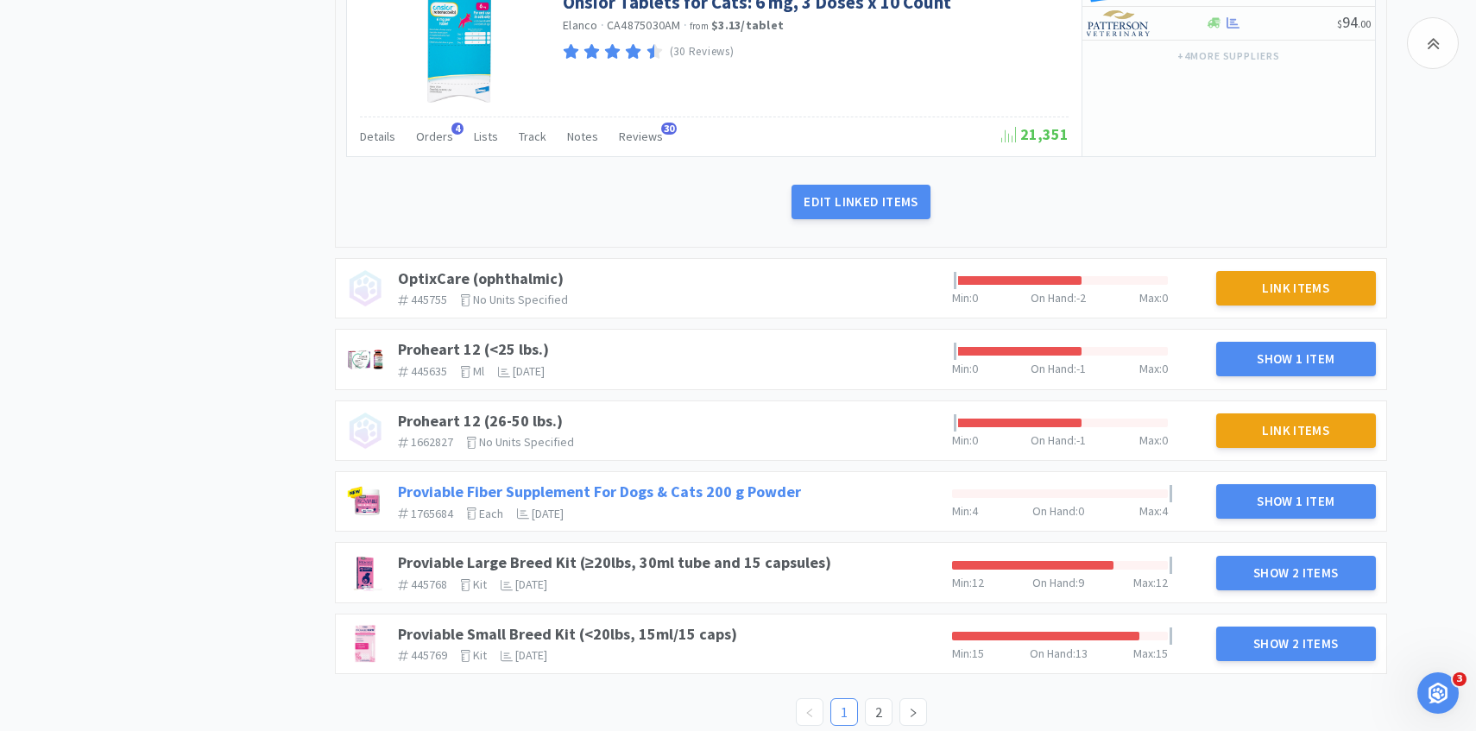
click at [658, 482] on link "Proviable Fiber Supplement For Dogs & Cats 200 g Powder" at bounding box center [599, 492] width 403 height 20
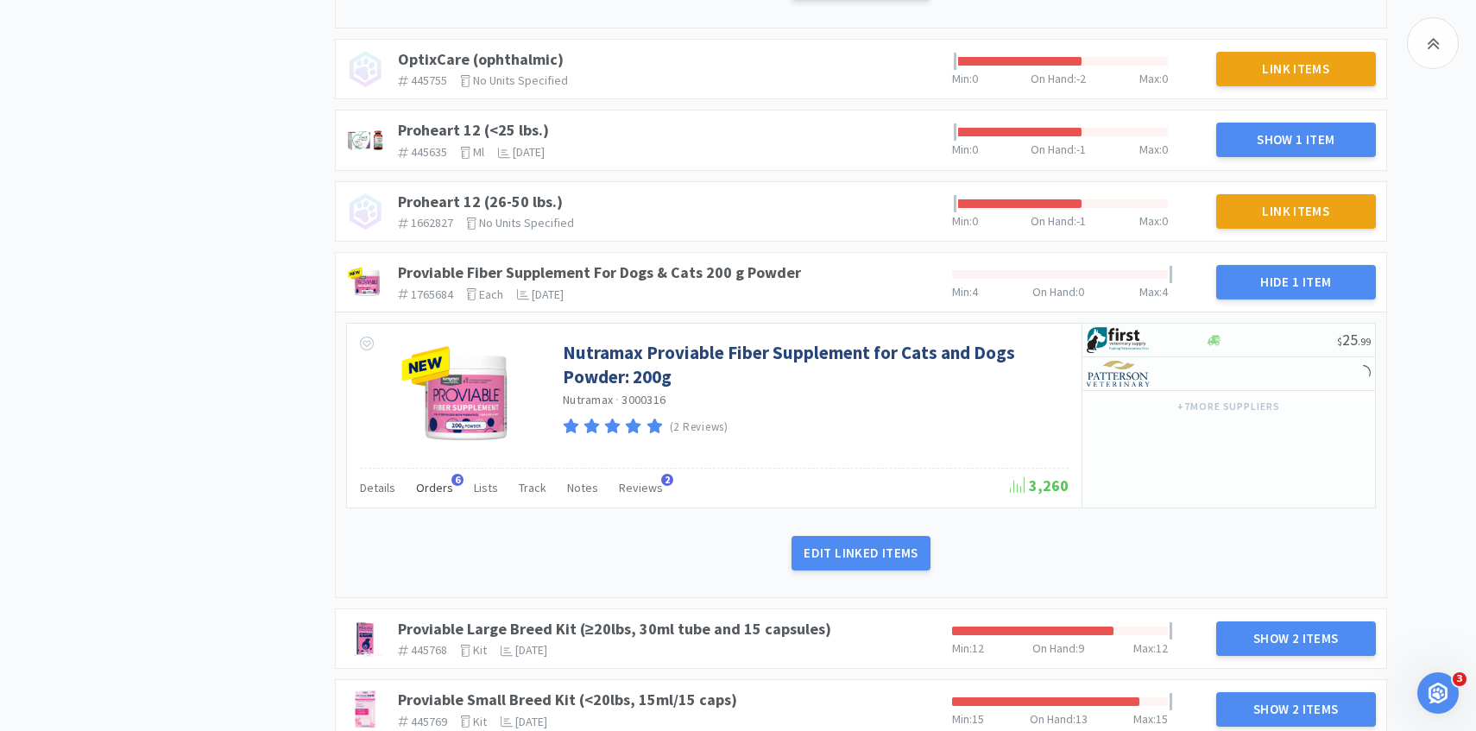
click at [432, 480] on span "Orders" at bounding box center [434, 488] width 37 height 16
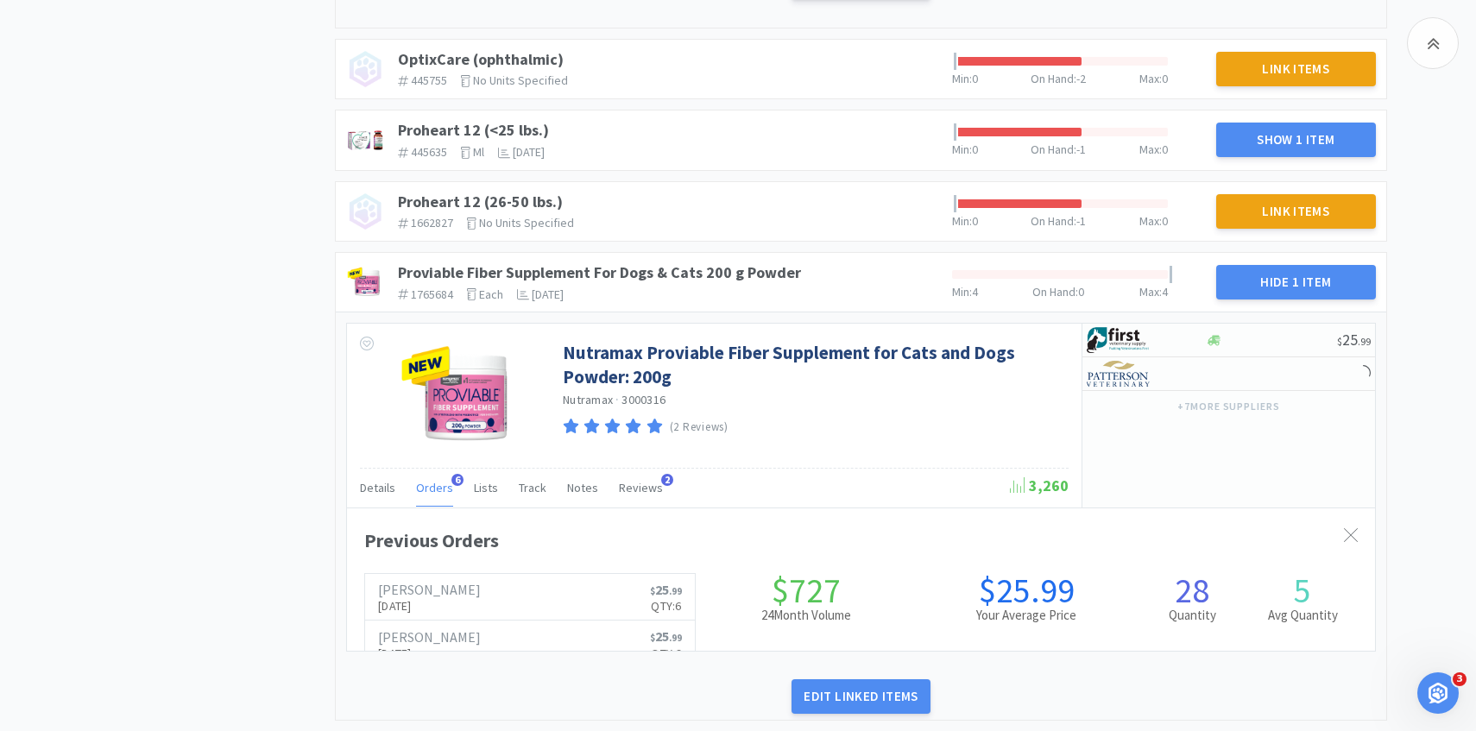
click at [432, 480] on span "Orders" at bounding box center [434, 488] width 37 height 16
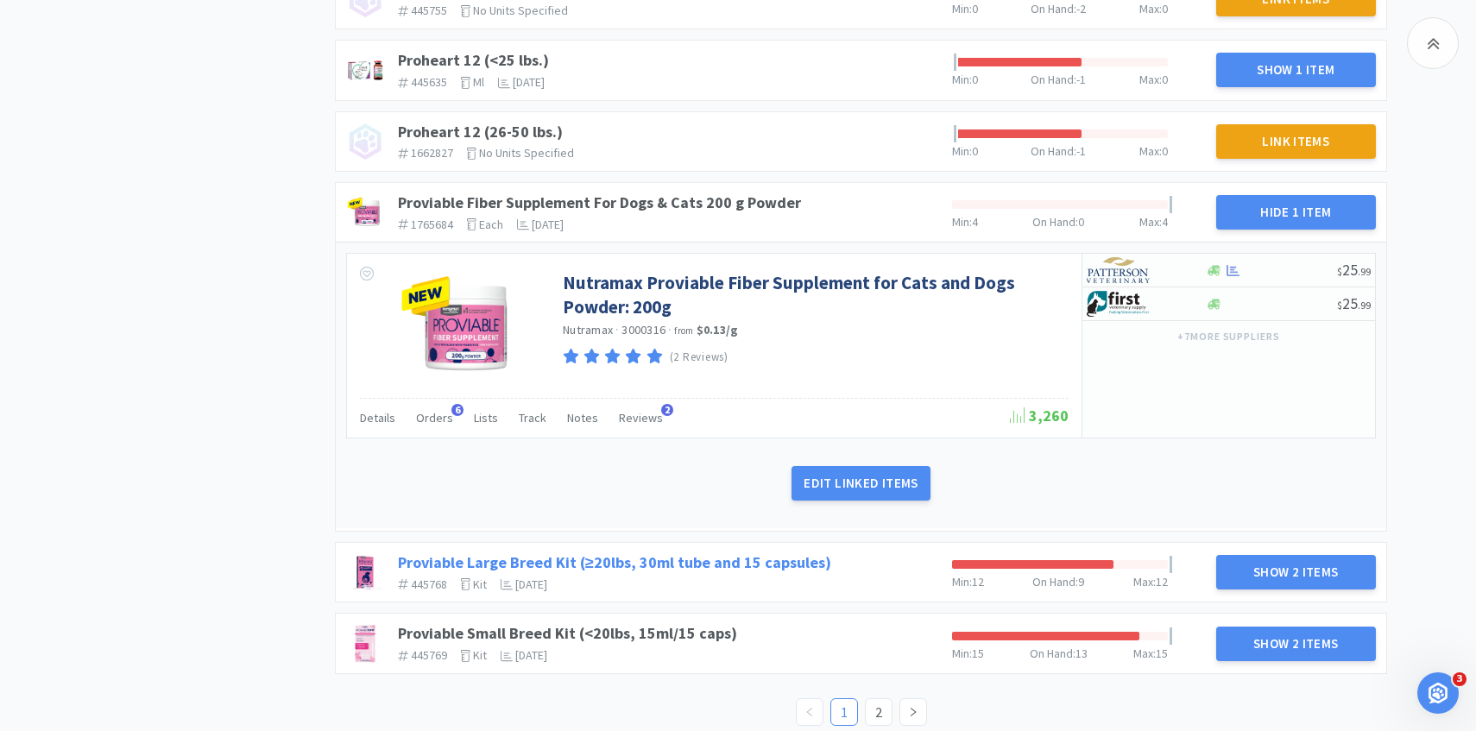
click at [798, 552] on link "Proviable Large Breed Kit (≥20lbs, 30ml tube and 15 capsules)" at bounding box center [614, 562] width 433 height 20
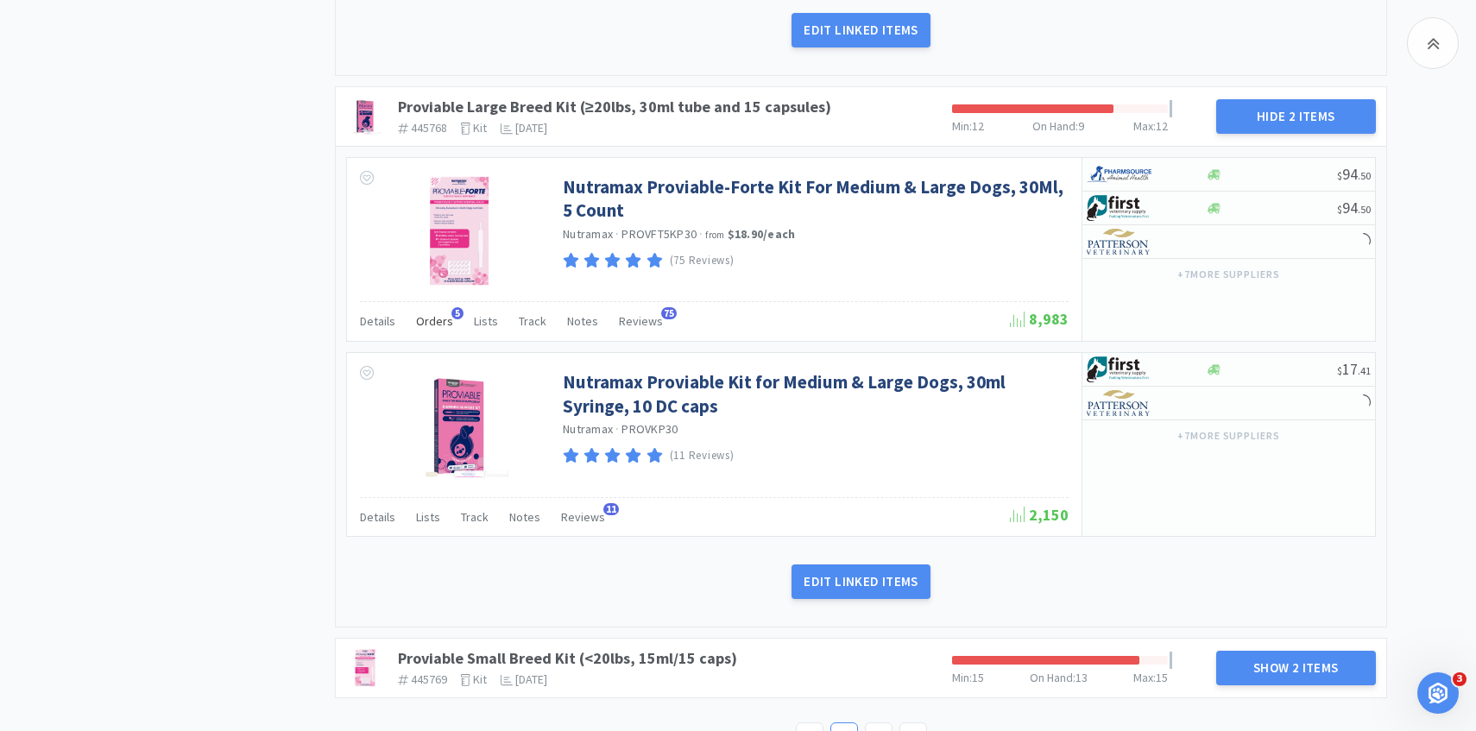
click at [428, 313] on span "Orders" at bounding box center [434, 321] width 37 height 16
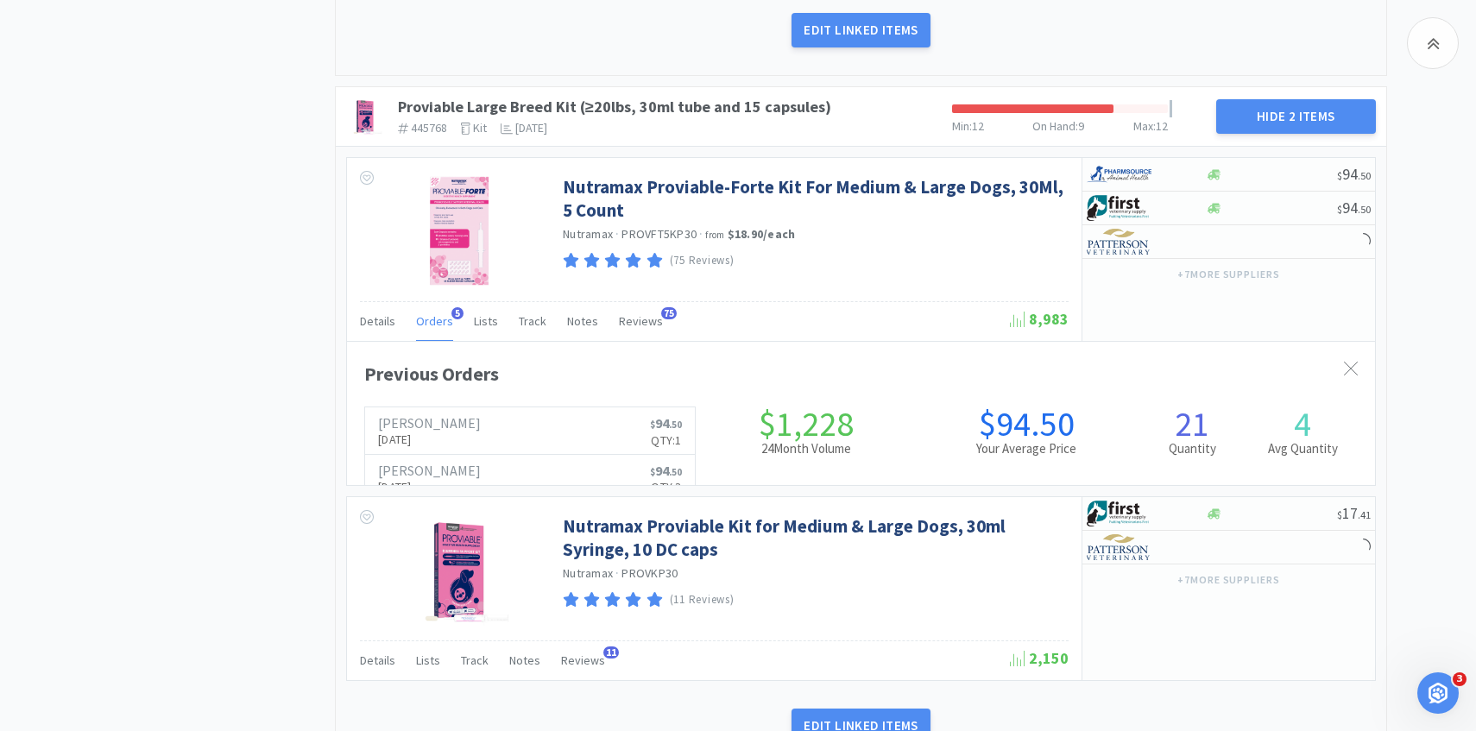
click at [428, 313] on span "Orders" at bounding box center [434, 321] width 37 height 16
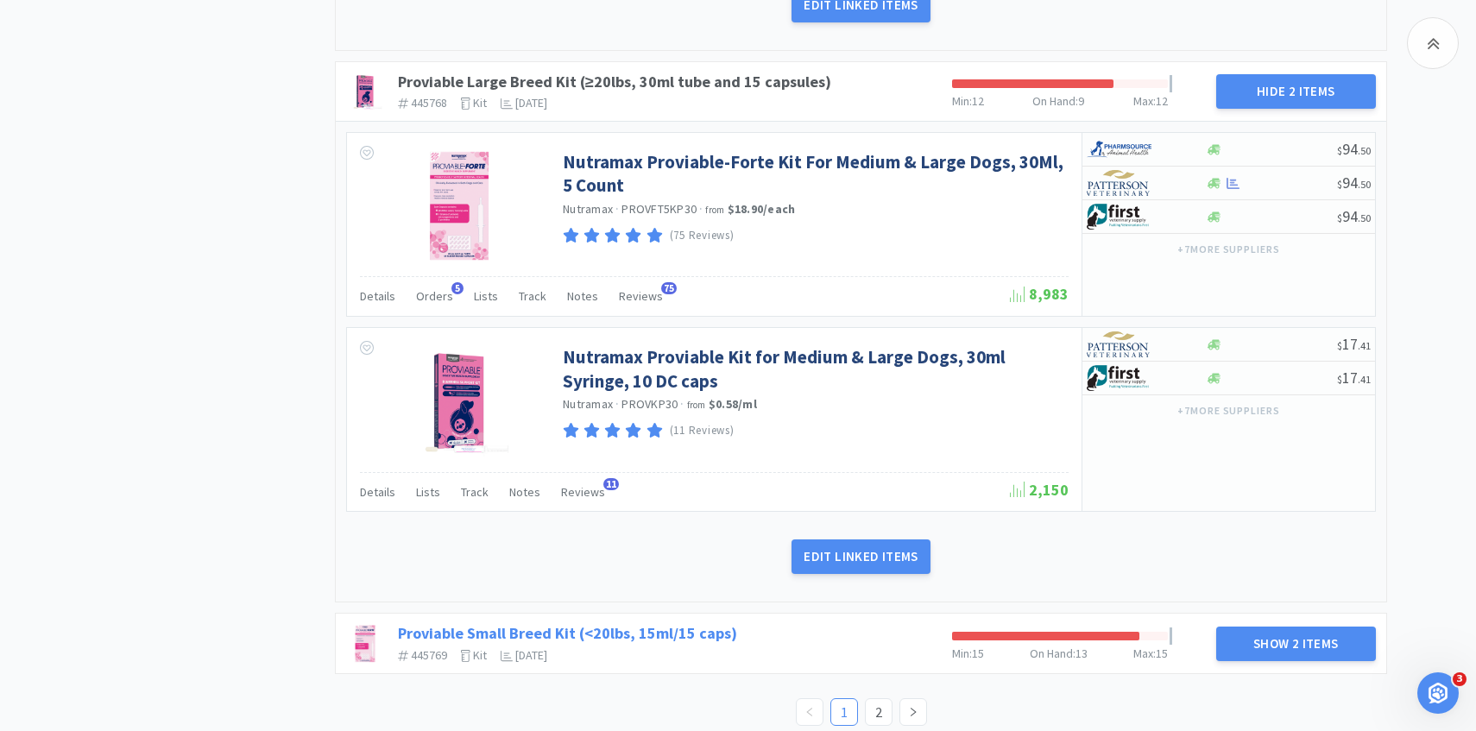
click at [670, 623] on link "Proviable Small Breed Kit (<20lbs, 15ml/15 caps)" at bounding box center [567, 633] width 339 height 20
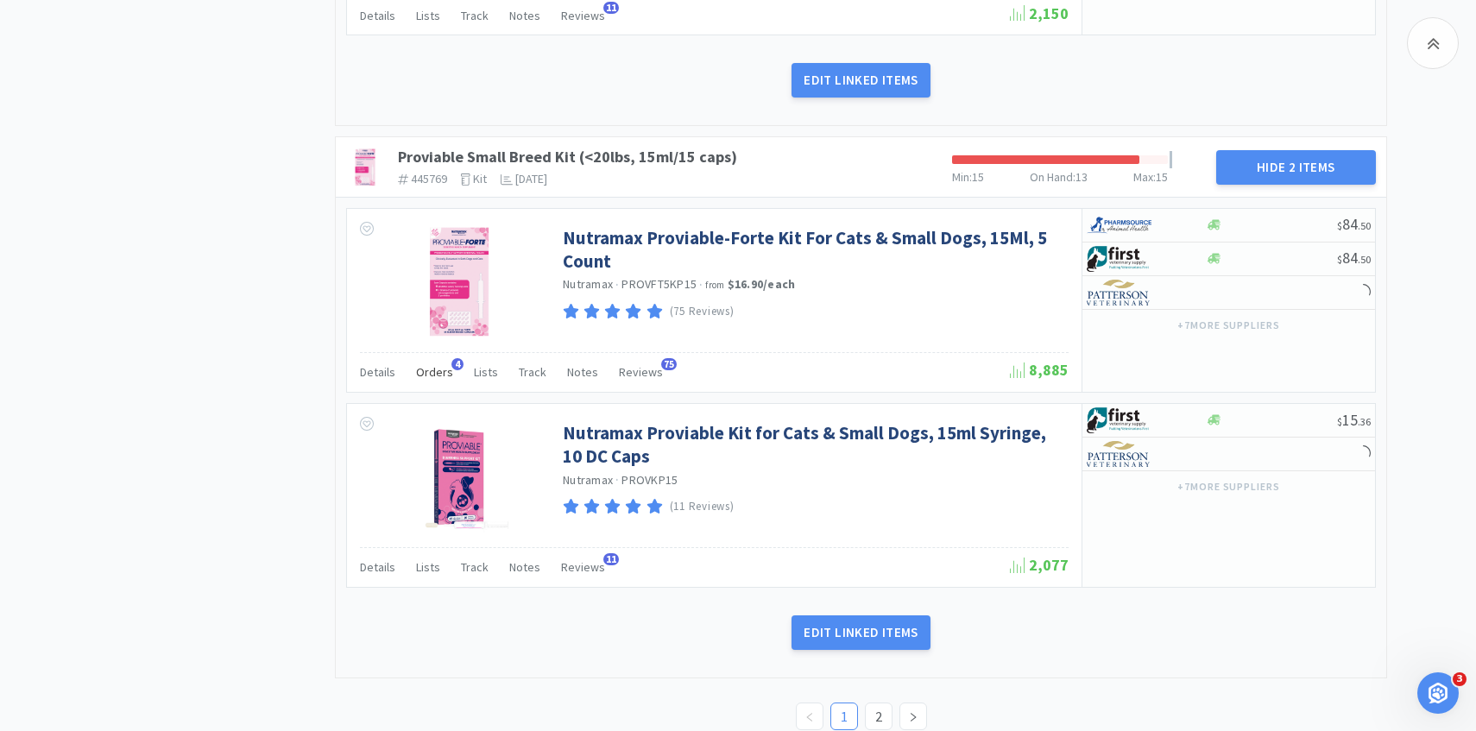
click at [438, 364] on span "Orders" at bounding box center [434, 372] width 37 height 16
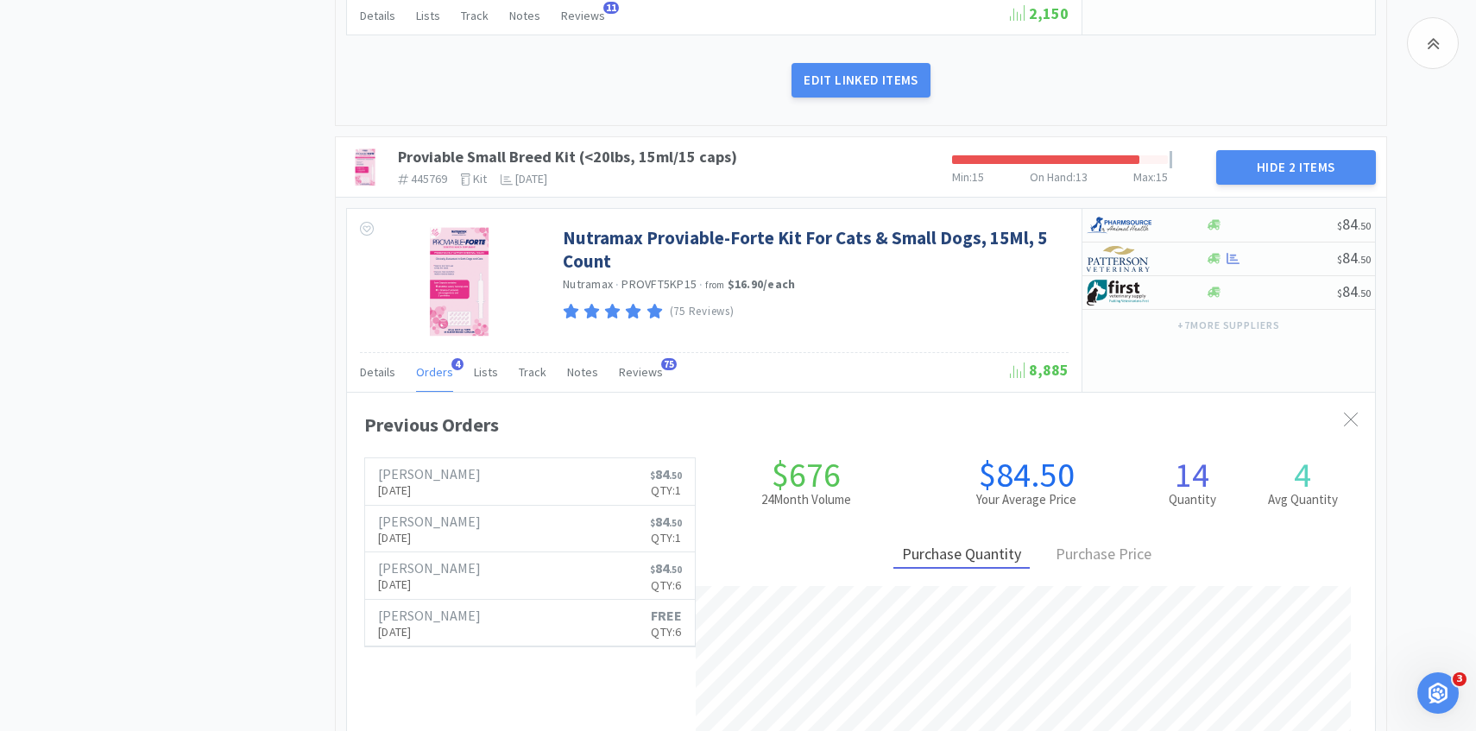
click at [438, 364] on span "Orders" at bounding box center [434, 372] width 37 height 16
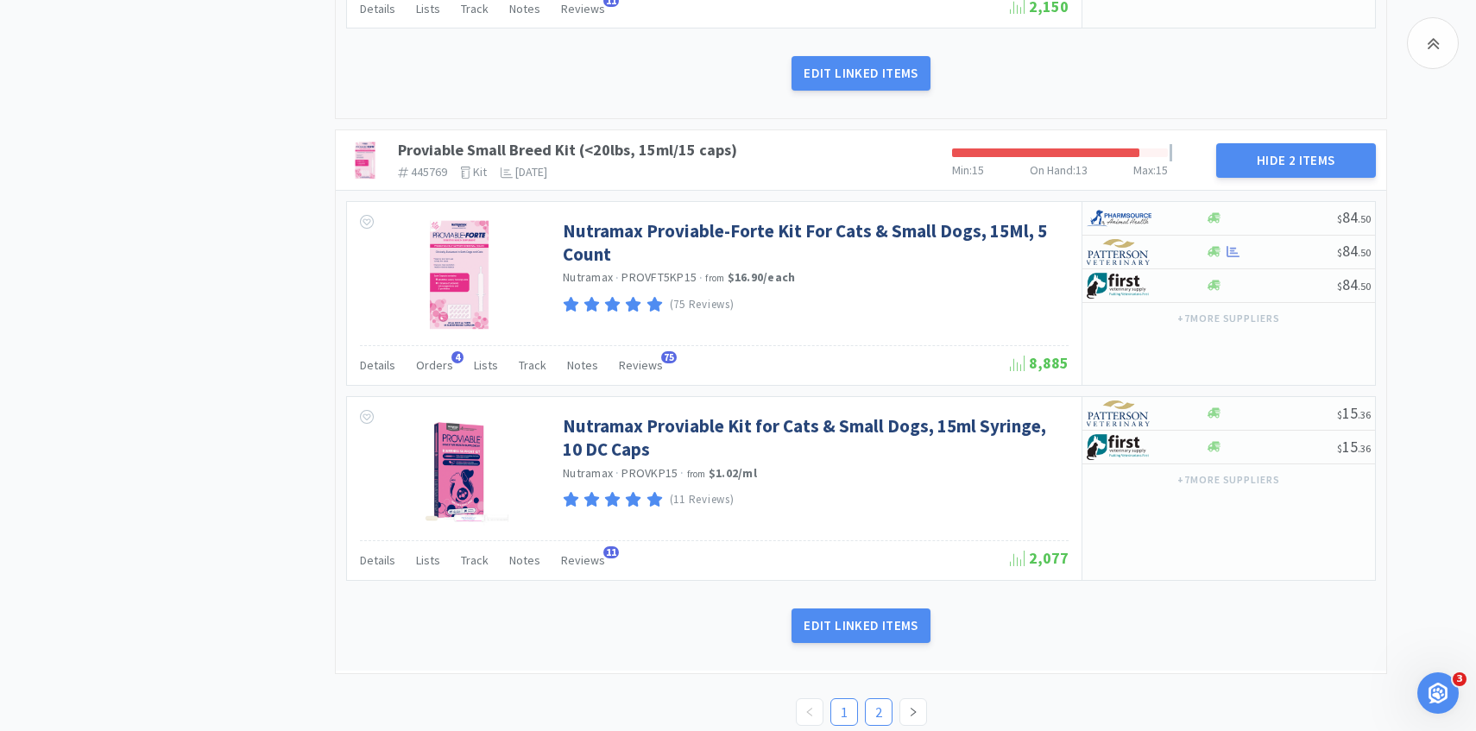
click at [876, 700] on link "2" at bounding box center [879, 712] width 26 height 26
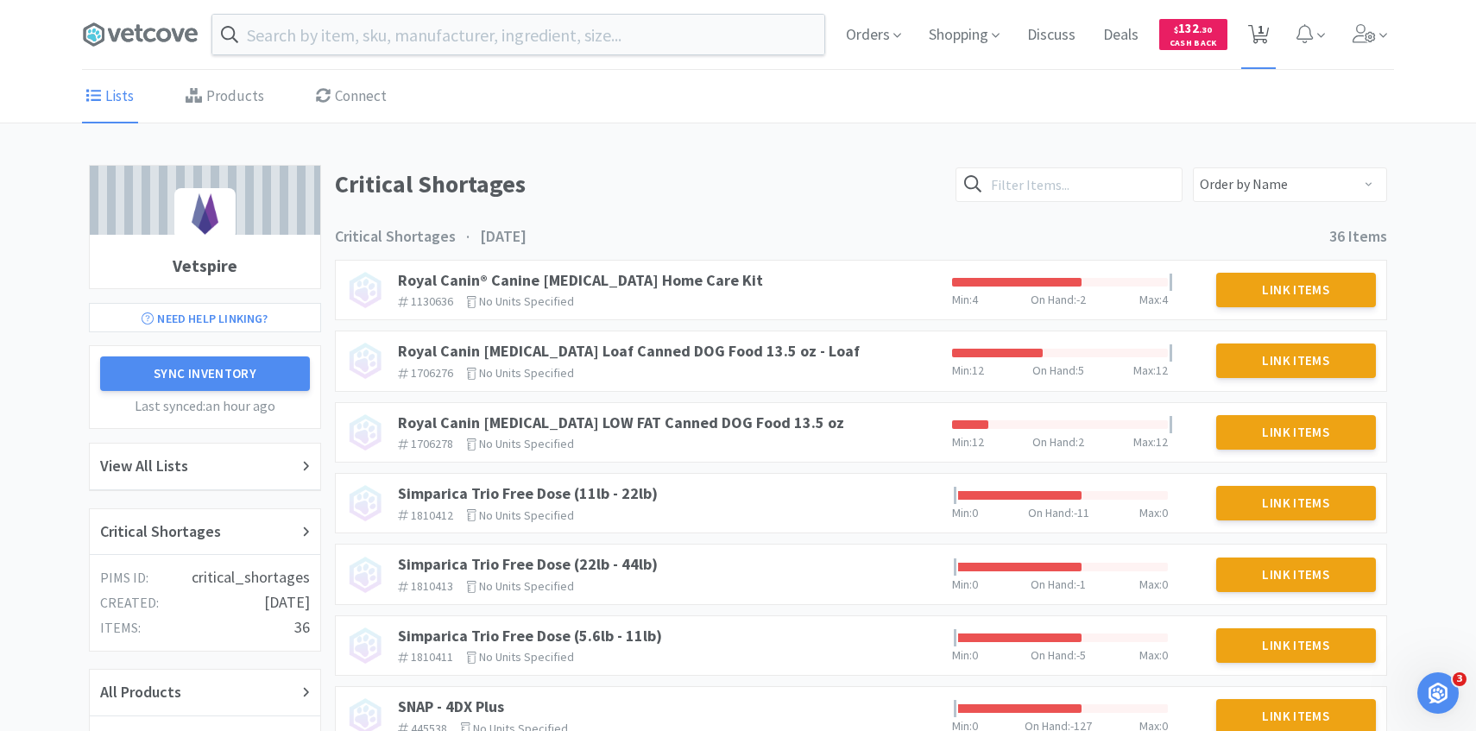
click at [1256, 54] on span "1" at bounding box center [1258, 34] width 35 height 69
select select "1"
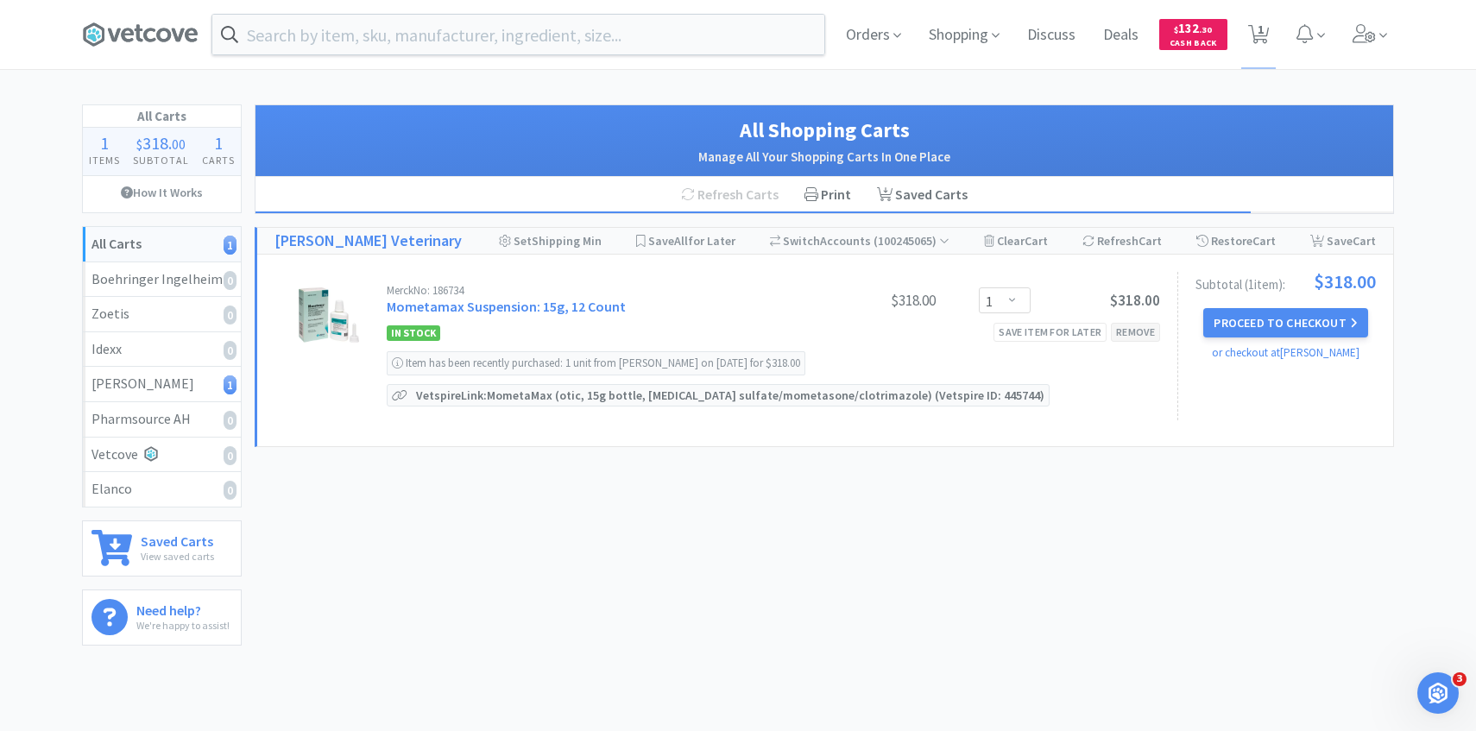
click at [1154, 337] on div "Remove" at bounding box center [1135, 332] width 49 height 18
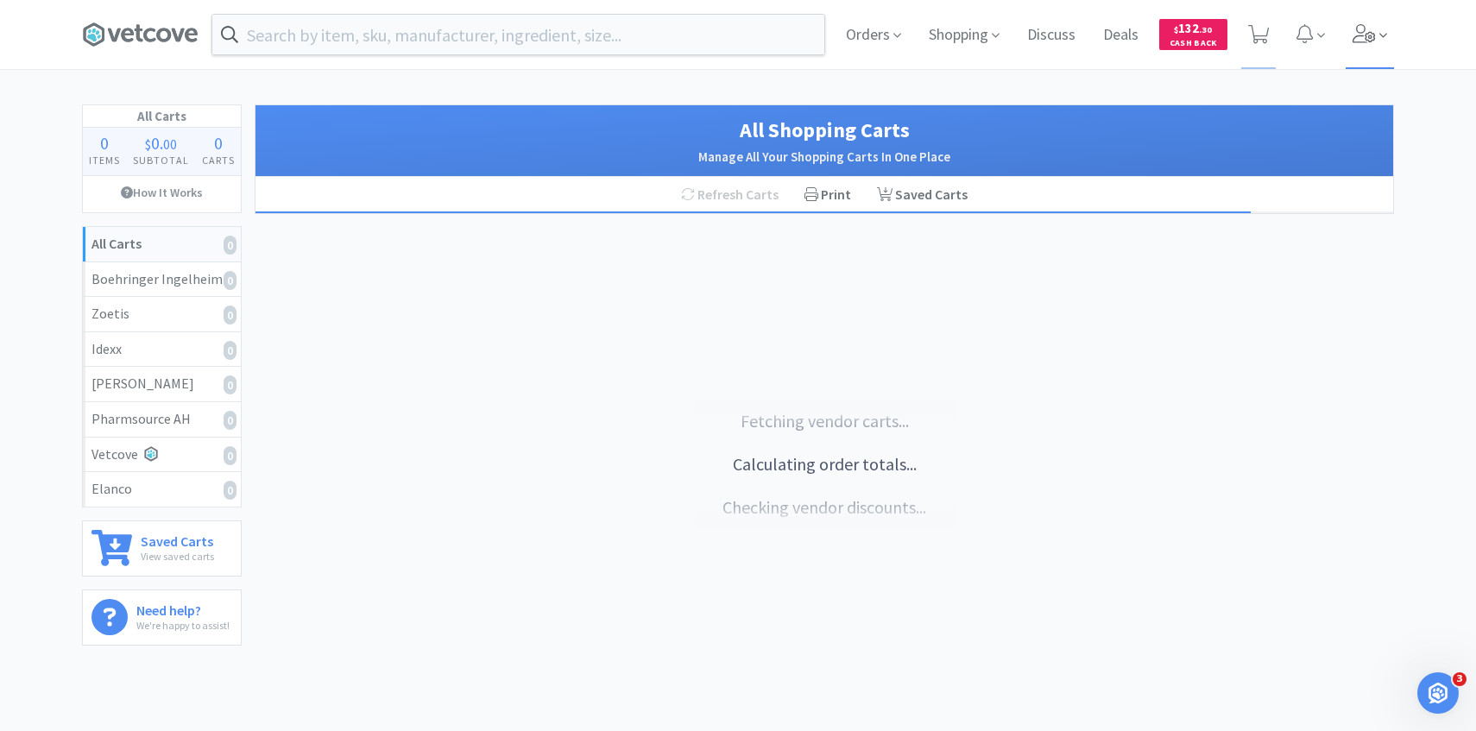
click at [1363, 55] on span at bounding box center [1370, 34] width 49 height 69
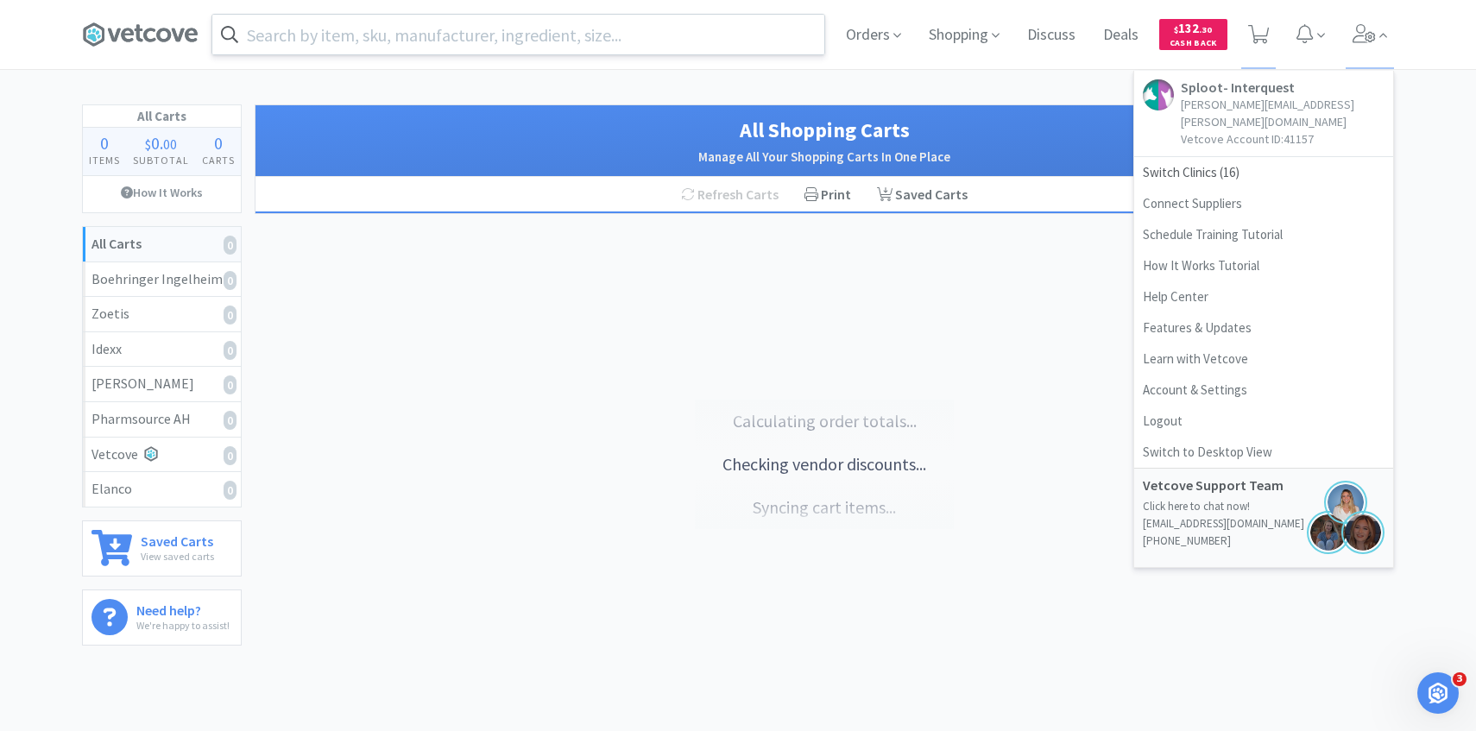
click at [610, 38] on input "text" at bounding box center [518, 35] width 612 height 40
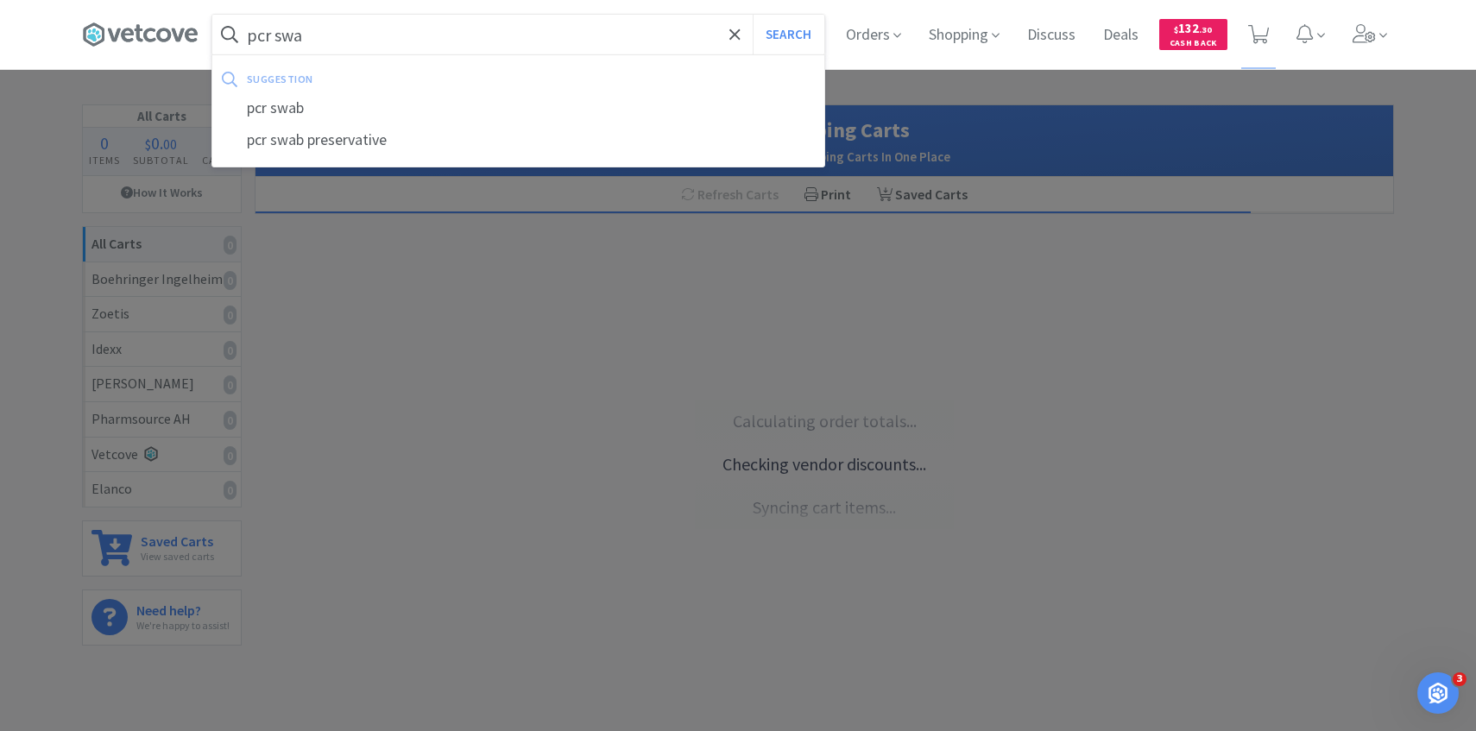
click at [753, 15] on button "Search" at bounding box center [789, 35] width 72 height 40
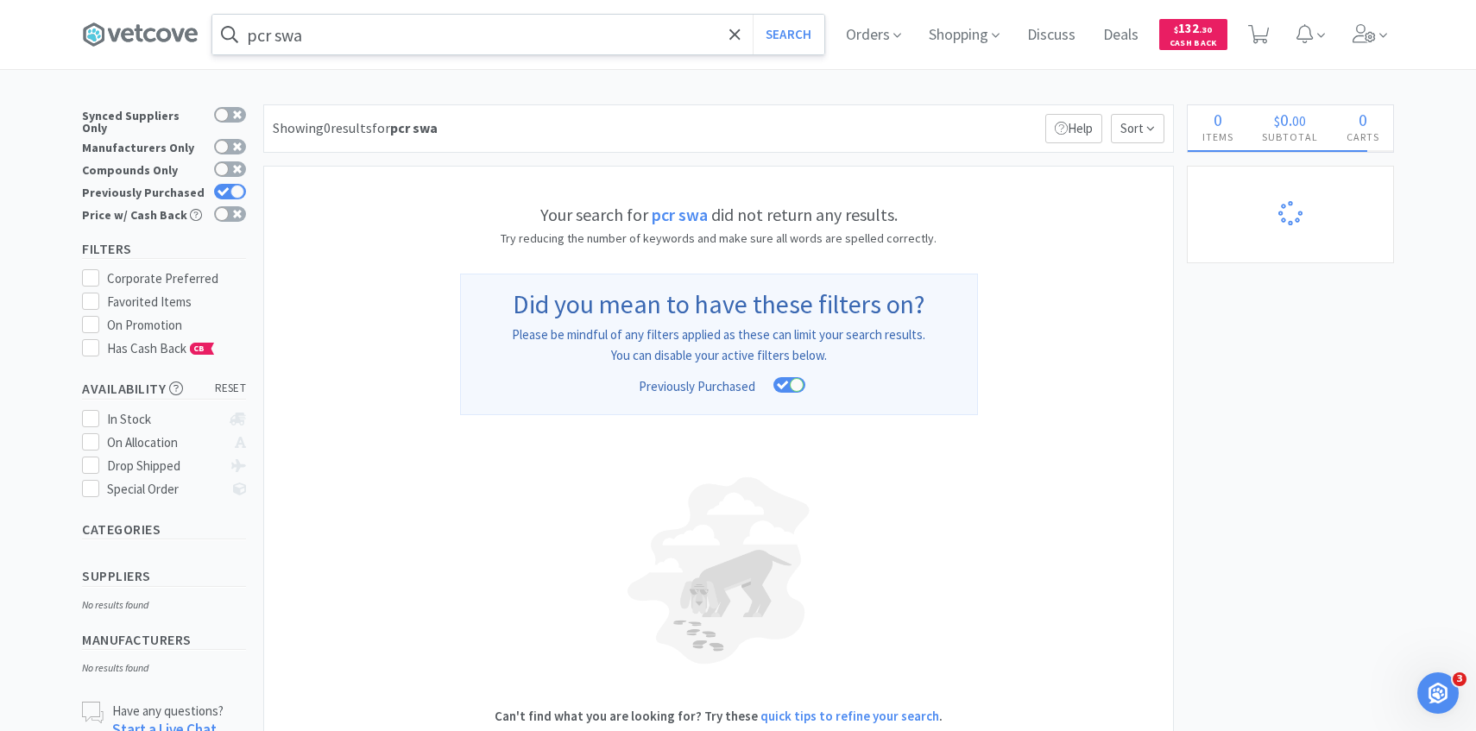
click at [549, 40] on input "pcr swa" at bounding box center [518, 35] width 612 height 40
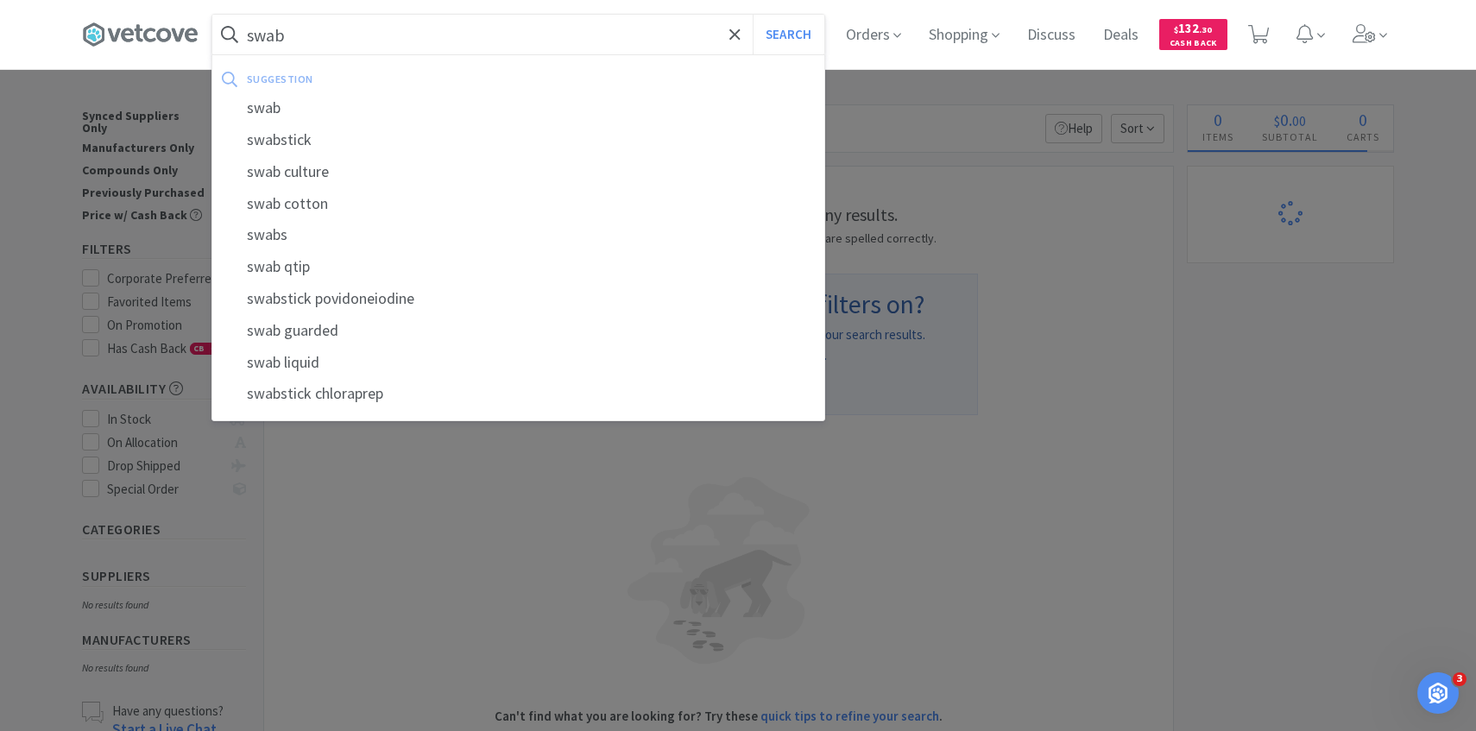
type input "swab"
click at [753, 15] on button "Search" at bounding box center [789, 35] width 72 height 40
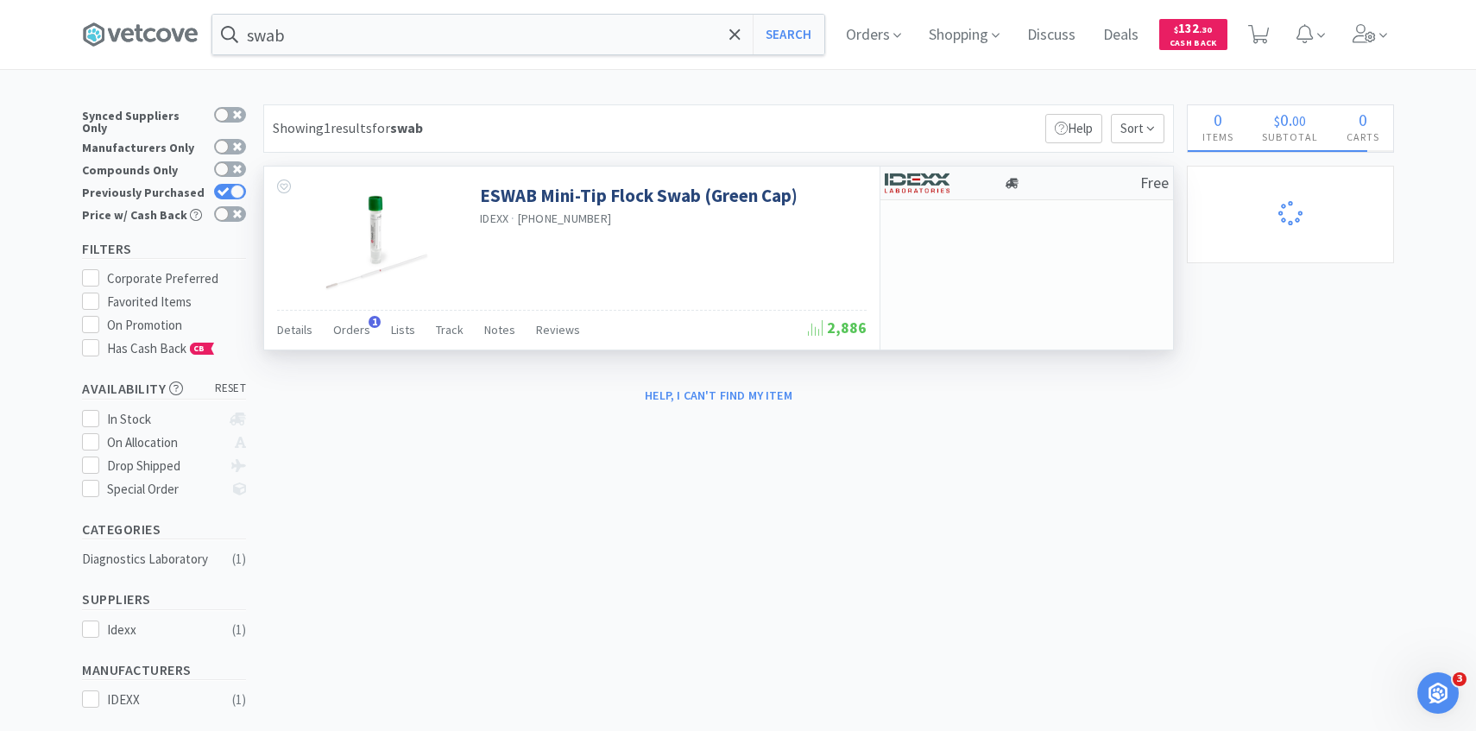
click at [920, 180] on img at bounding box center [917, 183] width 65 height 26
select select "1"
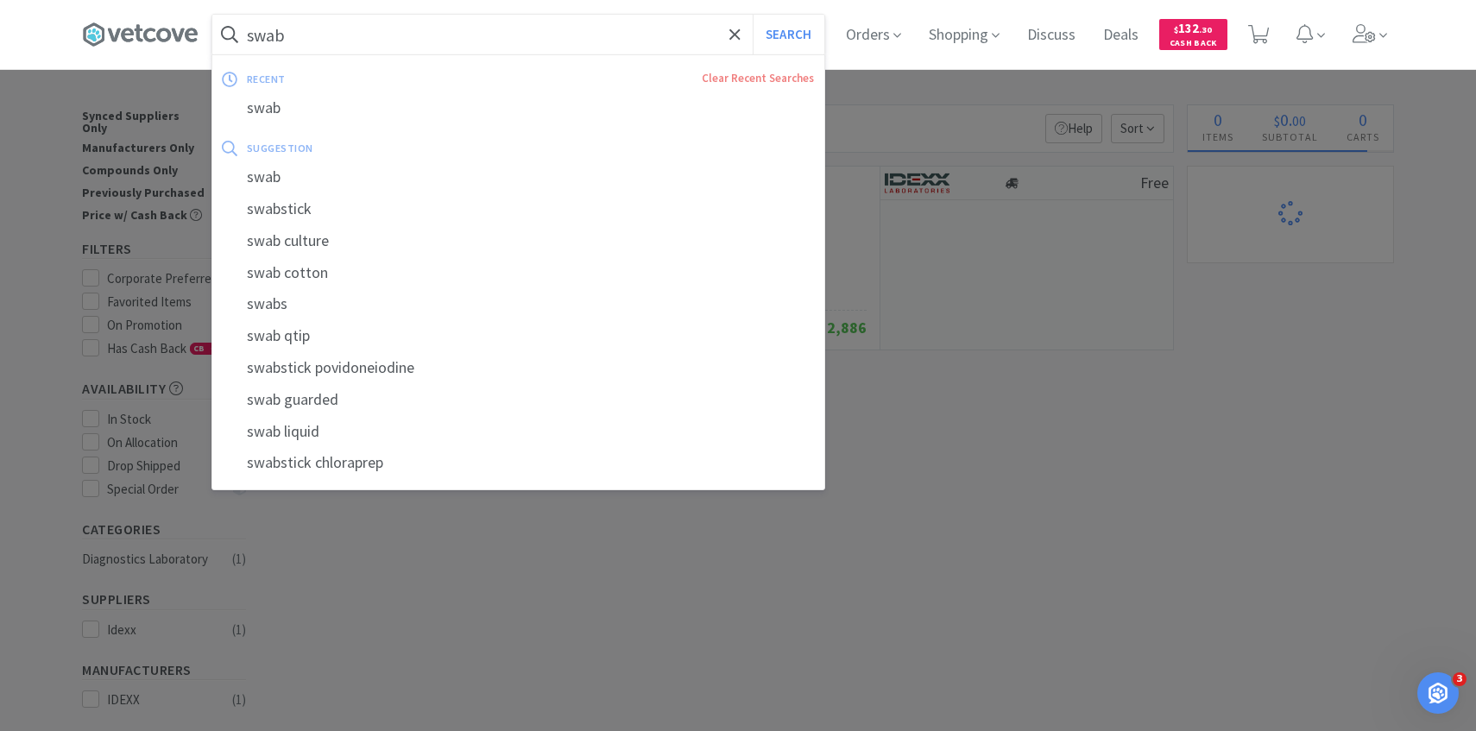
click at [544, 27] on input "swab" at bounding box center [518, 35] width 612 height 40
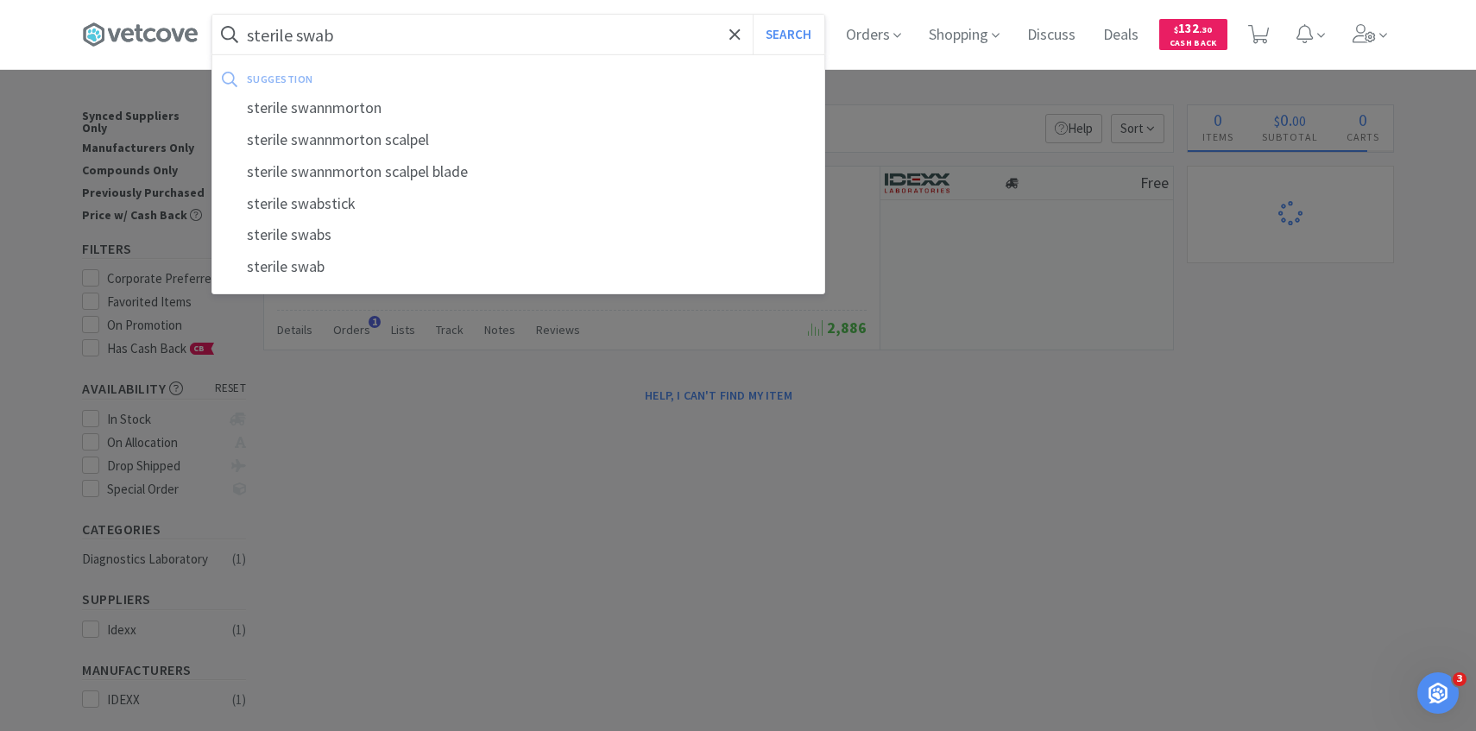
type input "sterile swab"
click at [753, 15] on button "Search" at bounding box center [789, 35] width 72 height 40
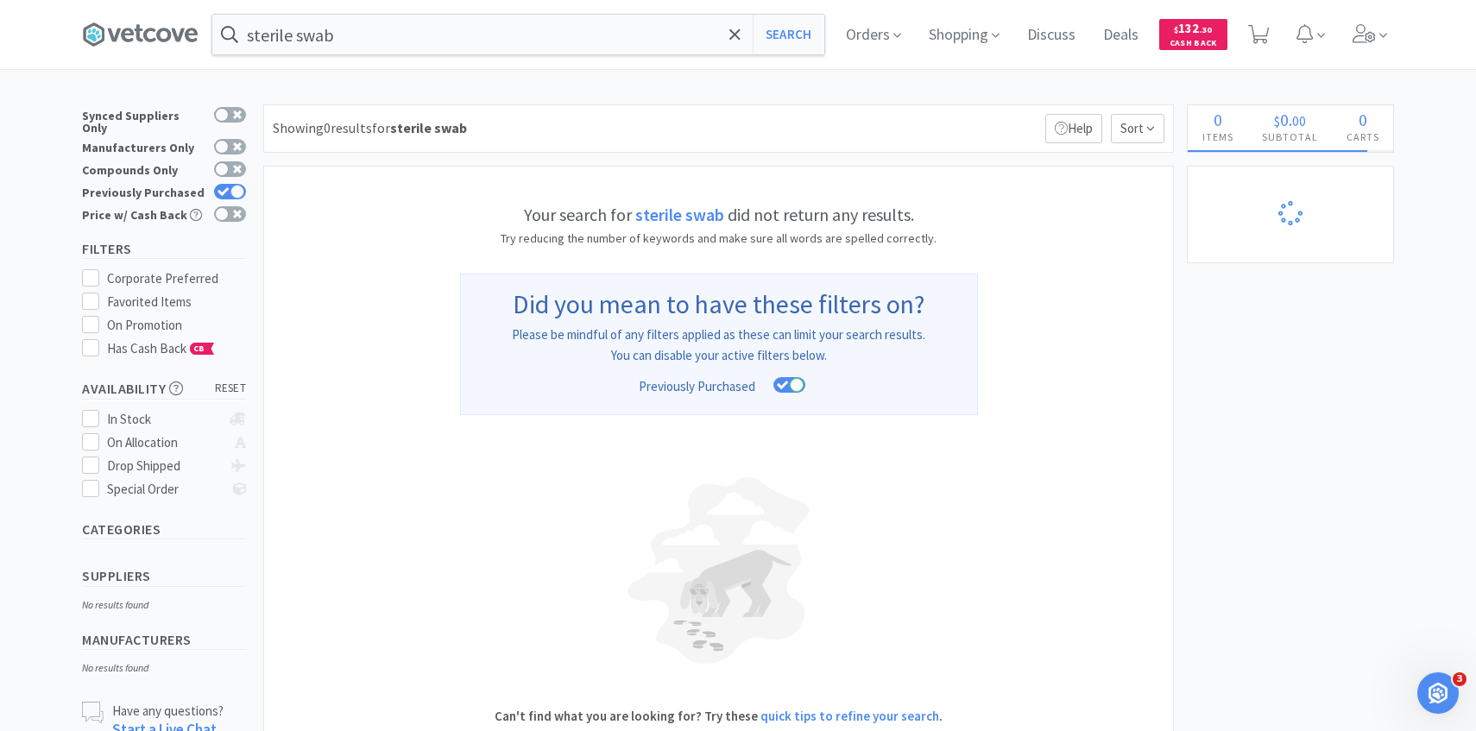
click at [248, 185] on div "Synced Suppliers Only Manufacturers Only Compounds Only Previously Purchased Pr…" at bounding box center [168, 167] width 173 height 126
click at [233, 185] on div at bounding box center [237, 192] width 14 height 14
checkbox input "false"
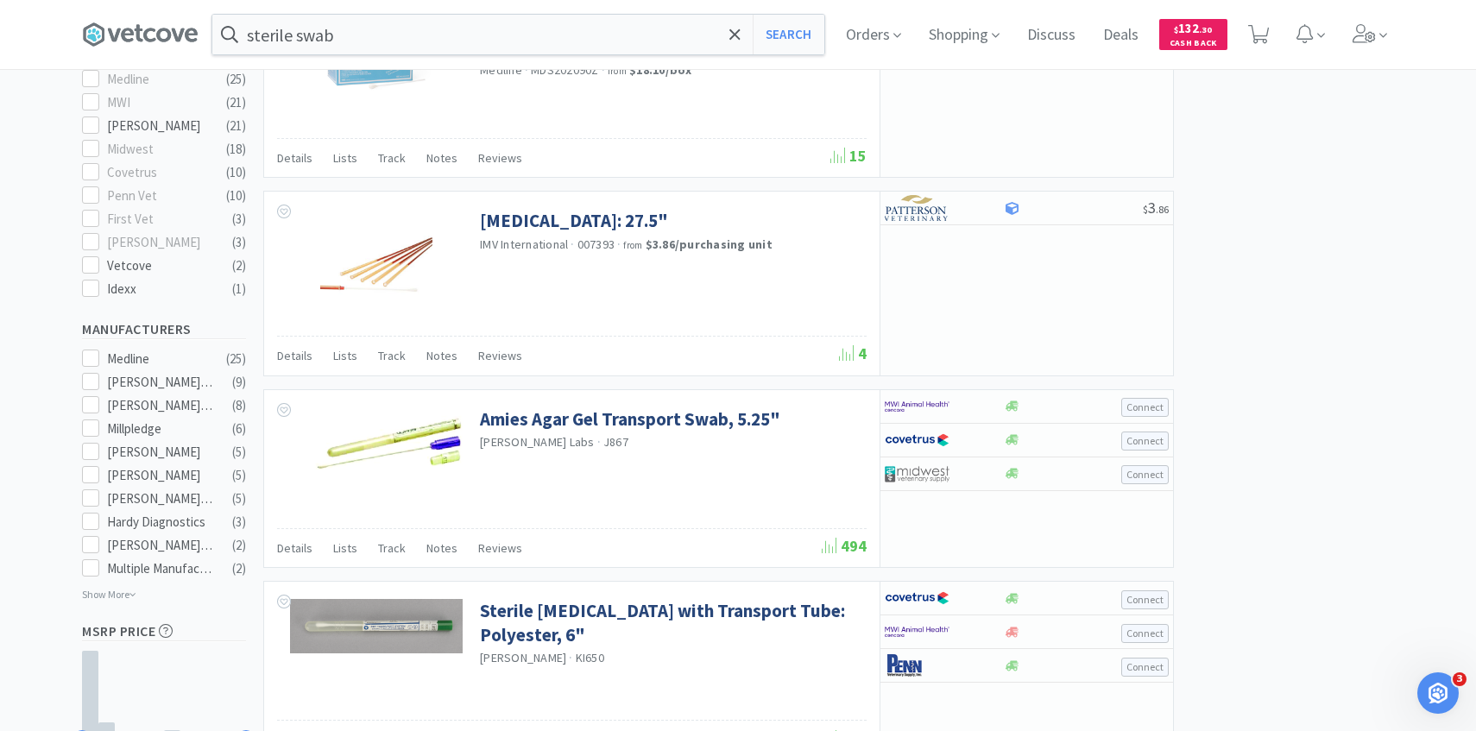
scroll to position [762, 0]
click at [419, 39] on input "sterile swab" at bounding box center [518, 35] width 612 height 40
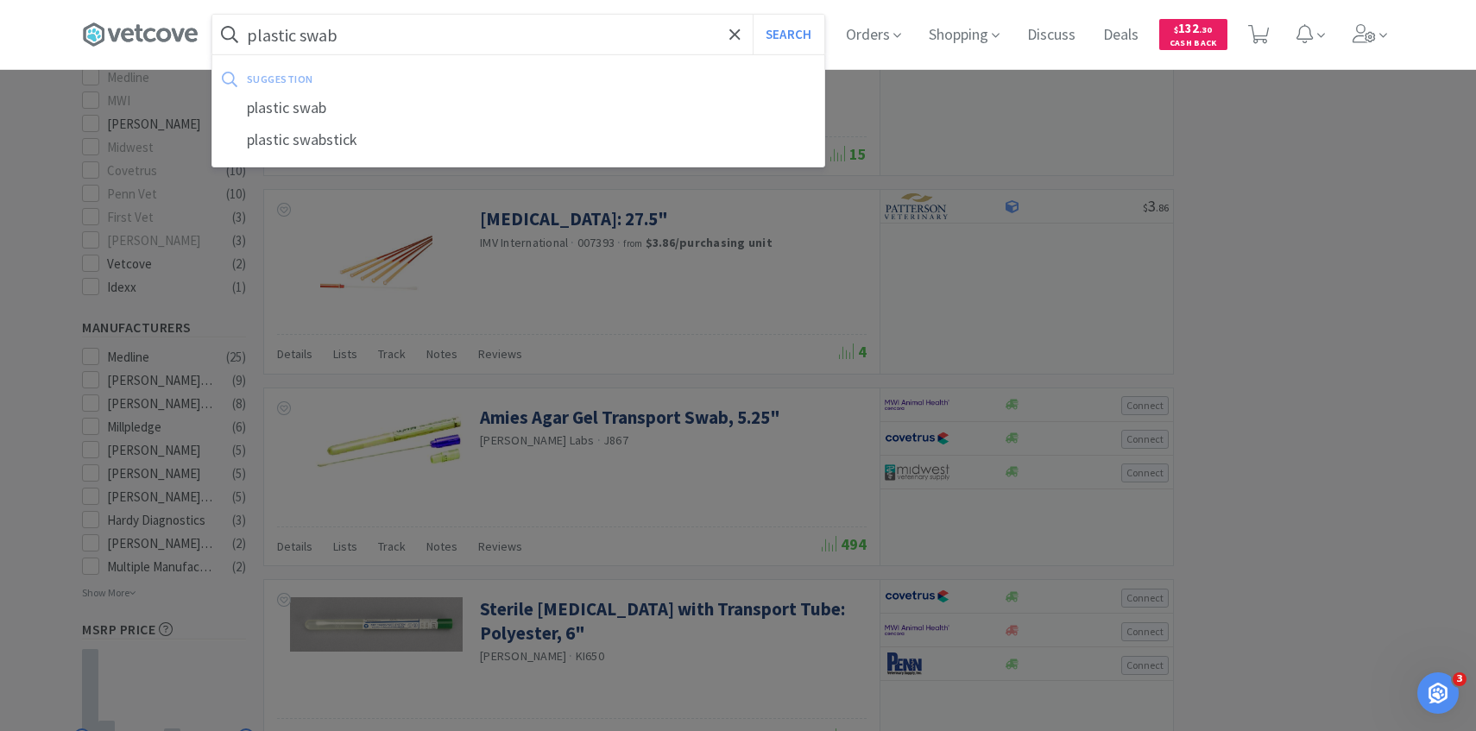
type input "plastic swab"
click at [753, 15] on button "Search" at bounding box center [789, 35] width 72 height 40
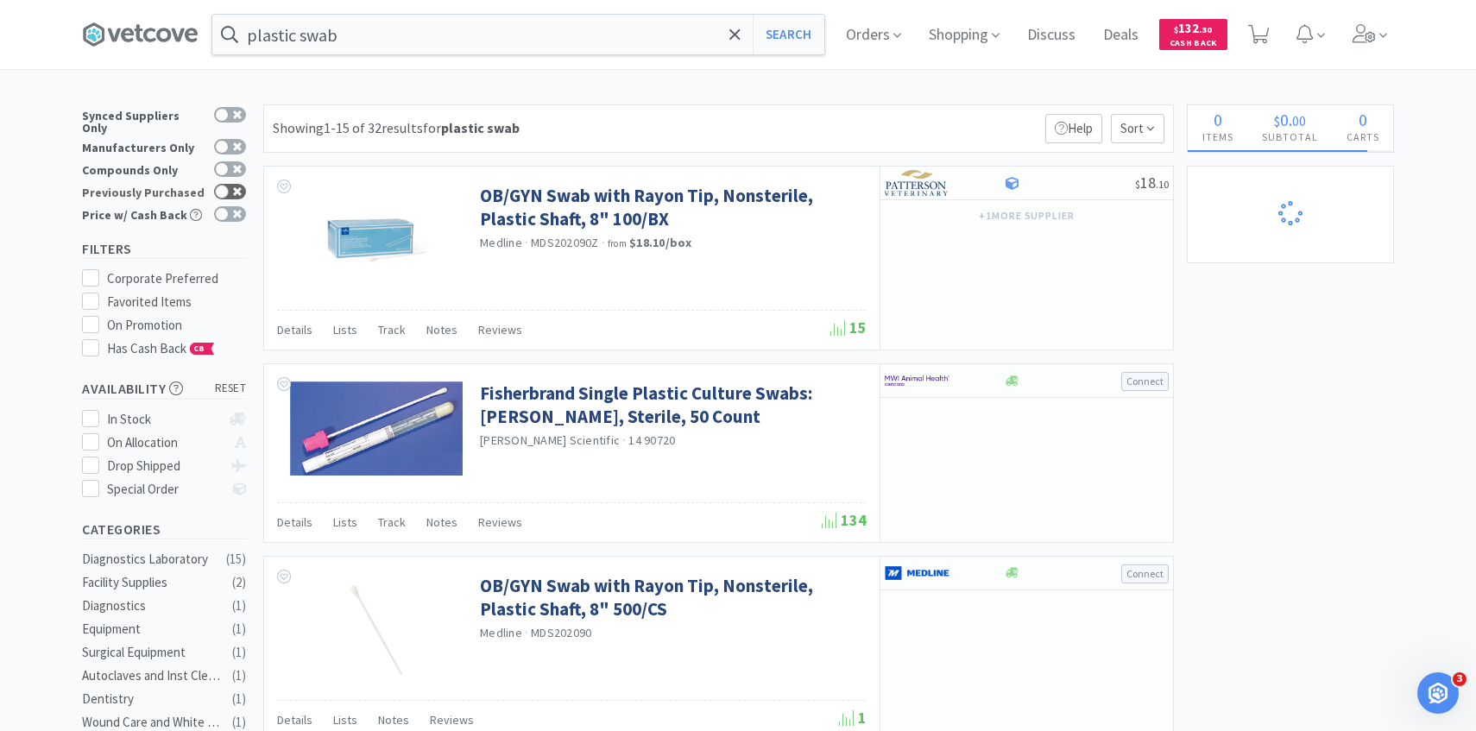
click at [233, 187] on icon at bounding box center [237, 191] width 9 height 9
checkbox input "true"
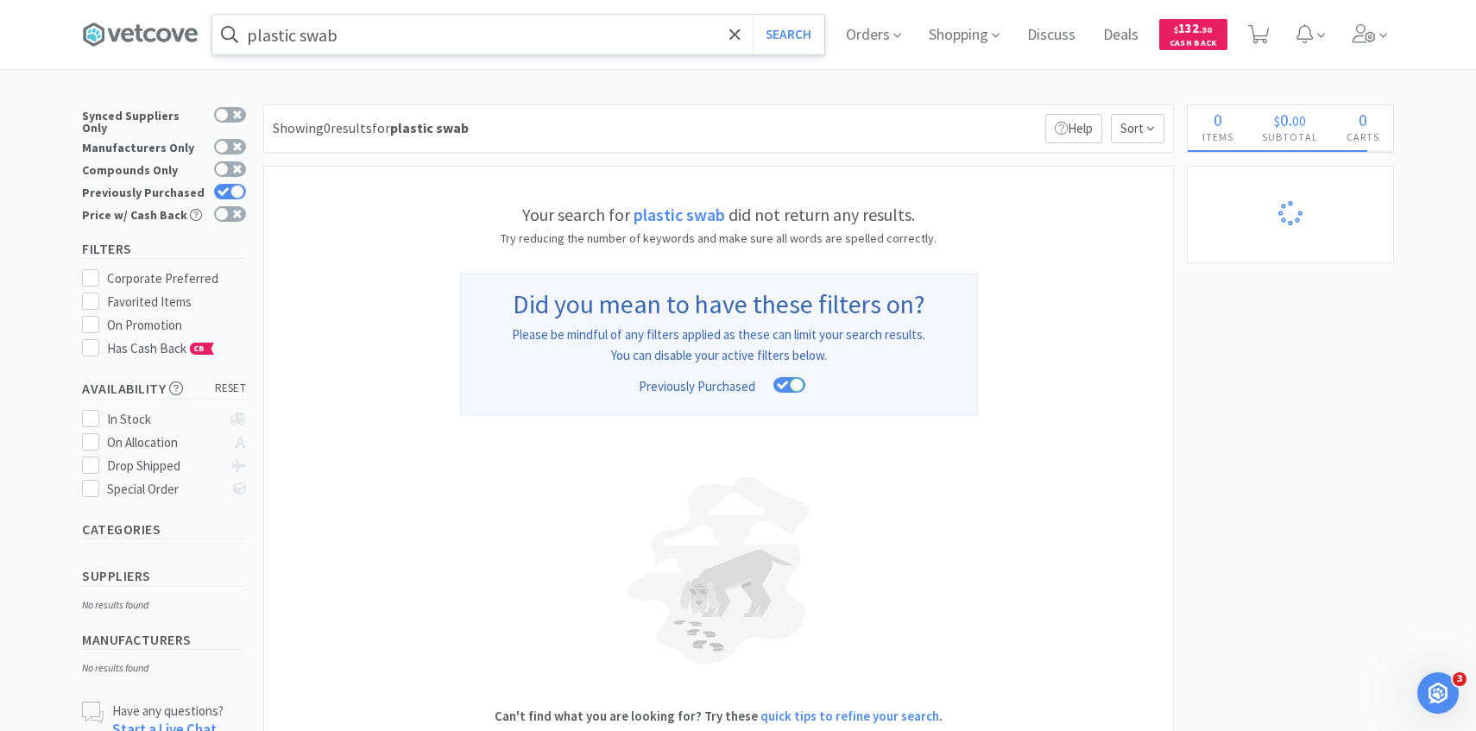
click at [554, 41] on input "plastic swab" at bounding box center [518, 35] width 612 height 40
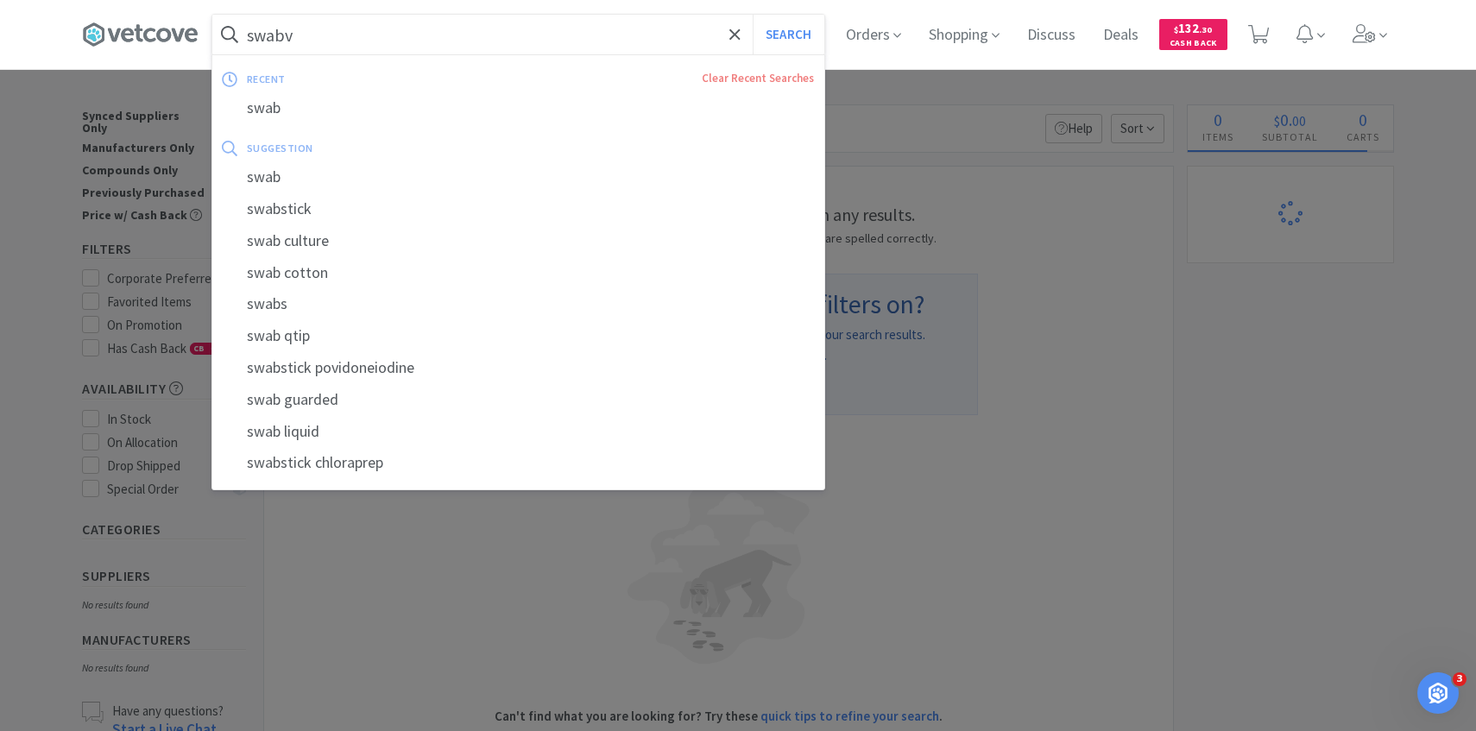
click at [753, 15] on button "Search" at bounding box center [789, 35] width 72 height 40
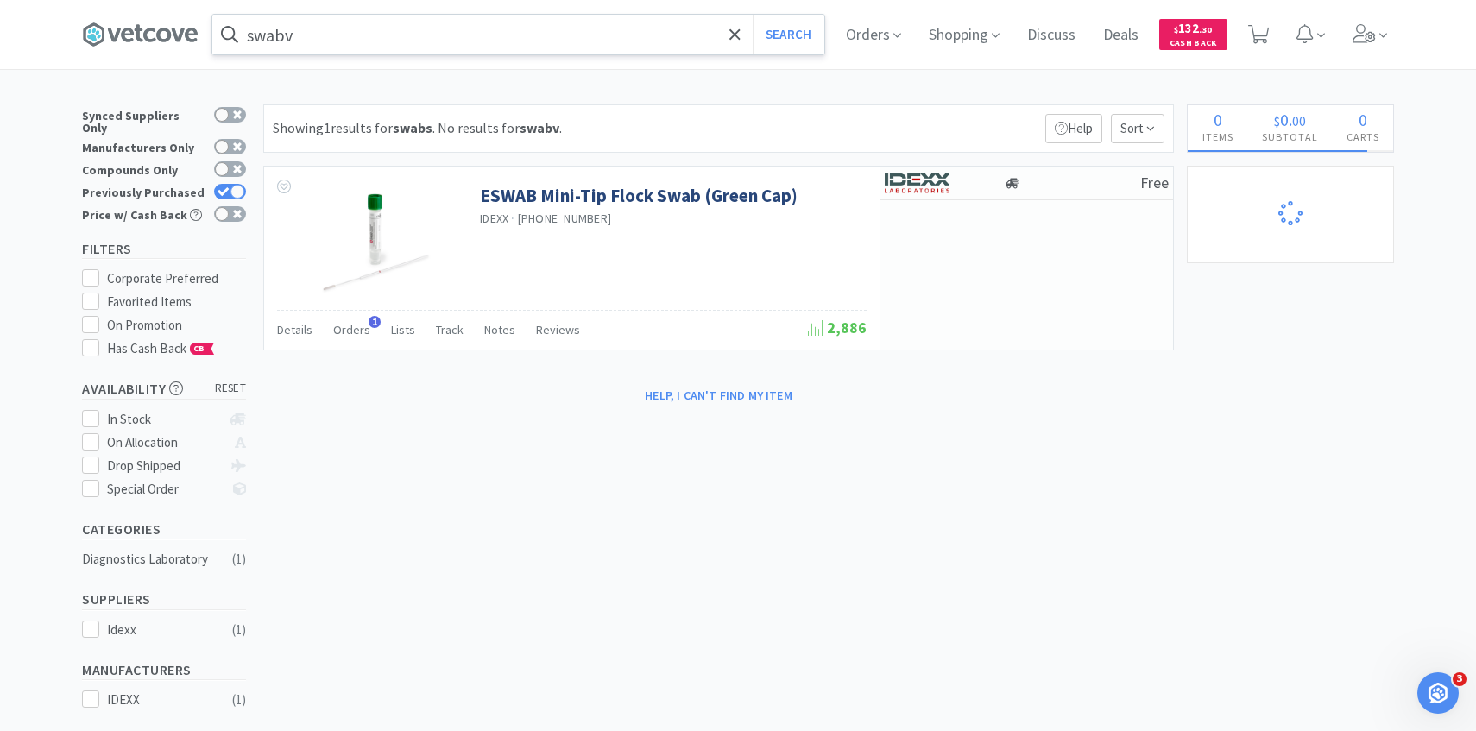
click at [530, 51] on input "swabv" at bounding box center [518, 35] width 612 height 40
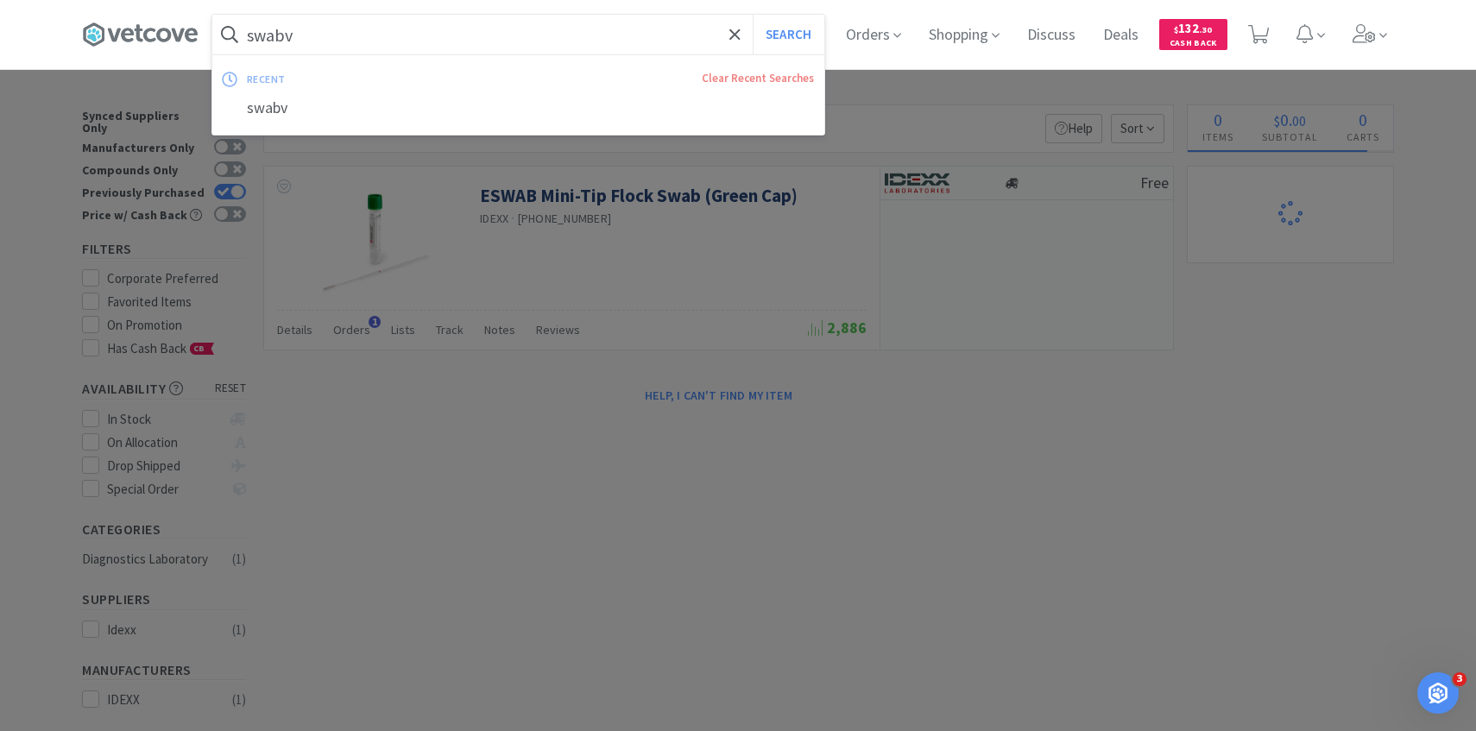
click at [458, 50] on input "swabv" at bounding box center [518, 35] width 612 height 40
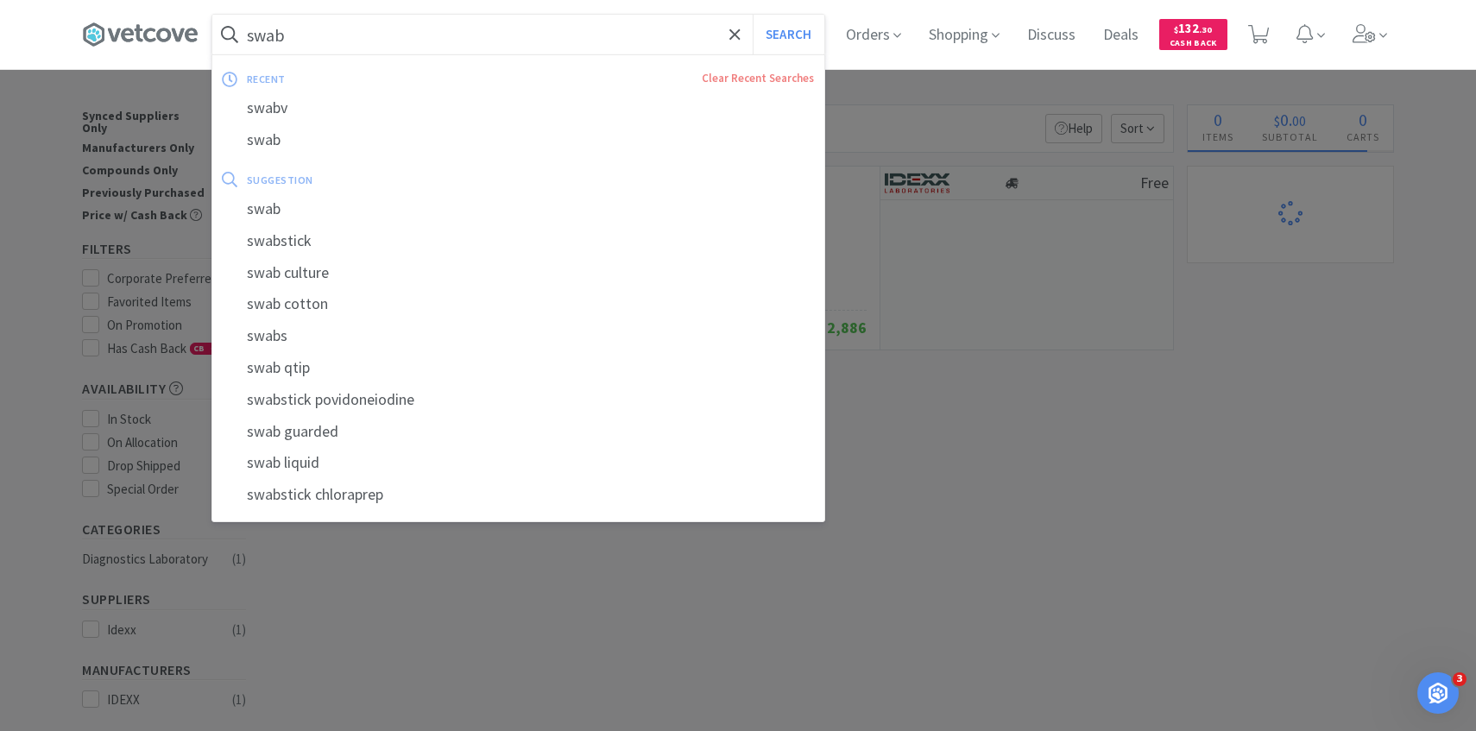
type input "swab"
click at [753, 15] on button "Search" at bounding box center [789, 35] width 72 height 40
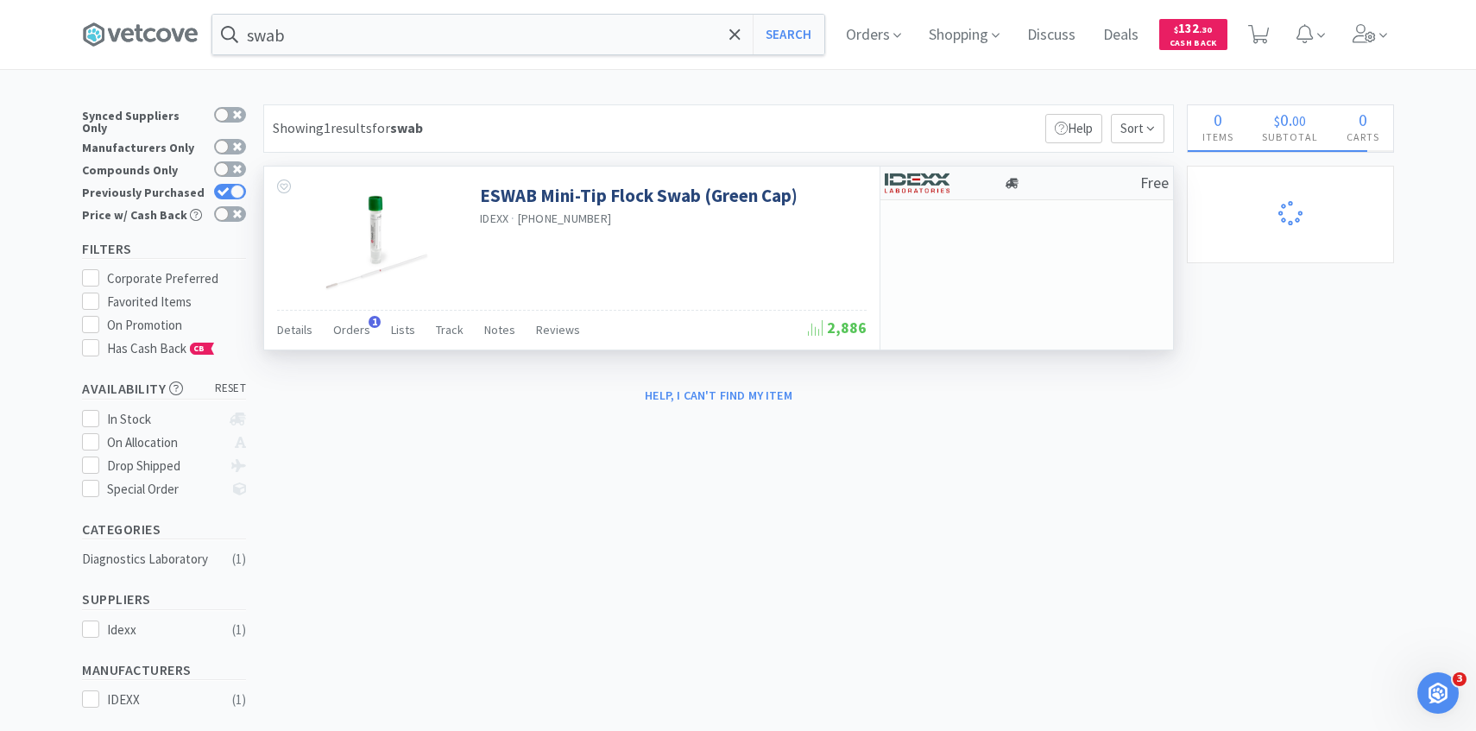
click at [941, 190] on img at bounding box center [917, 183] width 65 height 26
select select "1"
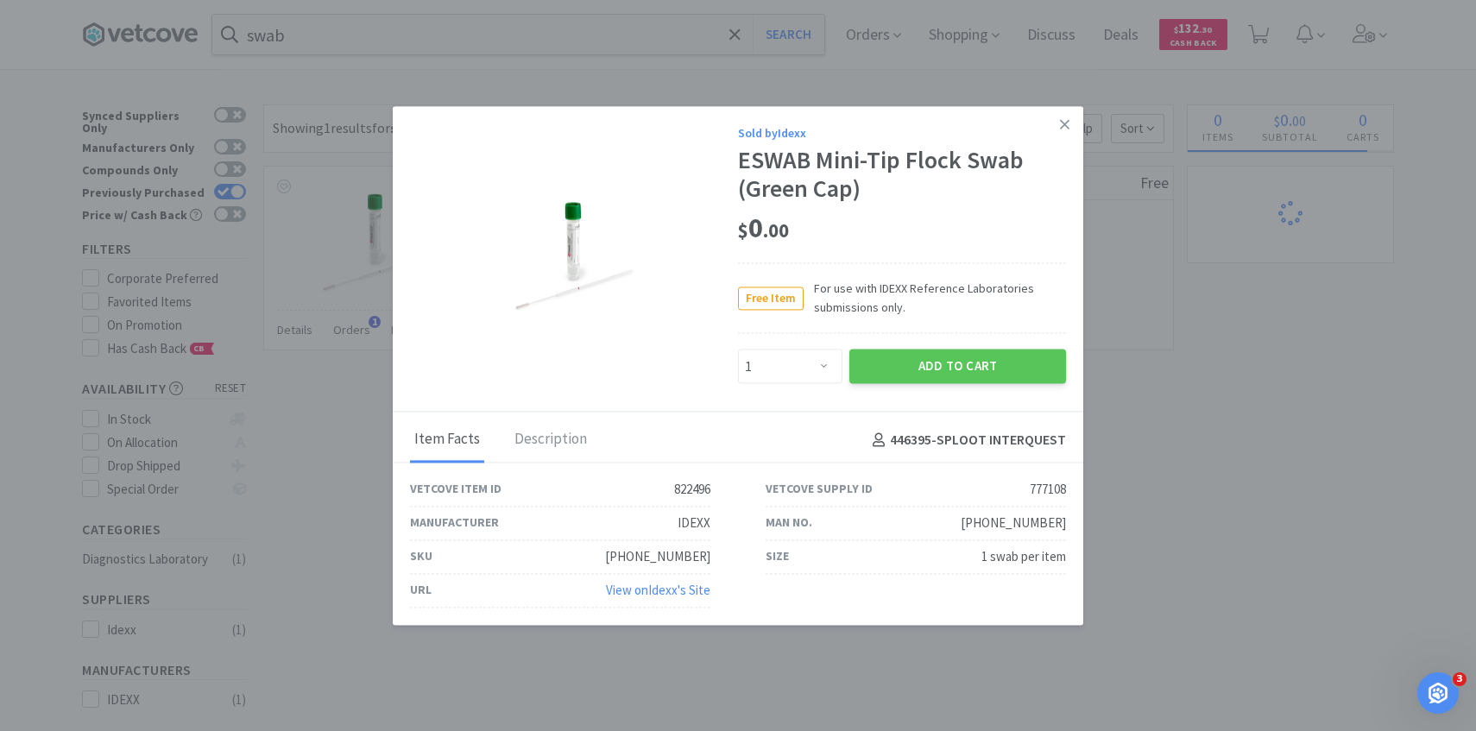
drag, startPoint x: 1157, startPoint y: 330, endPoint x: 999, endPoint y: 532, distance: 255.9
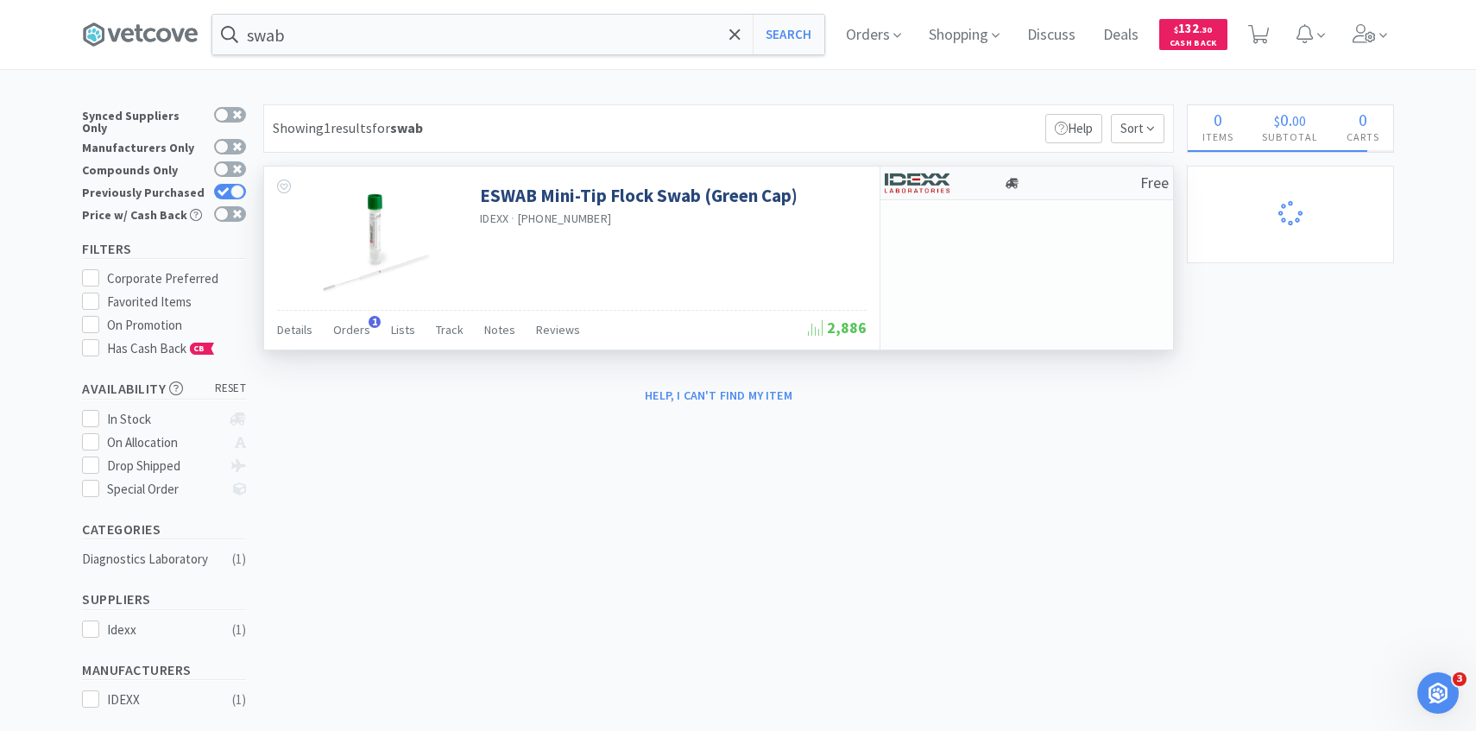
click at [944, 179] on img at bounding box center [917, 183] width 65 height 26
select select "1"
click at [350, 334] on span "Orders" at bounding box center [351, 330] width 37 height 16
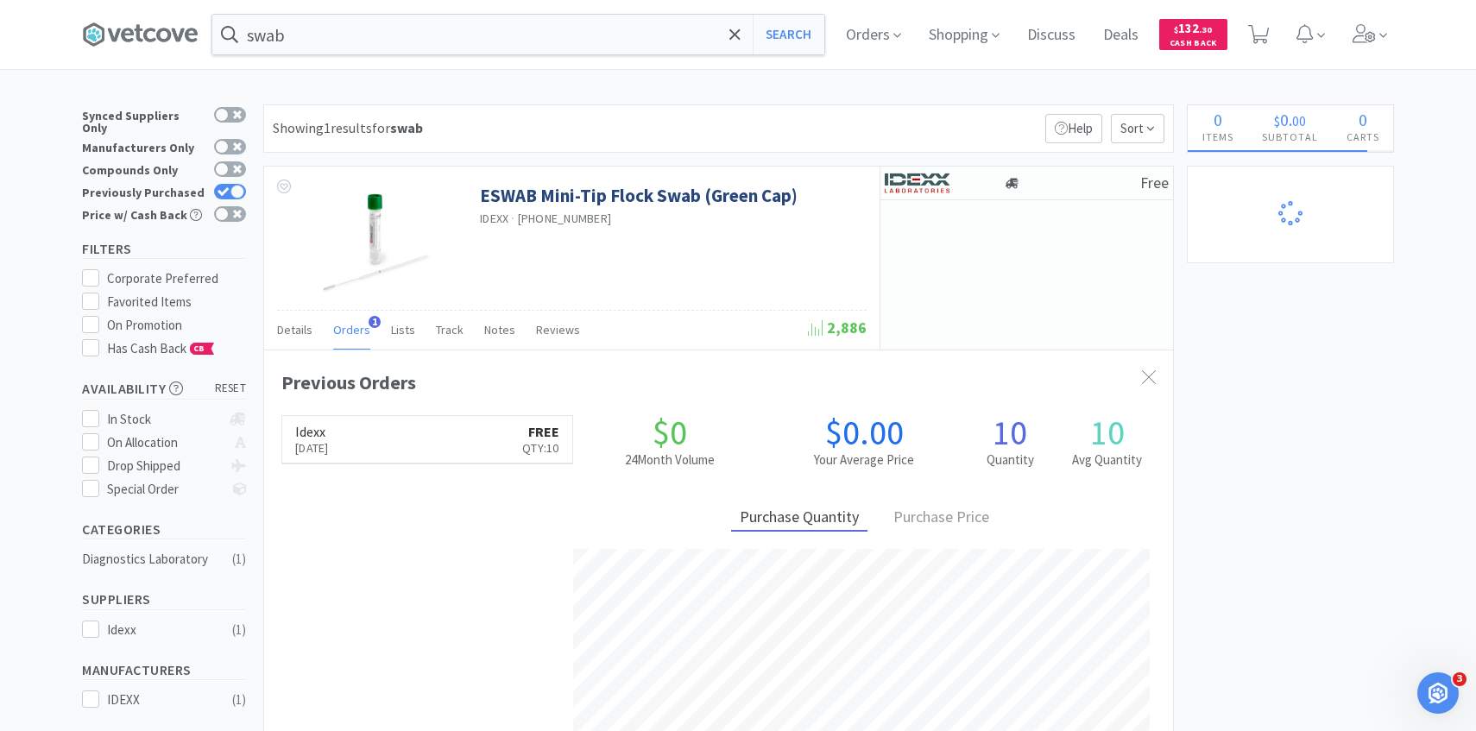
scroll to position [447, 909]
click at [1249, 30] on icon at bounding box center [1259, 34] width 22 height 19
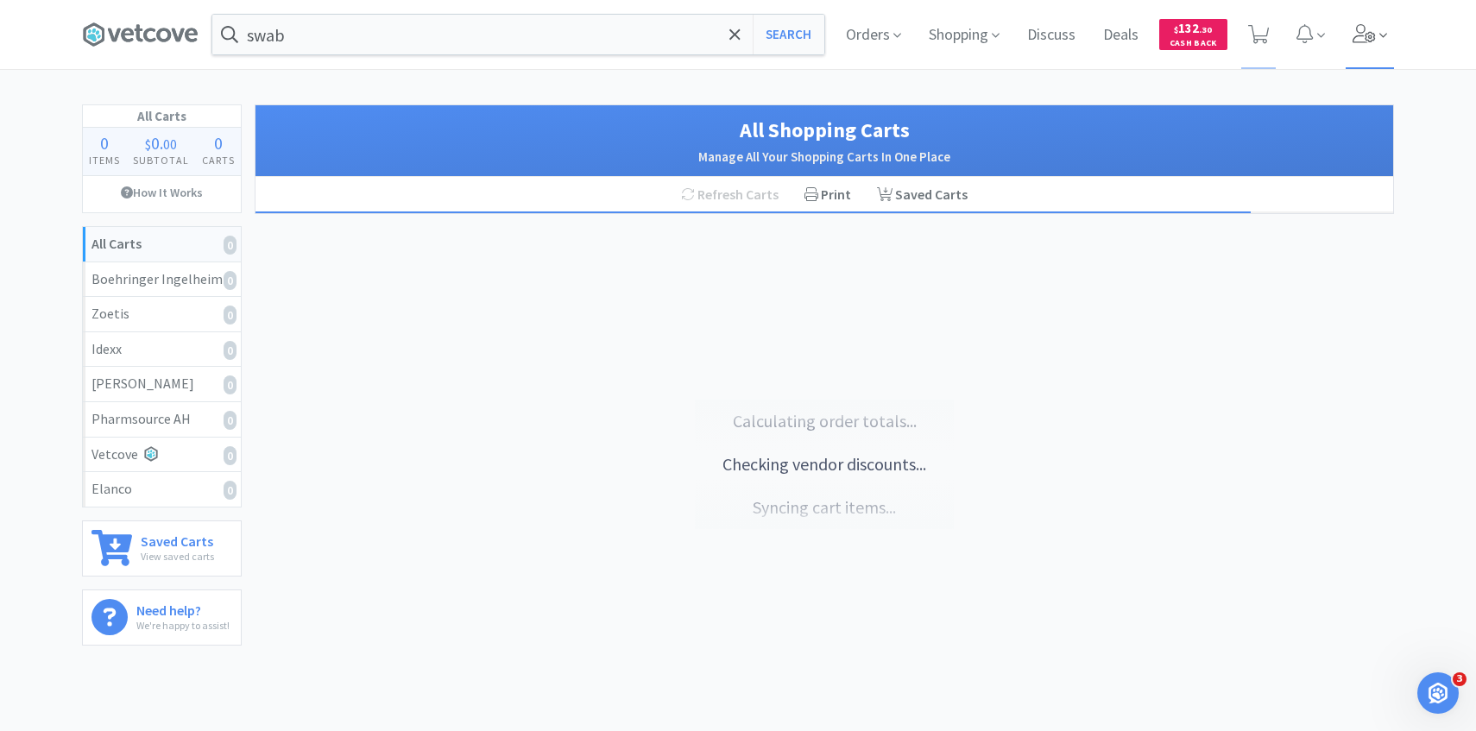
click at [1381, 24] on span at bounding box center [1370, 34] width 49 height 69
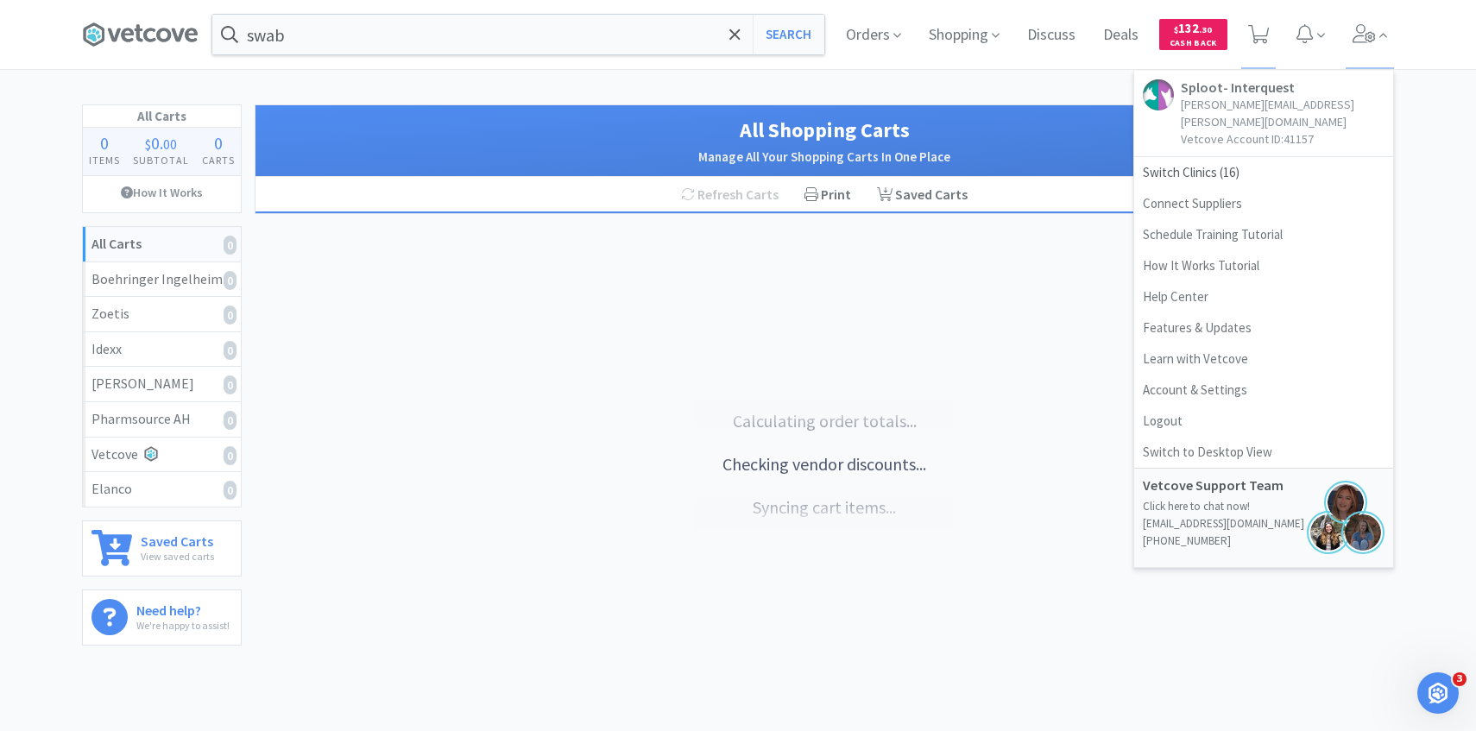
click at [817, 89] on div "swab Search Orders Shopping Discuss Discuss Deals Deals $ 132 . 30 Cash Back Sp…" at bounding box center [738, 329] width 1476 height 659
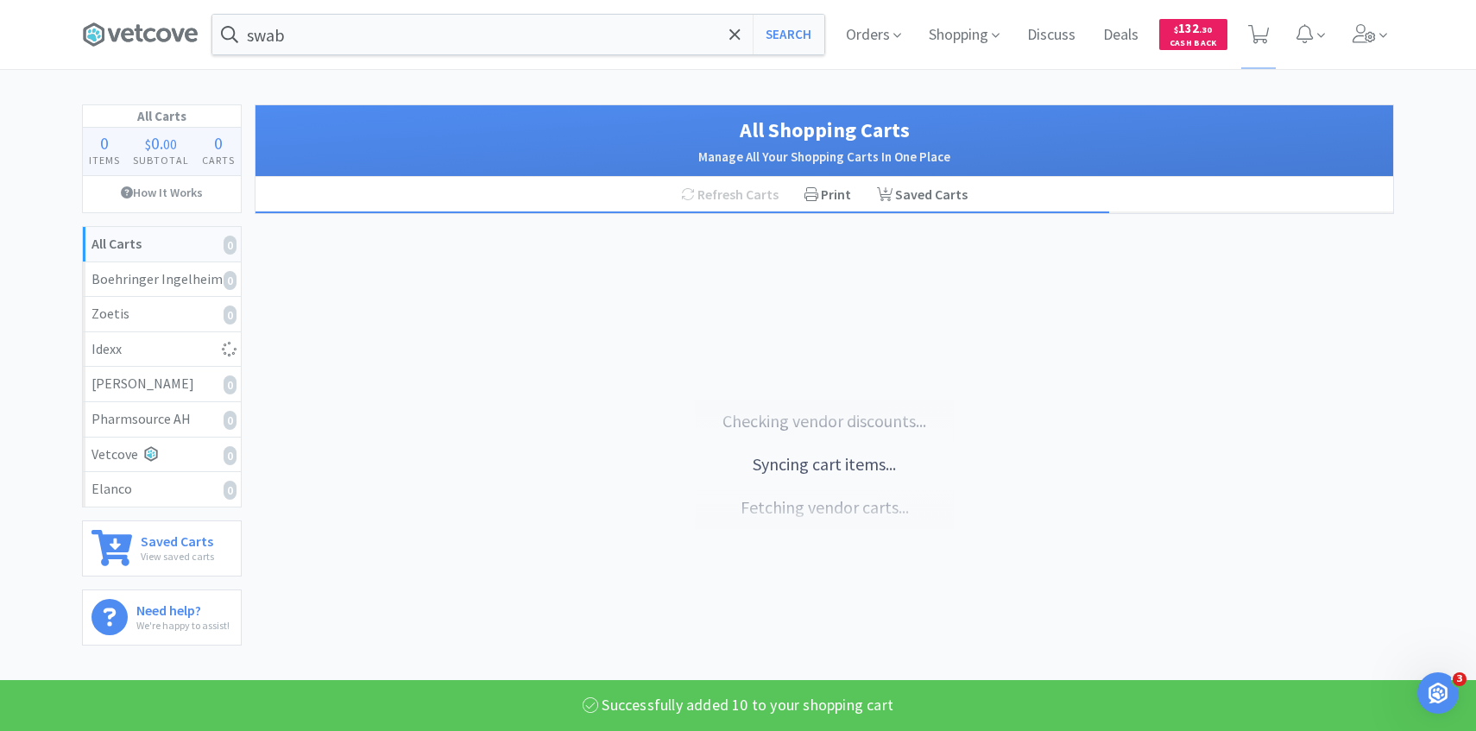
select select "10"
